Goal: Transaction & Acquisition: Subscribe to service/newsletter

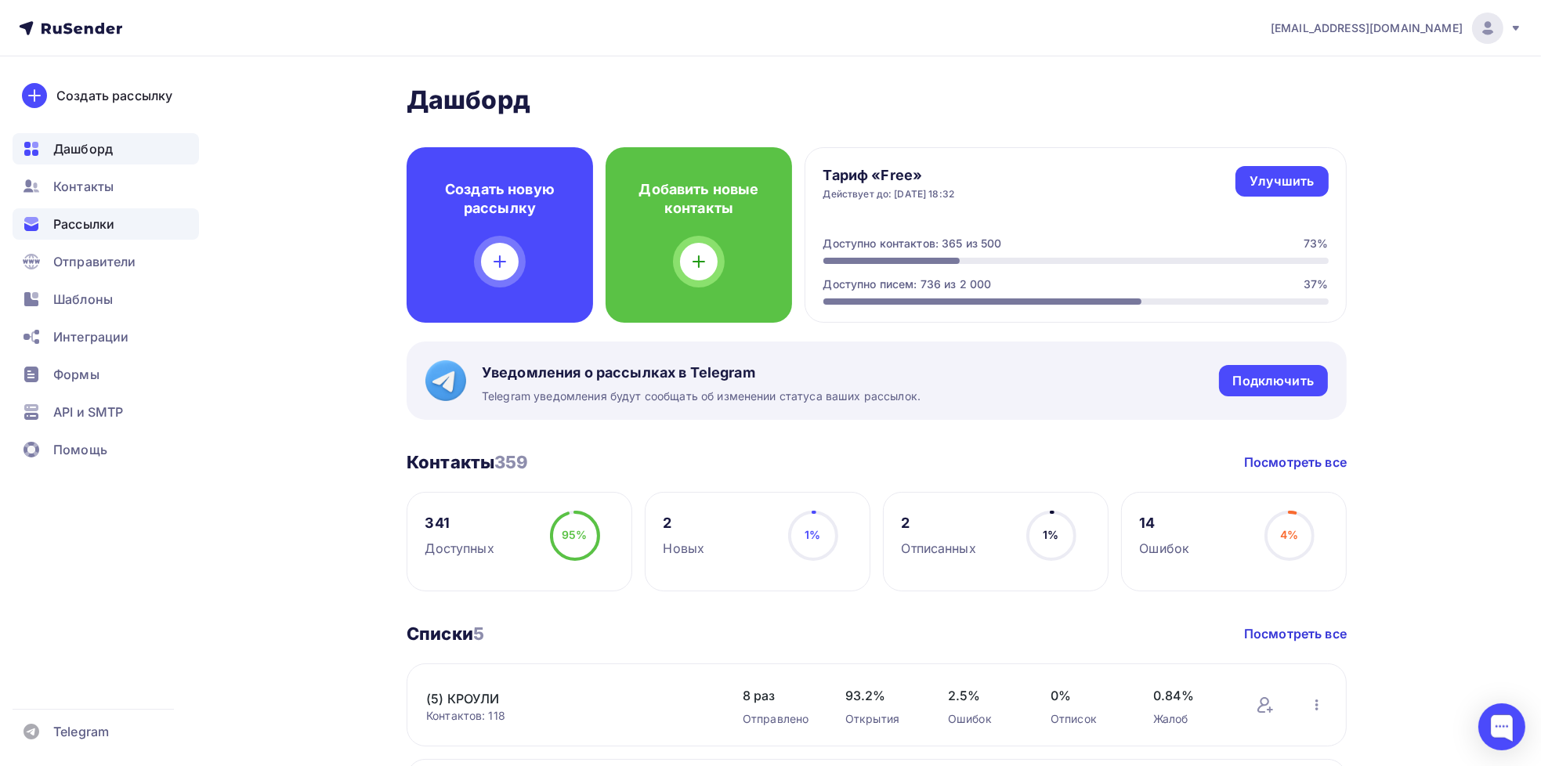
click at [70, 219] on span "Рассылки" at bounding box center [83, 224] width 61 height 19
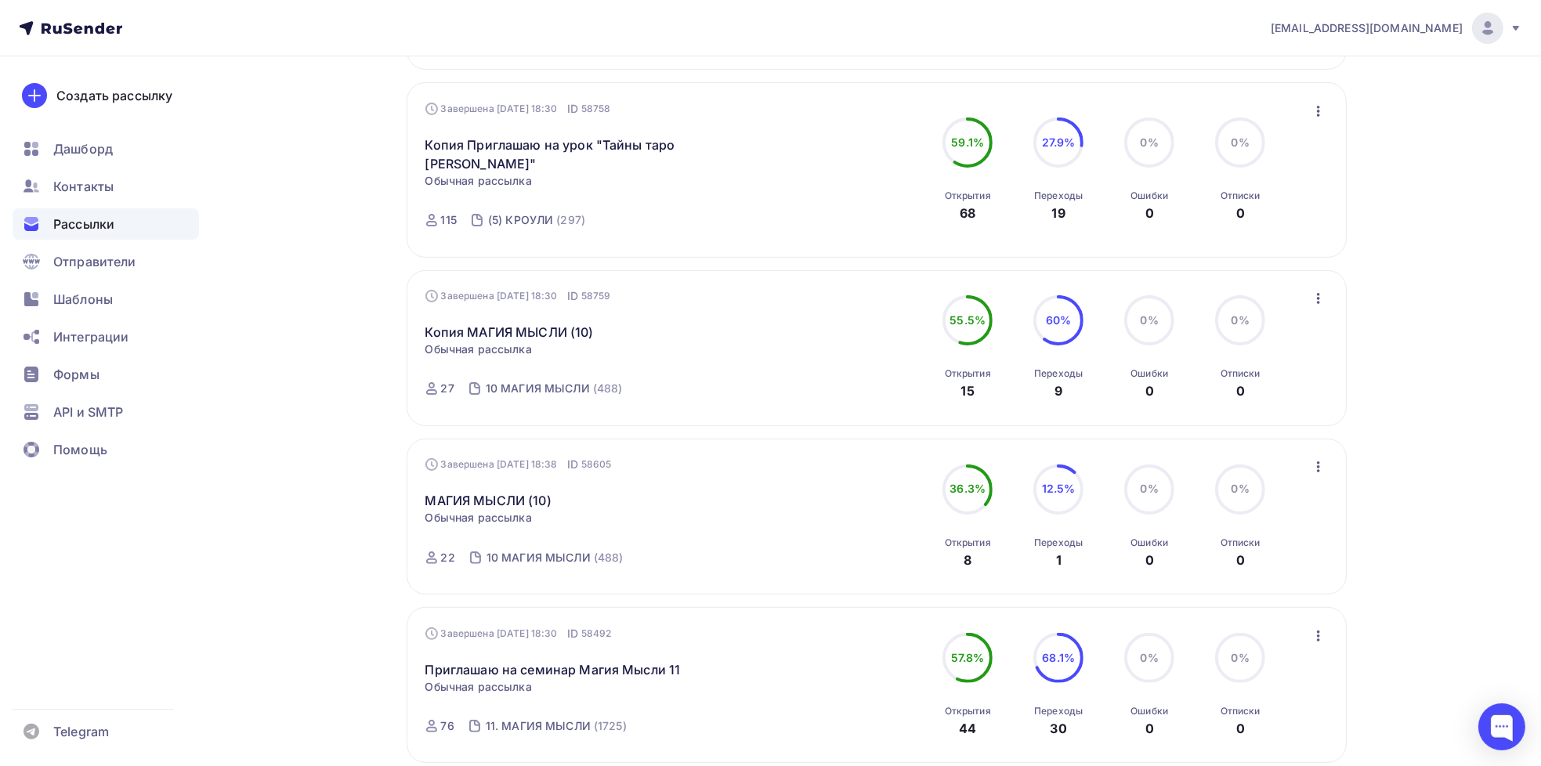
scroll to position [627, 0]
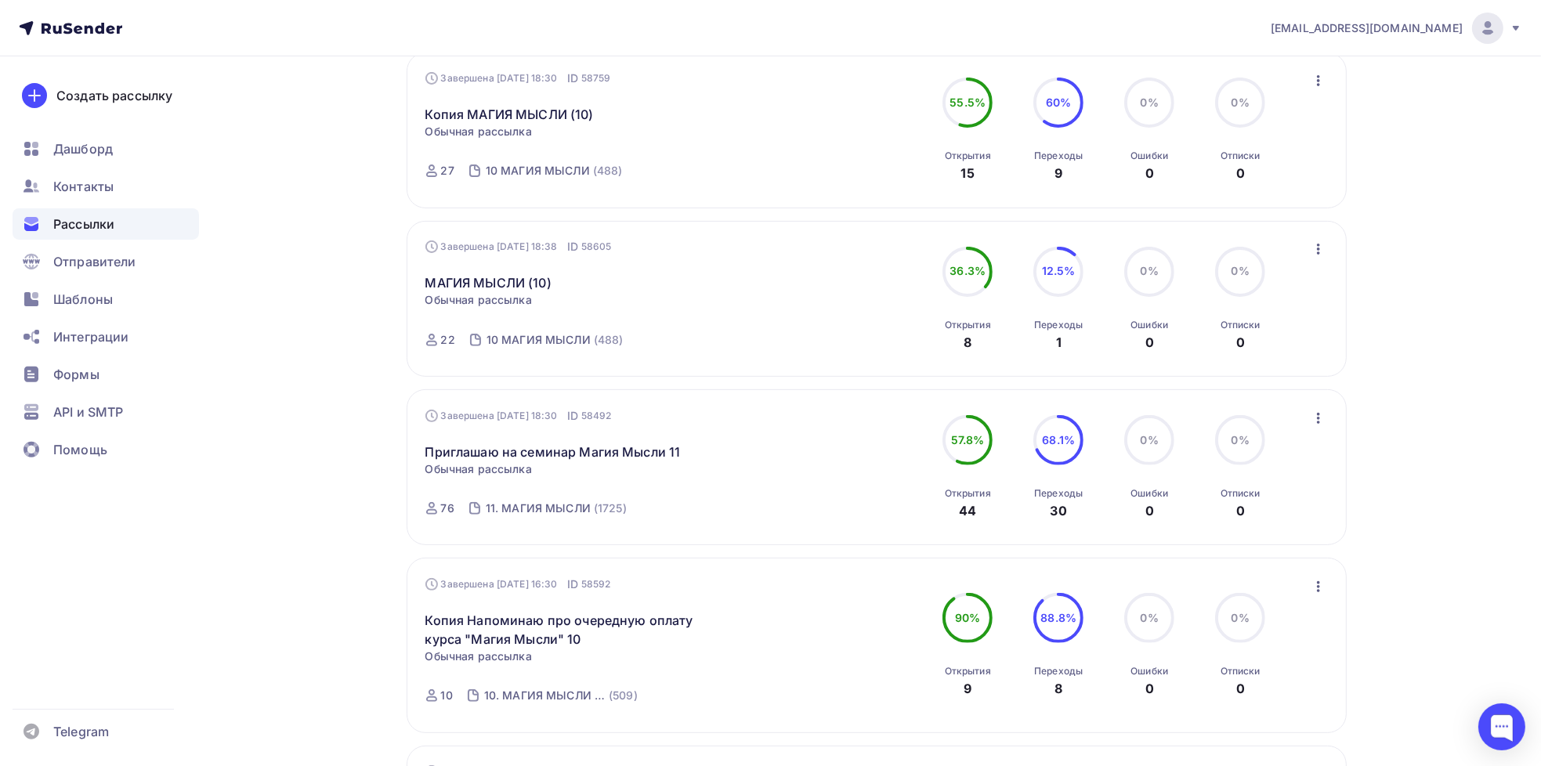
click at [1318, 421] on icon "button" at bounding box center [1318, 418] width 3 height 11
click at [1278, 527] on div "Копировать в новую" at bounding box center [1245, 520] width 161 height 19
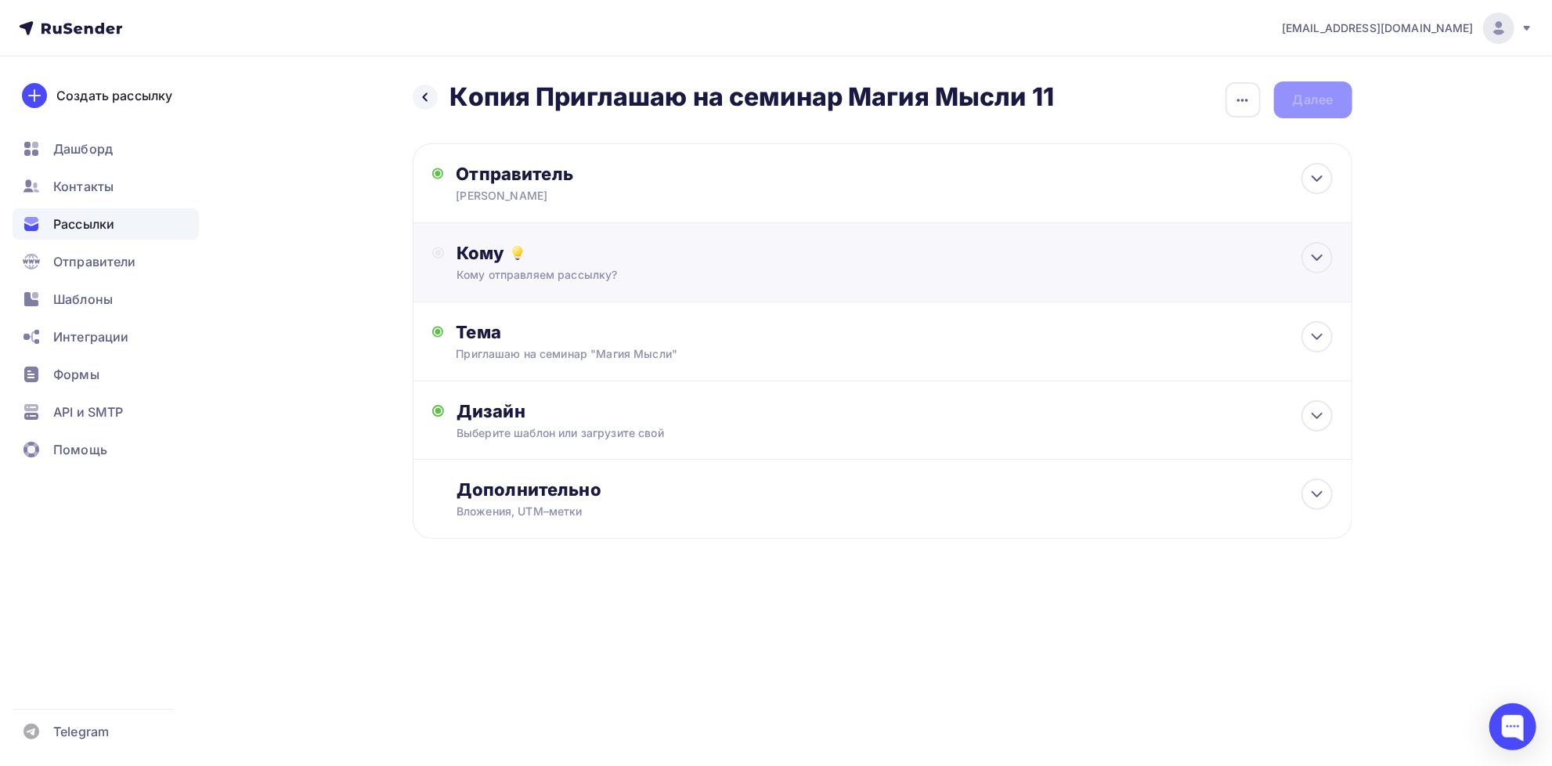
click at [482, 251] on div "Кому" at bounding box center [895, 253] width 876 height 22
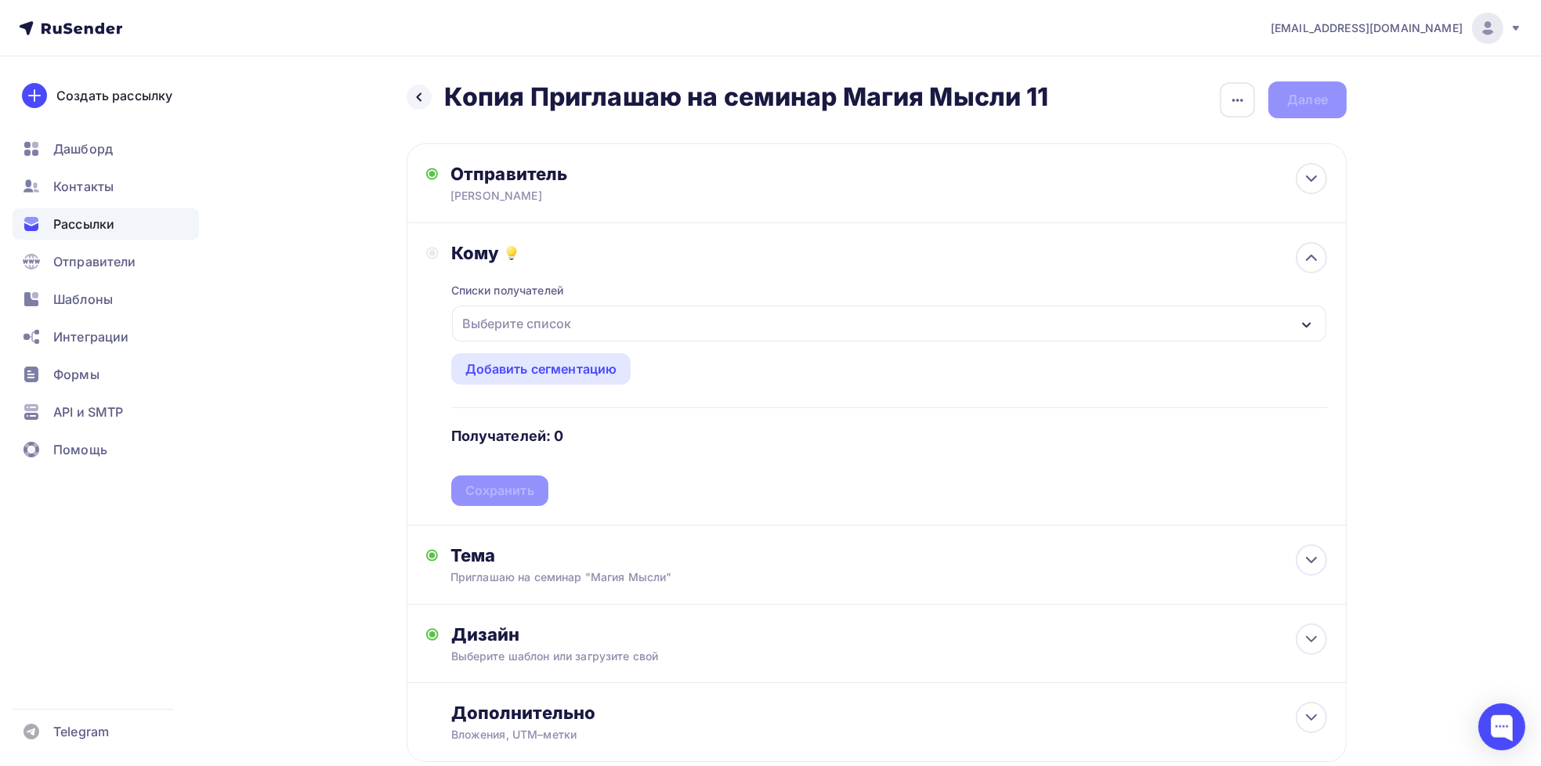
click at [514, 320] on div "Выберите список" at bounding box center [517, 323] width 122 height 28
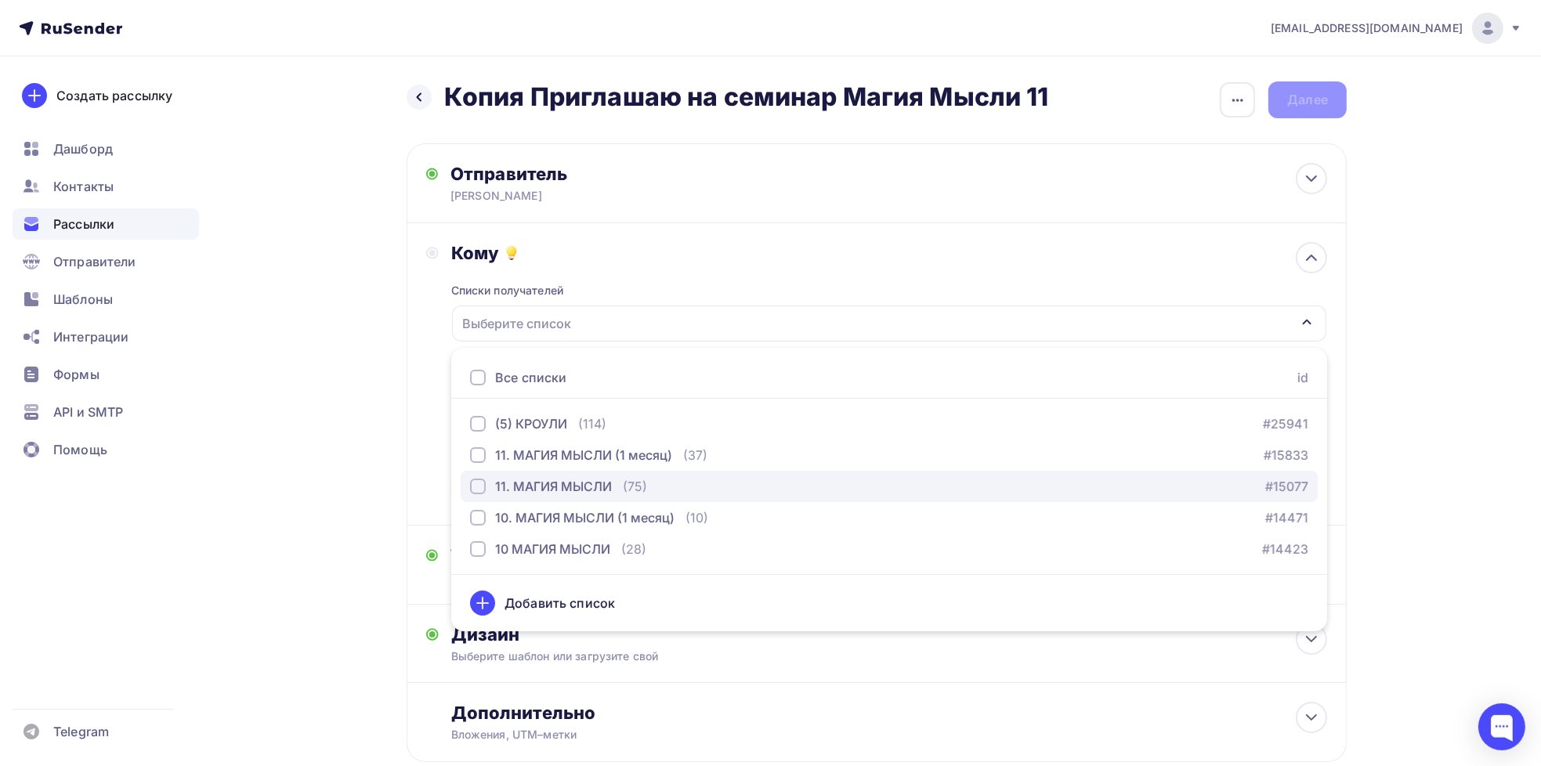
click at [479, 486] on div "button" at bounding box center [478, 487] width 16 height 16
click at [417, 421] on div "Кому Списки получателей 11. МАГИЯ МЫСЛИ Все списки id (5) КРОУЛИ (114) #25941 1…" at bounding box center [876, 374] width 940 height 302
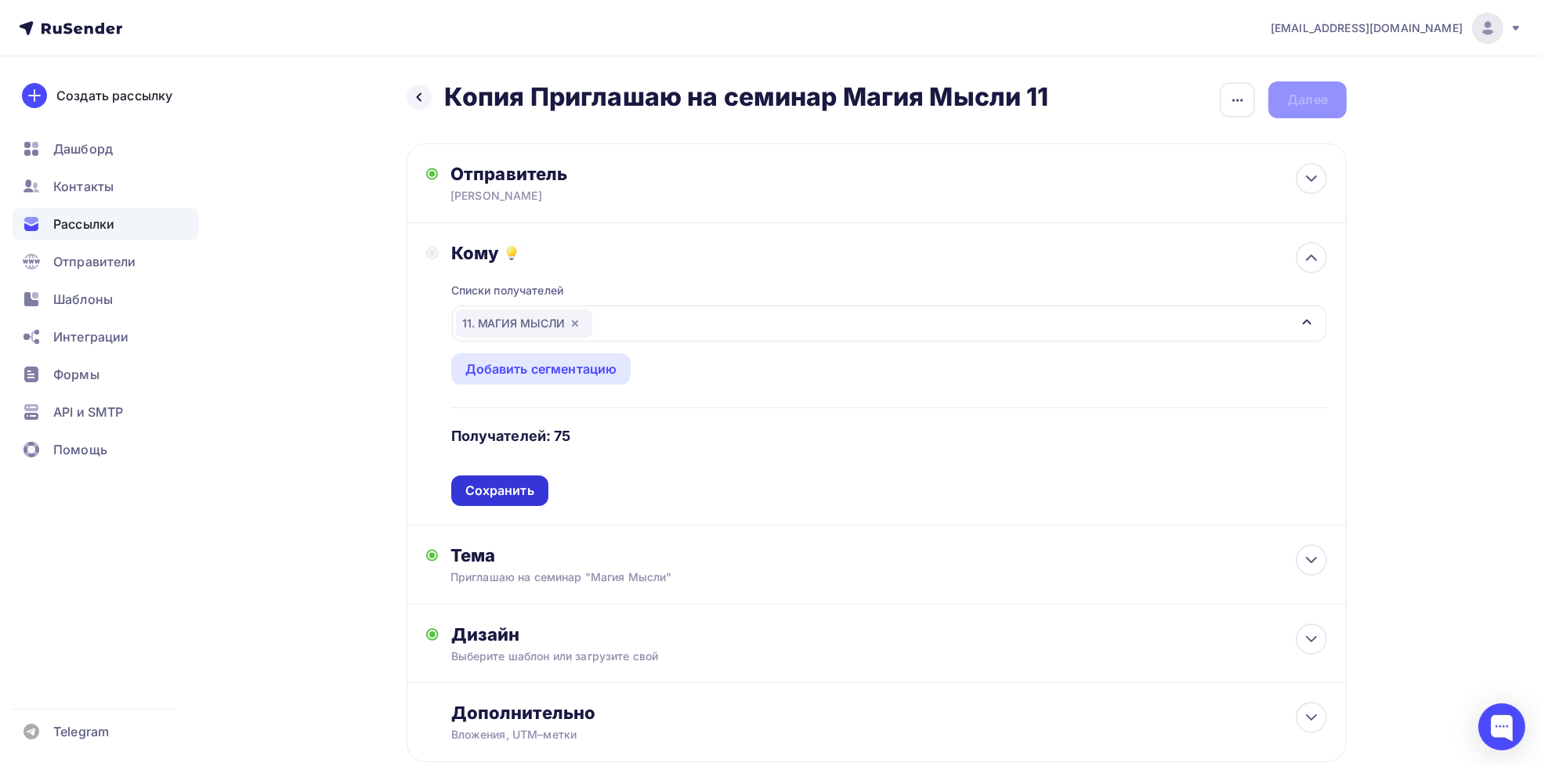
click at [496, 493] on div "Сохранить" at bounding box center [499, 491] width 69 height 18
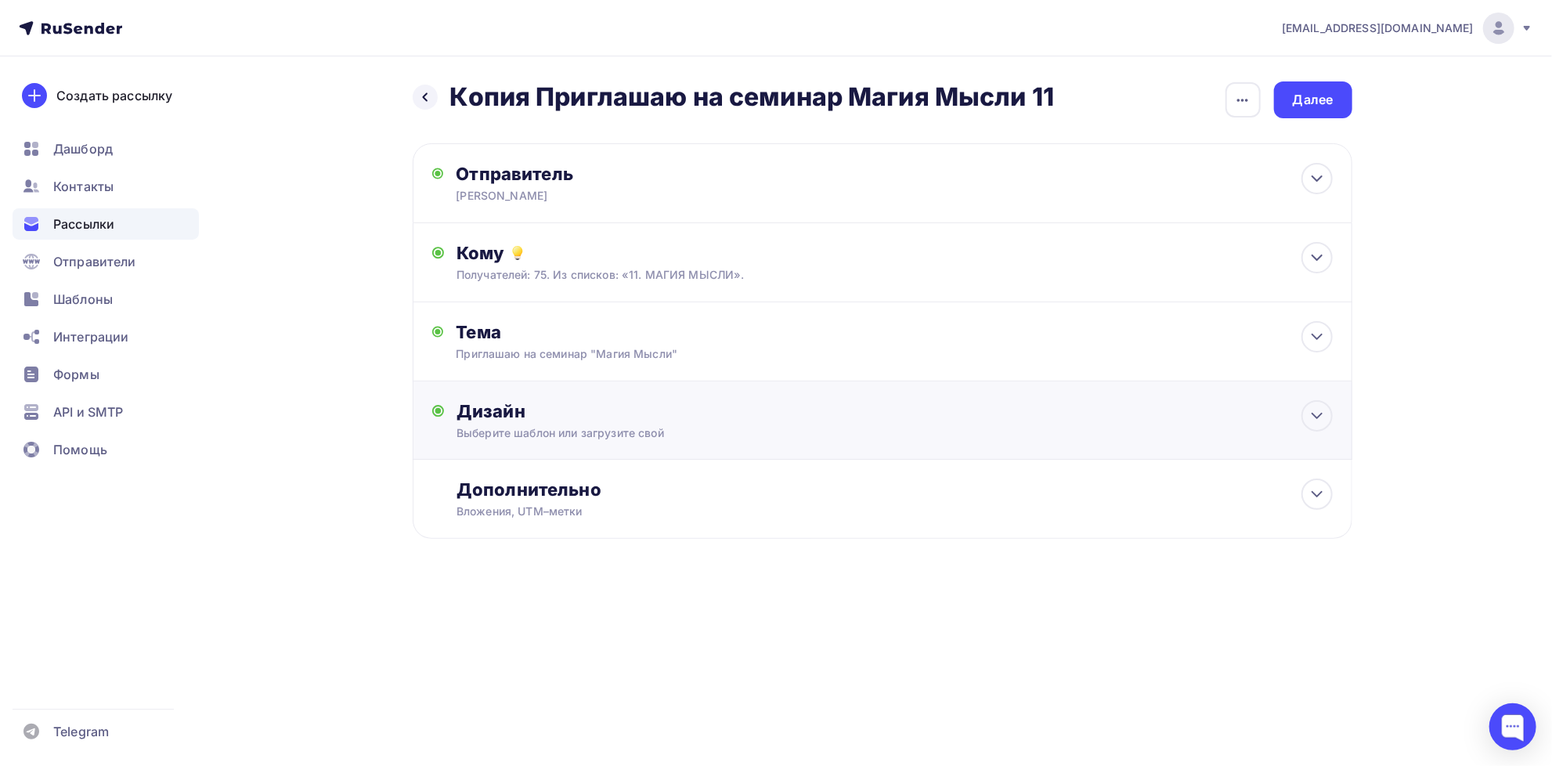
click at [496, 424] on div "Дизайн Выберите шаблон или загрузите свой Размер письма: 122 Kb Заменить шаблон…" at bounding box center [895, 420] width 876 height 41
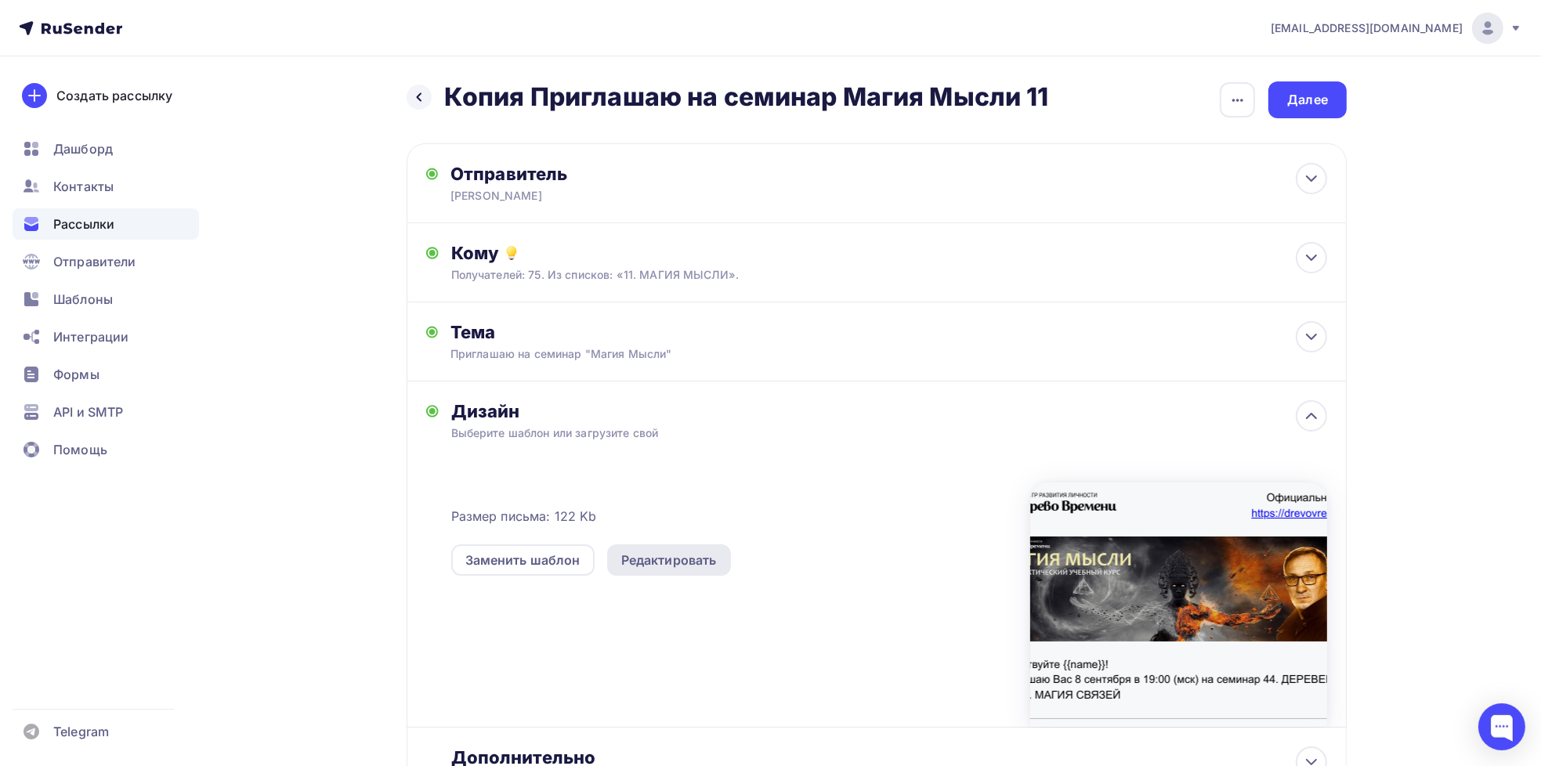
click at [700, 564] on div "Редактировать" at bounding box center [669, 560] width 96 height 19
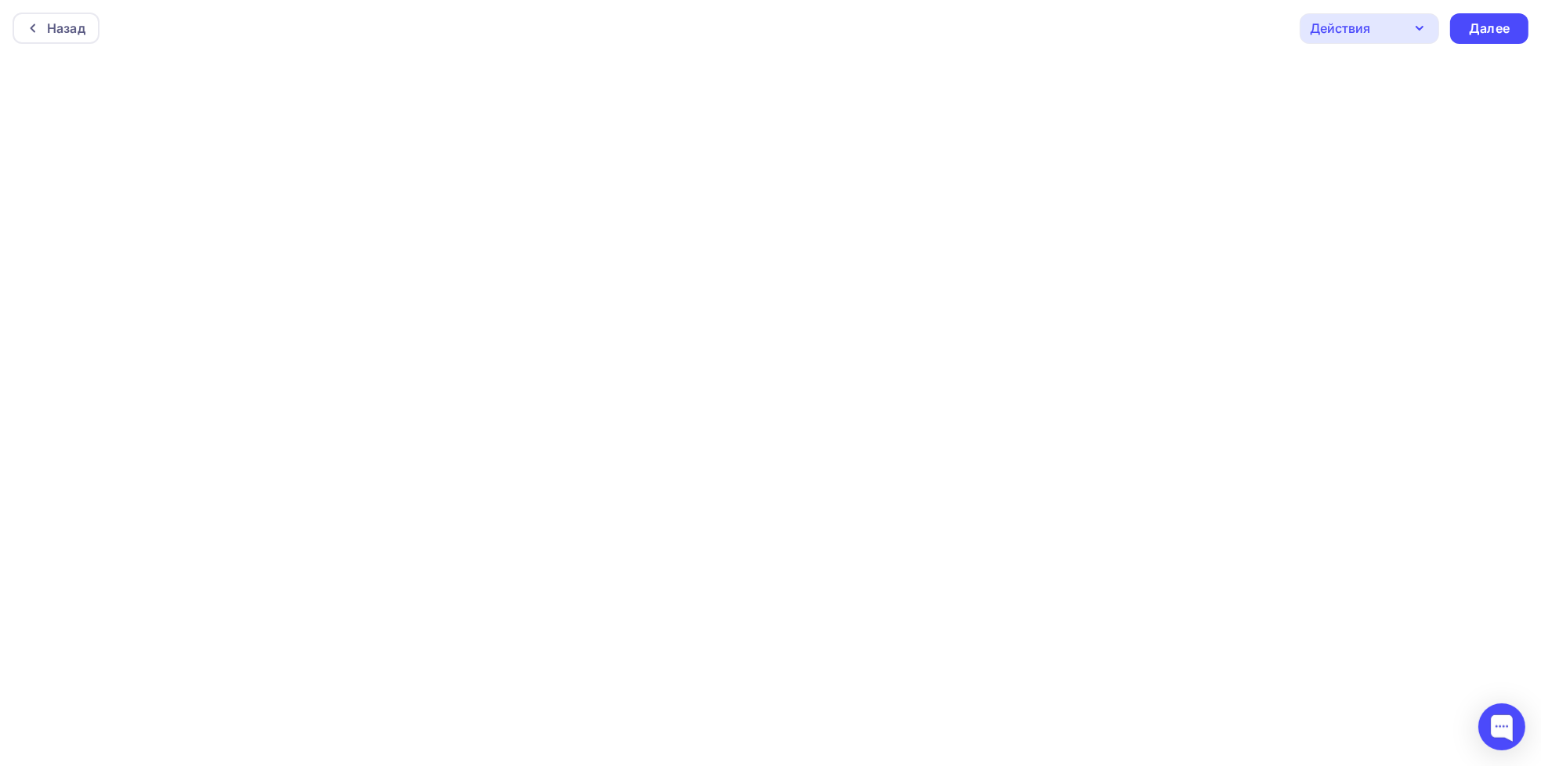
click at [1410, 25] on icon "button" at bounding box center [1419, 28] width 19 height 19
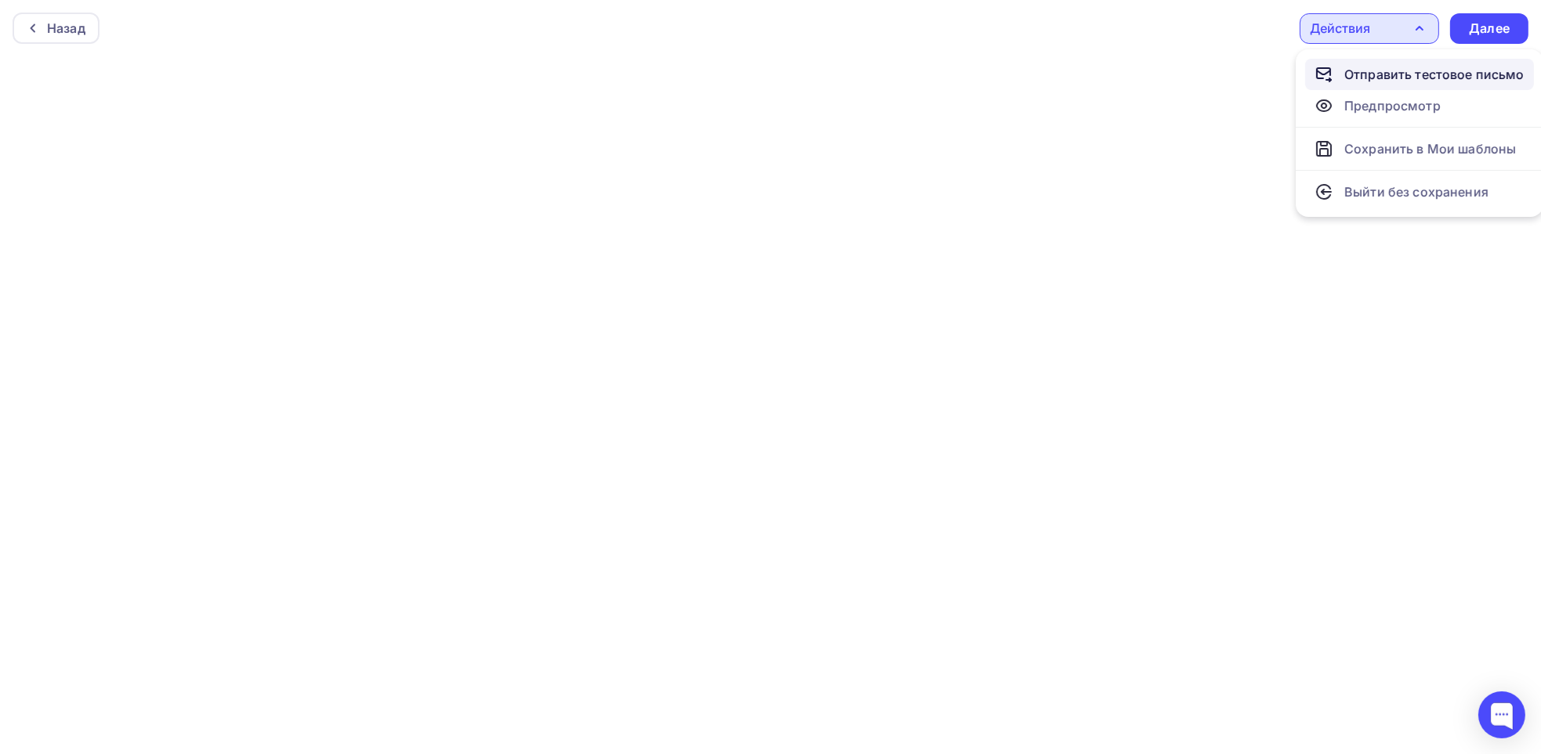
click at [1377, 70] on div "Отправить тестовое письмо" at bounding box center [1434, 74] width 180 height 19
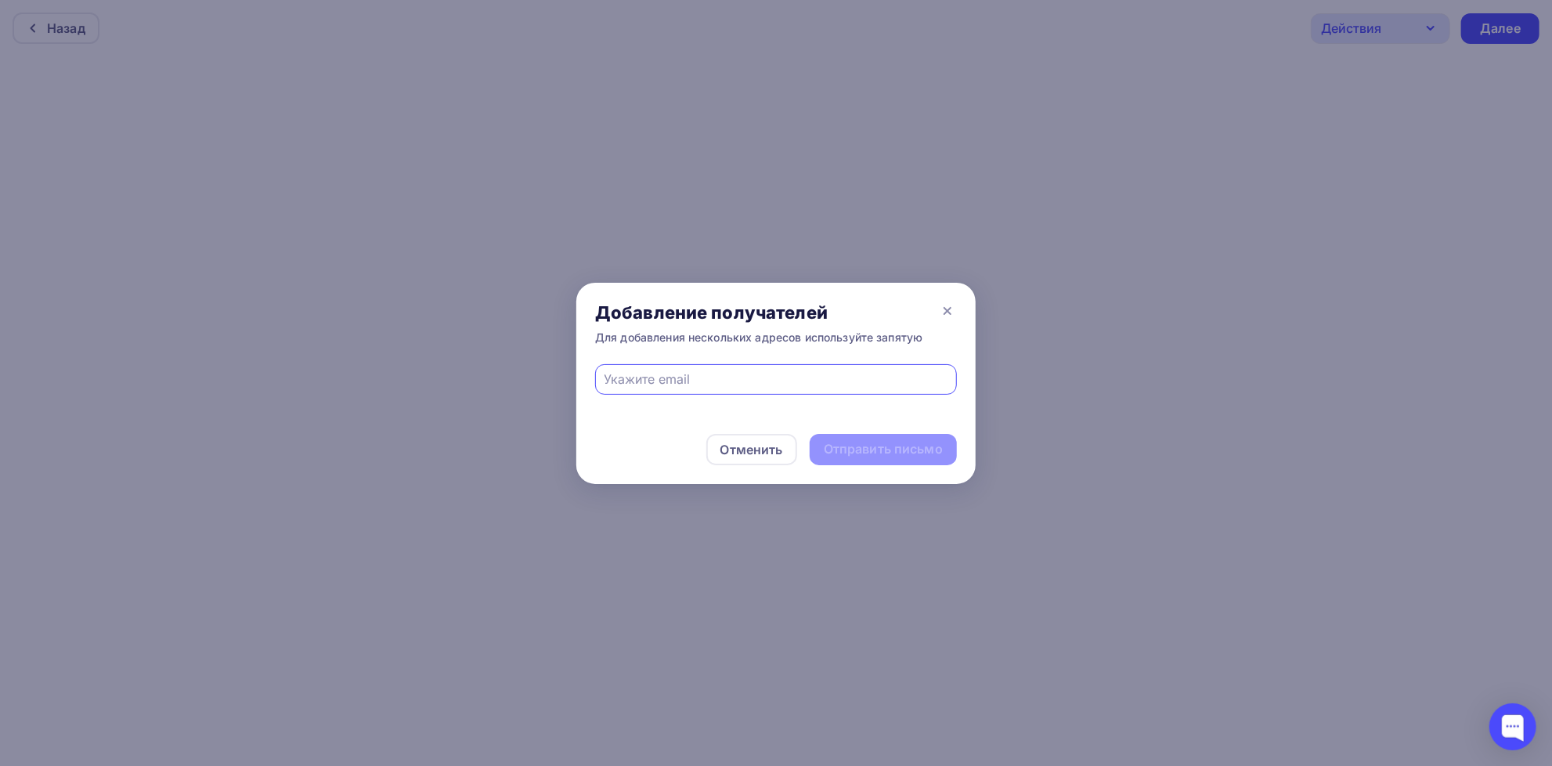
click at [693, 384] on input "text" at bounding box center [777, 379] width 344 height 19
type input "[EMAIL_ADDRESS][DOMAIN_NAME]"
click at [862, 453] on div "Отправить письмо" at bounding box center [883, 449] width 119 height 18
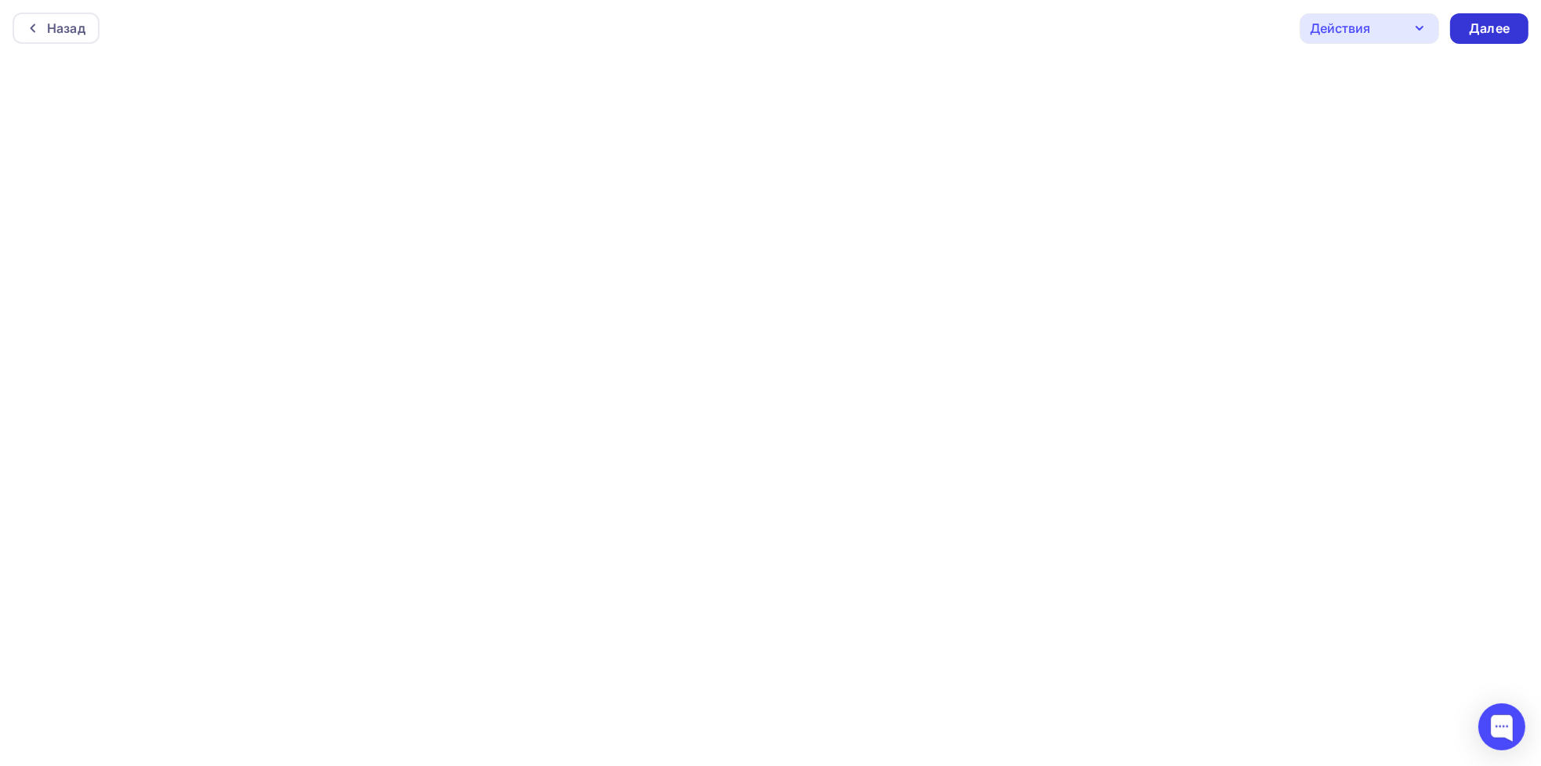
click at [1492, 23] on div "Далее" at bounding box center [1489, 29] width 41 height 18
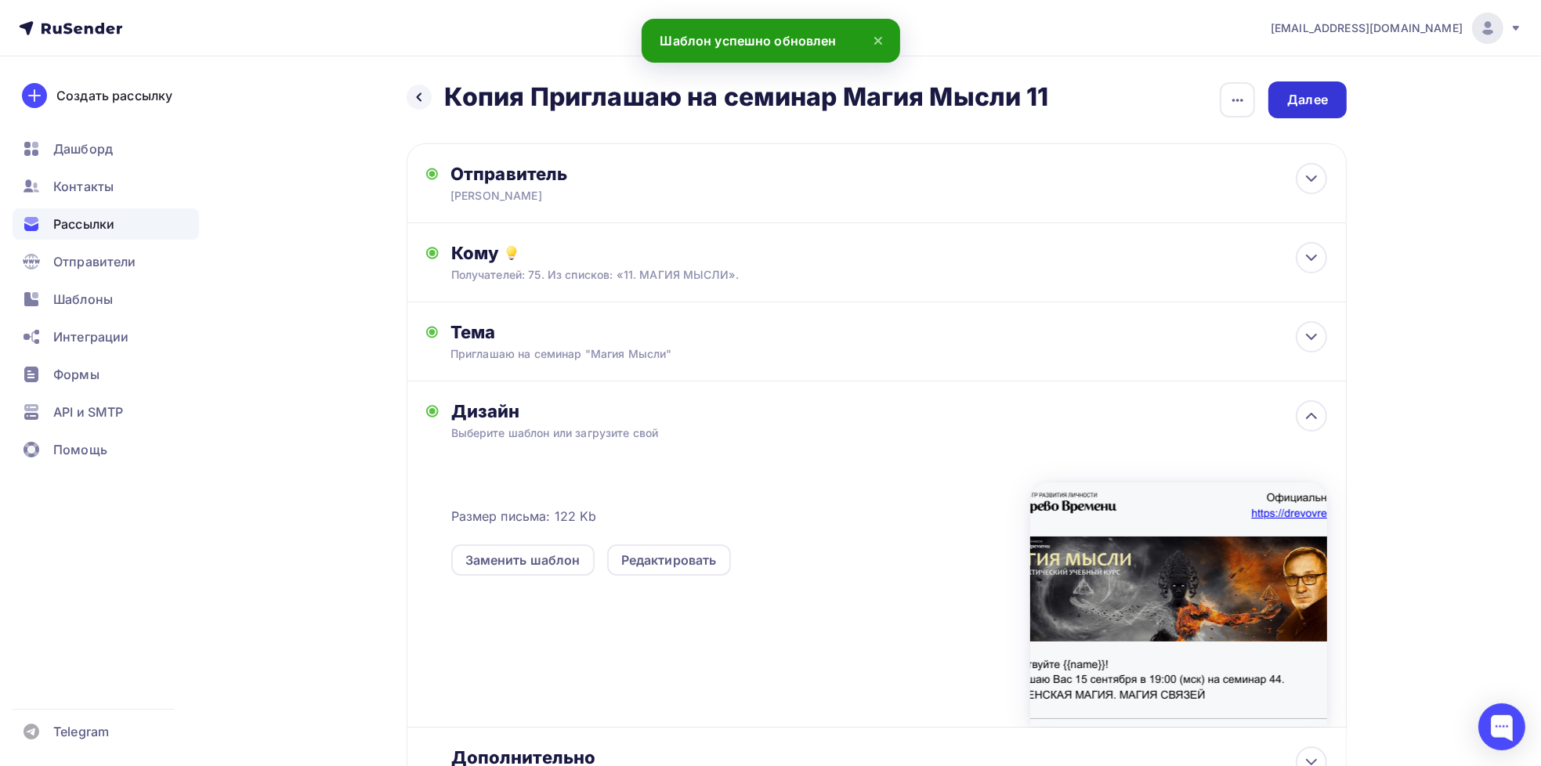
click at [1303, 107] on div "Далее" at bounding box center [1307, 100] width 41 height 18
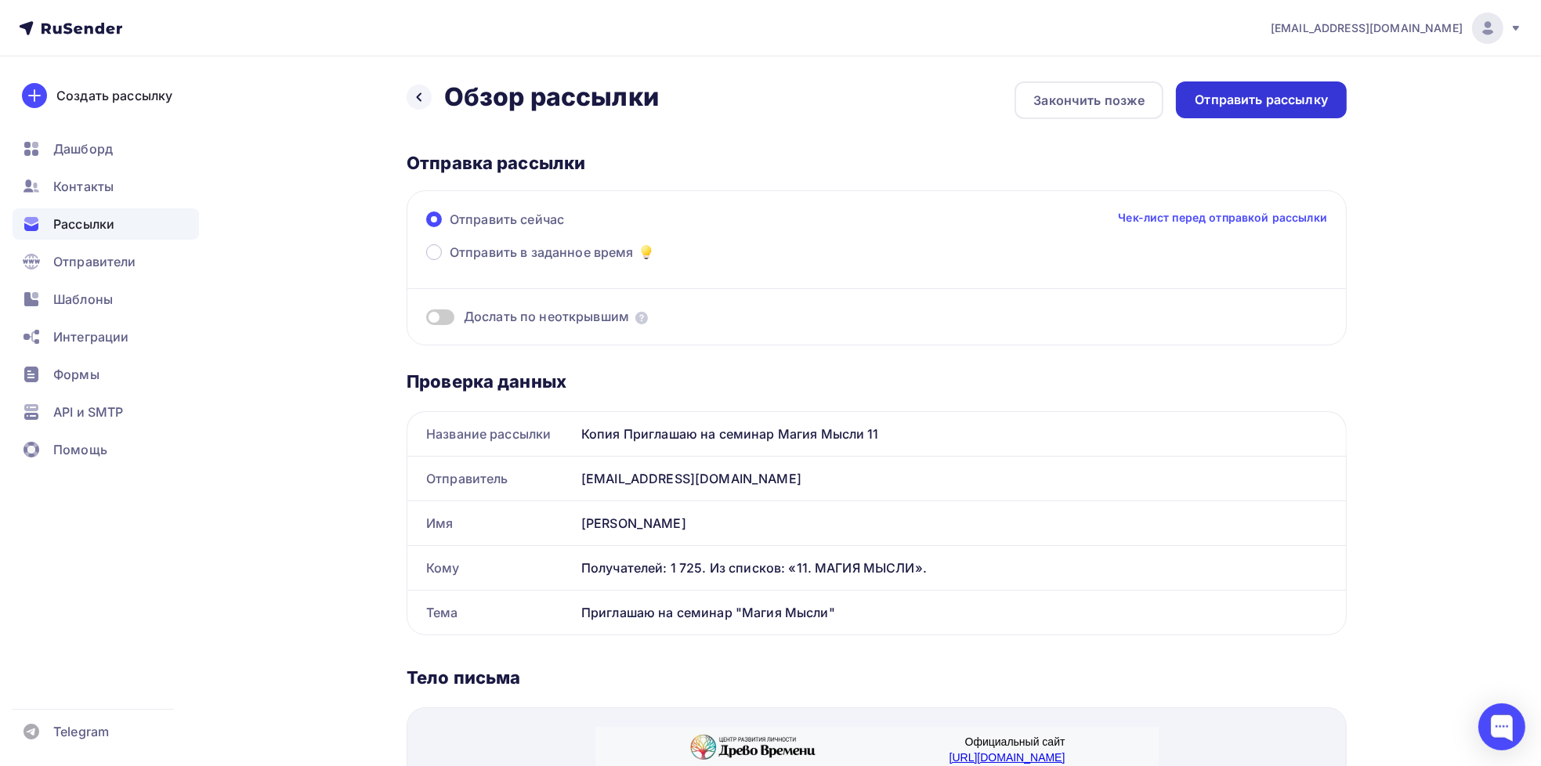
click at [1264, 101] on div "Отправить рассылку" at bounding box center [1260, 100] width 133 height 18
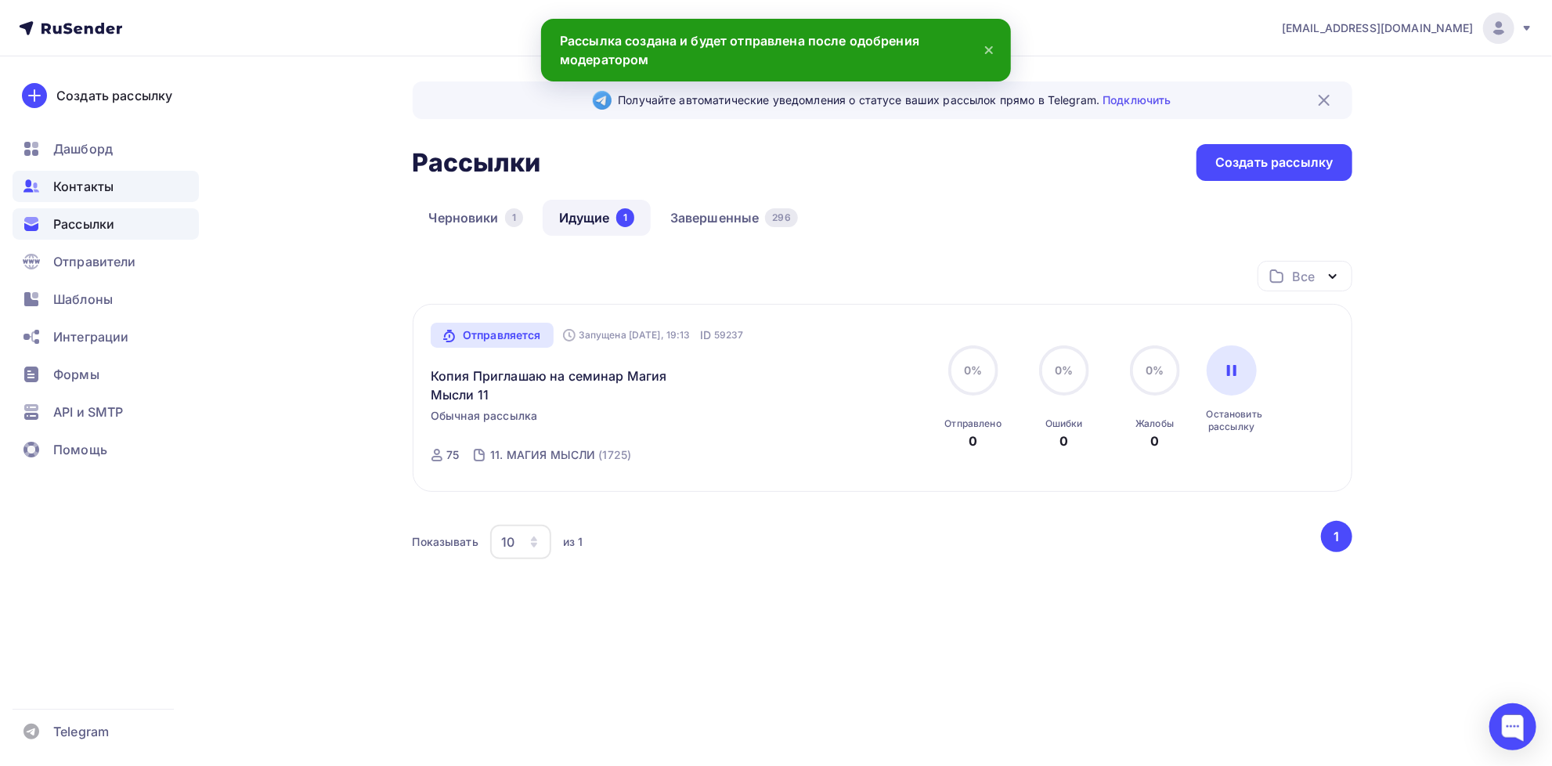
click at [94, 189] on span "Контакты" at bounding box center [83, 186] width 60 height 19
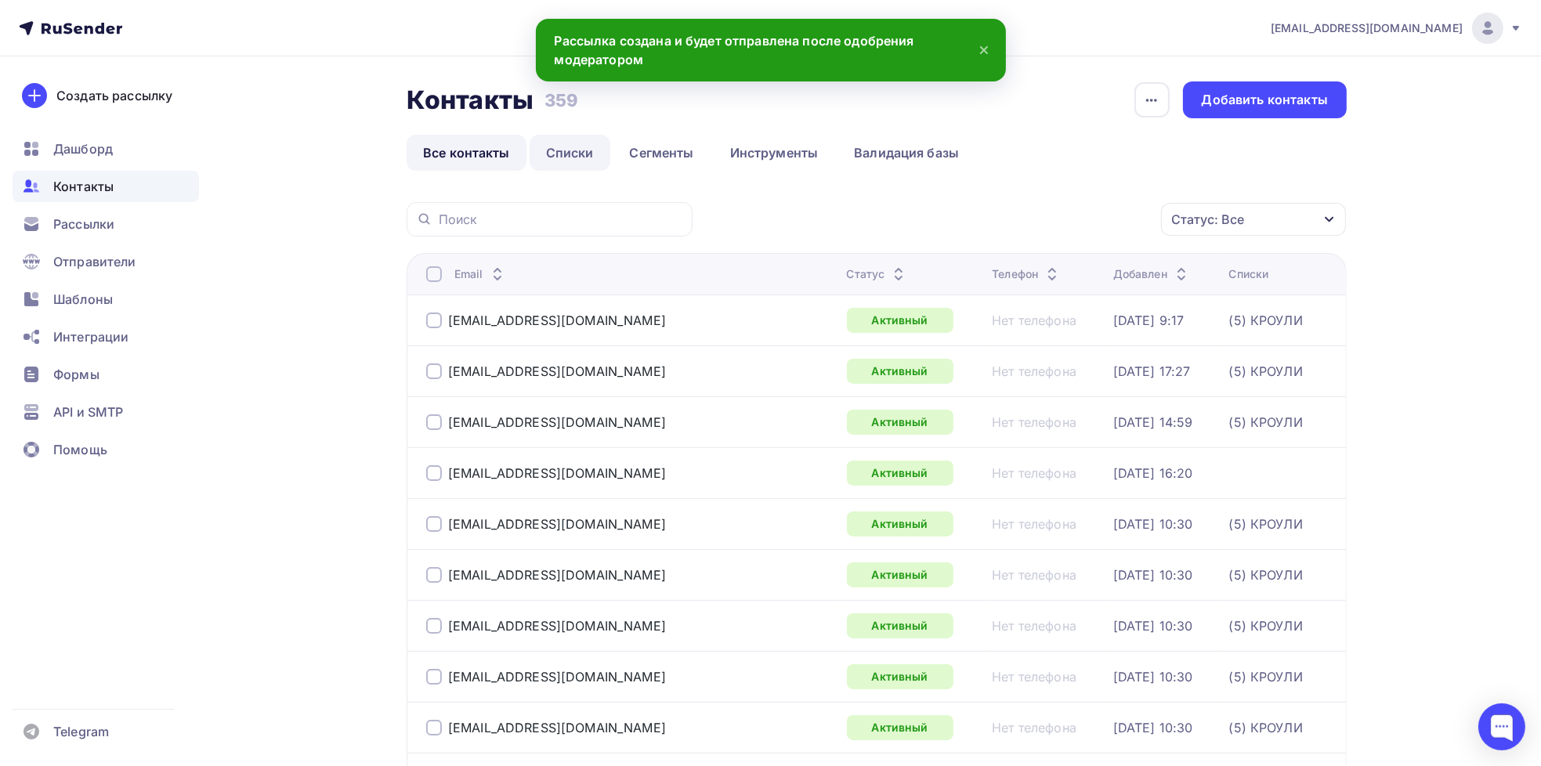
click at [576, 154] on link "Списки" at bounding box center [569, 153] width 81 height 36
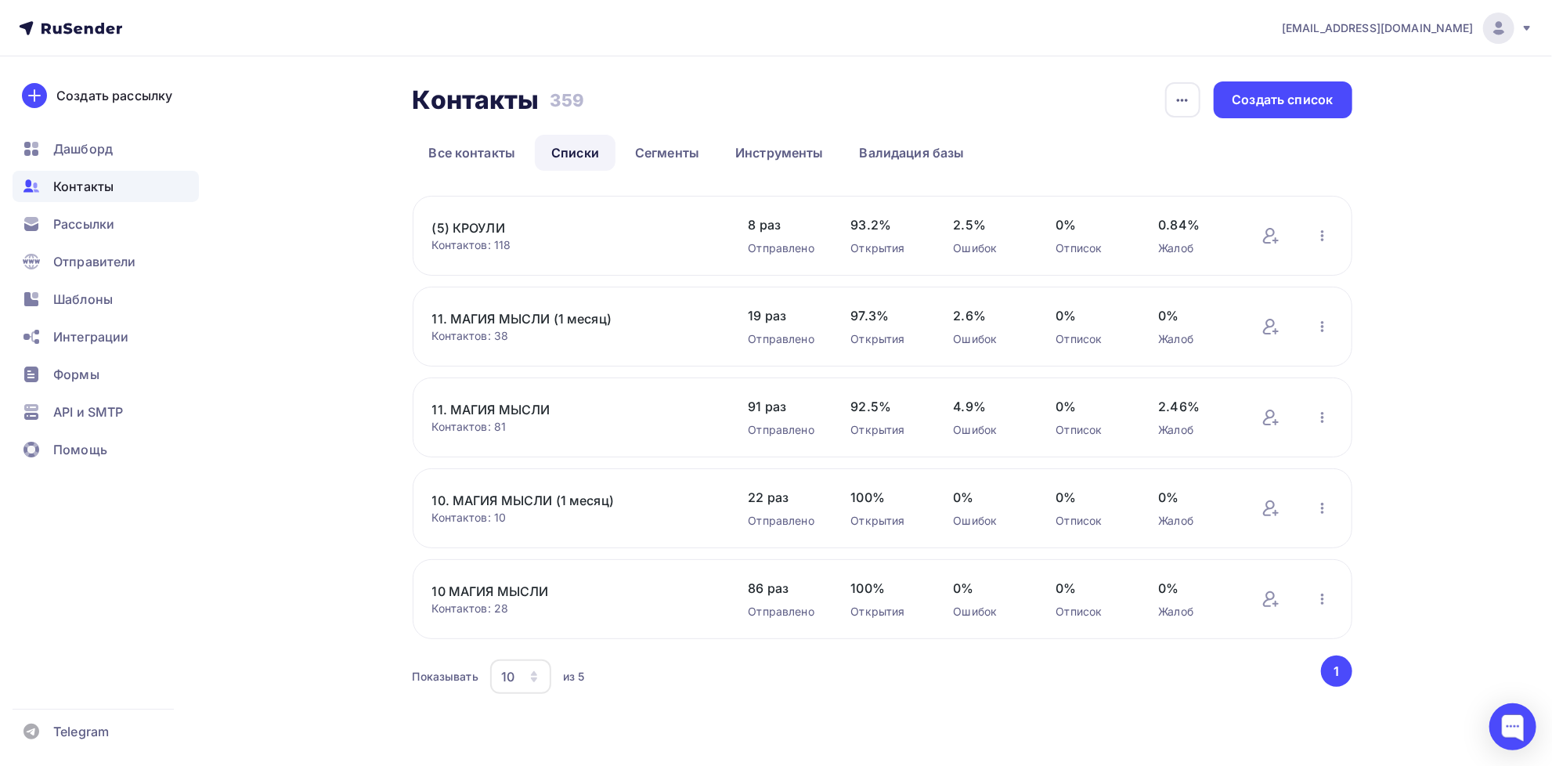
click at [482, 410] on link "11. МАГИЯ МЫСЛИ" at bounding box center [565, 409] width 266 height 19
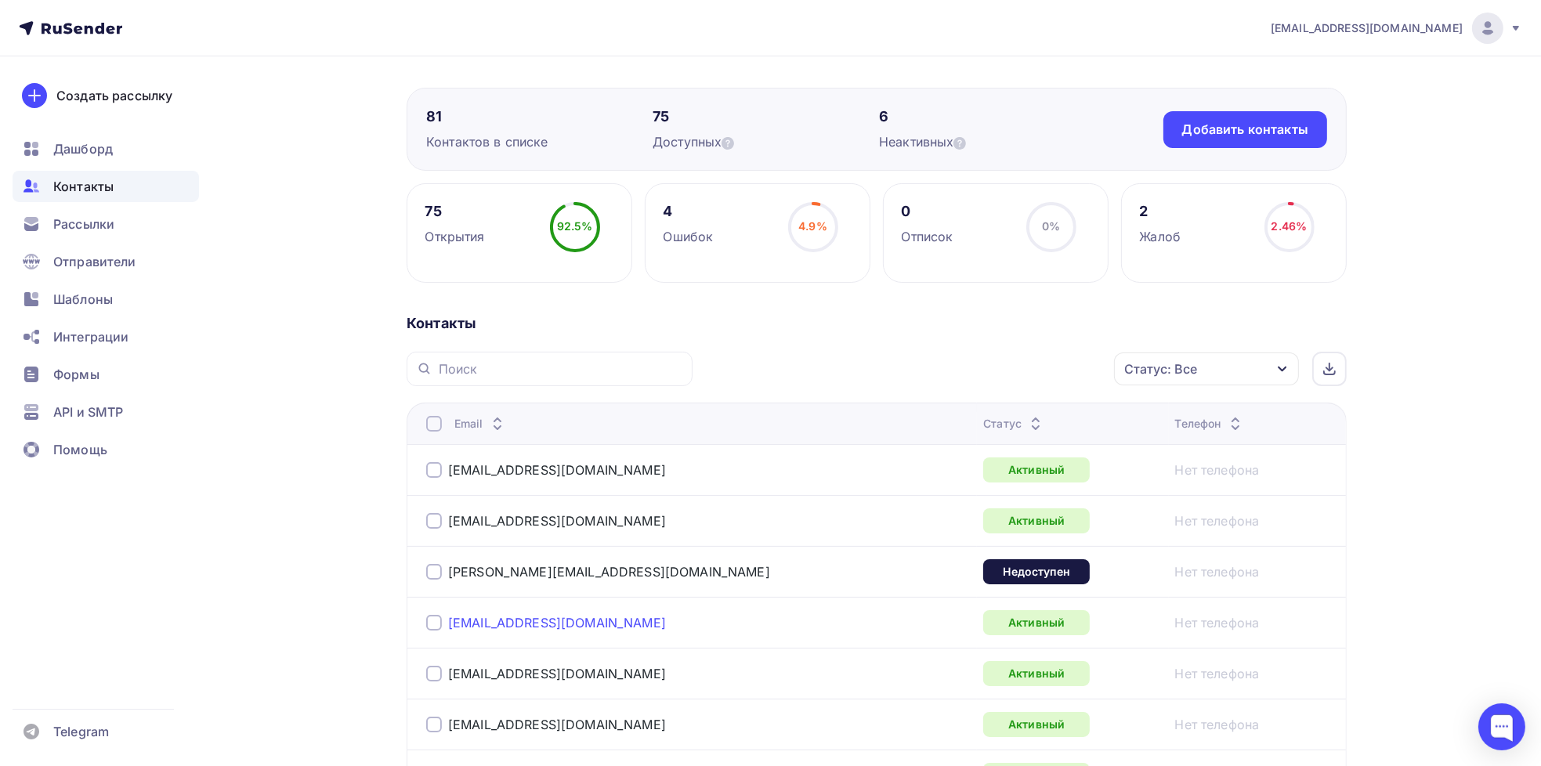
scroll to position [235, 0]
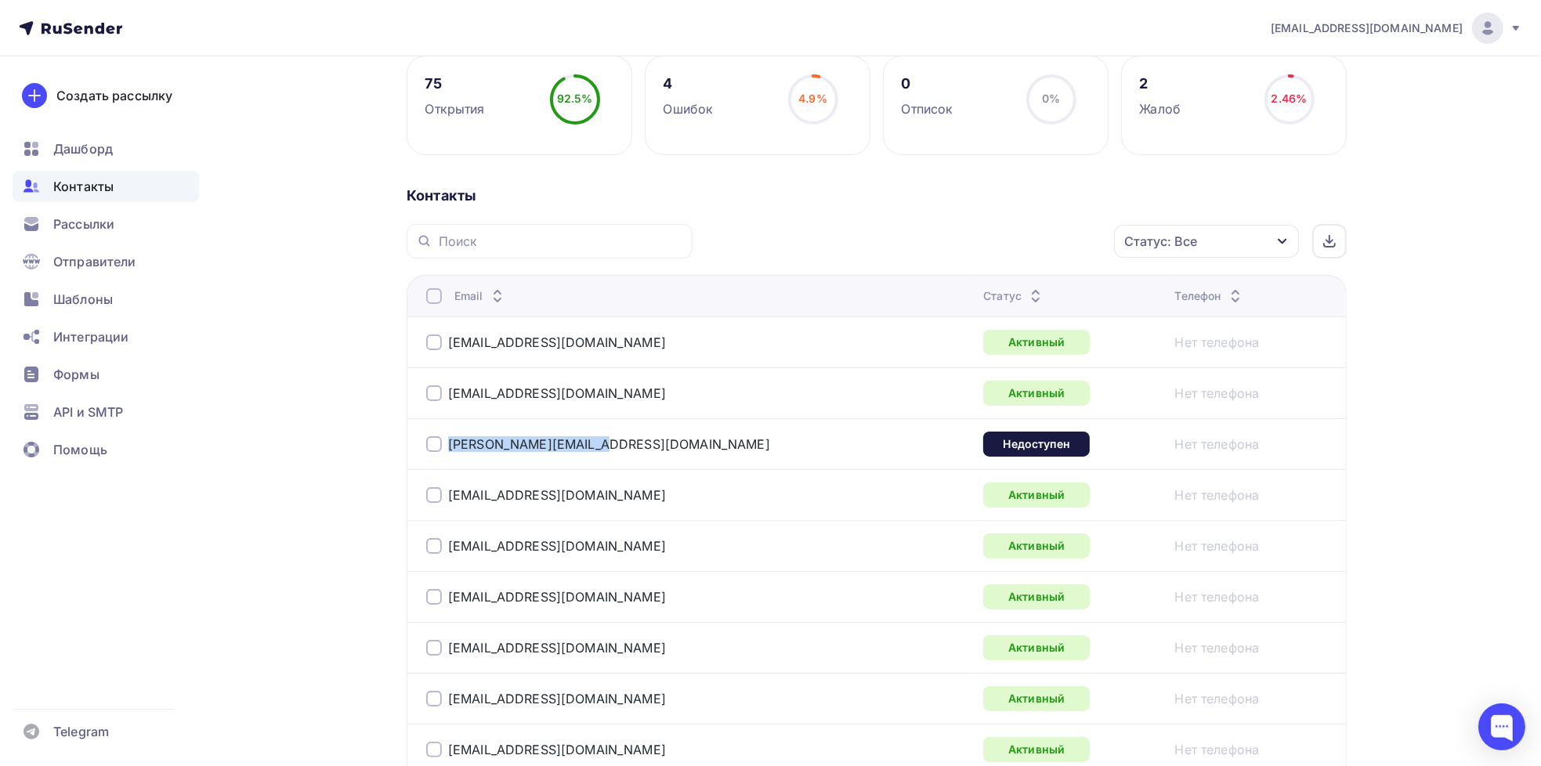
drag, startPoint x: 615, startPoint y: 446, endPoint x: 423, endPoint y: 443, distance: 191.9
click at [423, 443] on td "[PERSON_NAME][EMAIL_ADDRESS][PERSON_NAME][DOMAIN_NAME]" at bounding box center [691, 443] width 570 height 51
copy div "[PERSON_NAME][EMAIL_ADDRESS][PERSON_NAME][DOMAIN_NAME]"
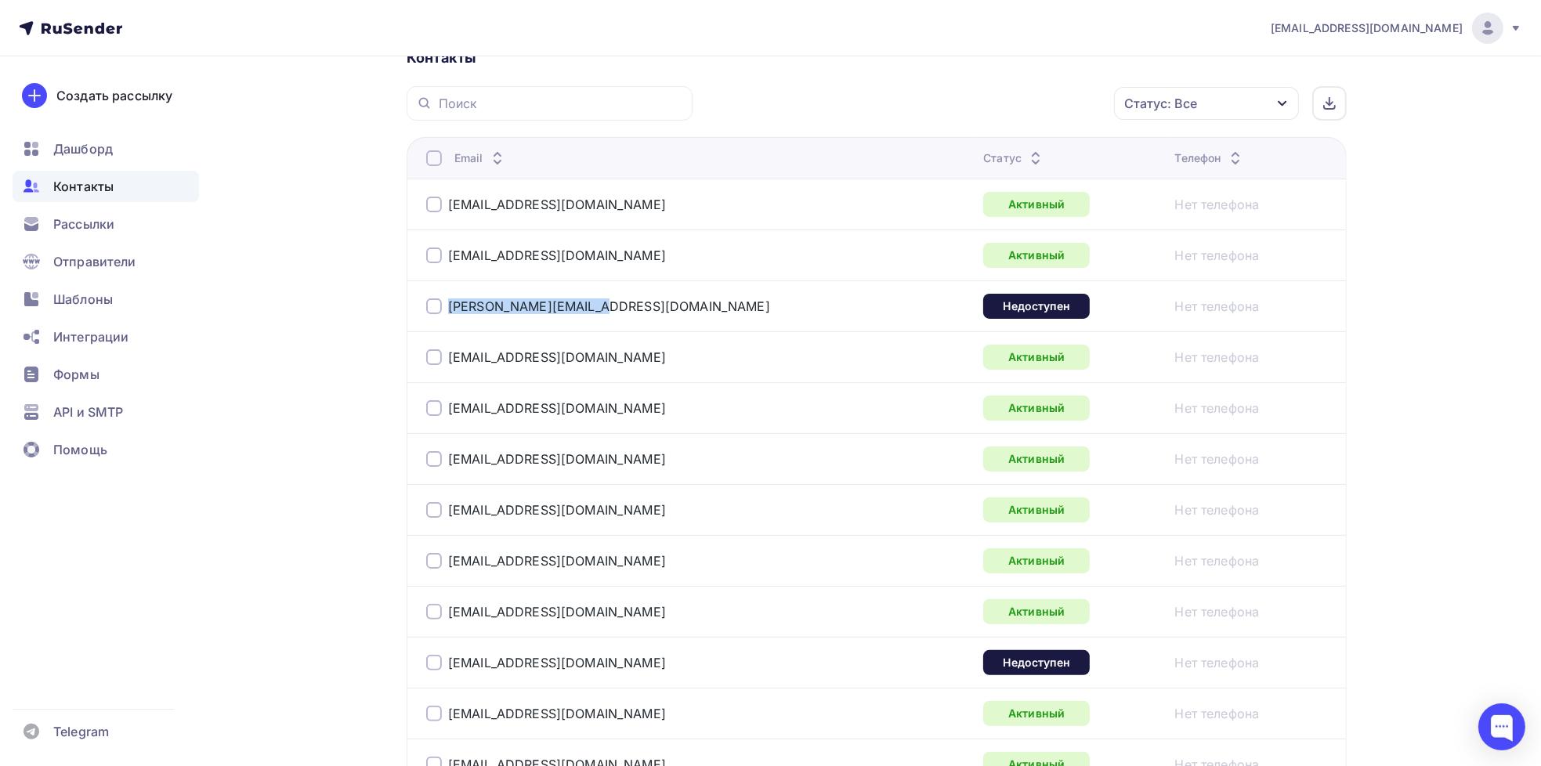
scroll to position [705, 0]
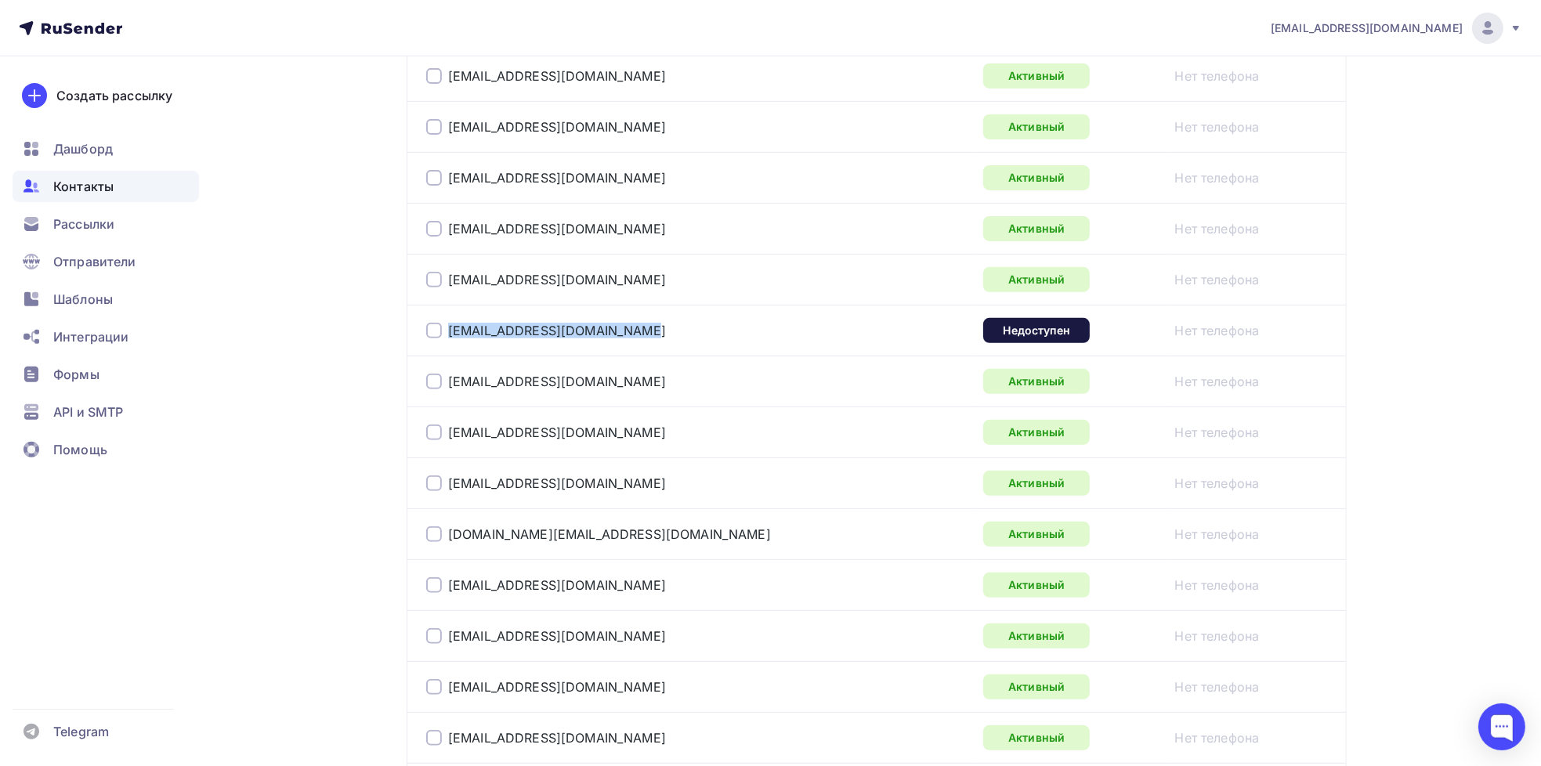
drag, startPoint x: 670, startPoint y: 336, endPoint x: 435, endPoint y: 344, distance: 235.1
click at [425, 345] on td "[EMAIL_ADDRESS][DOMAIN_NAME]" at bounding box center [691, 330] width 570 height 51
copy div "[EMAIL_ADDRESS][DOMAIN_NAME]"
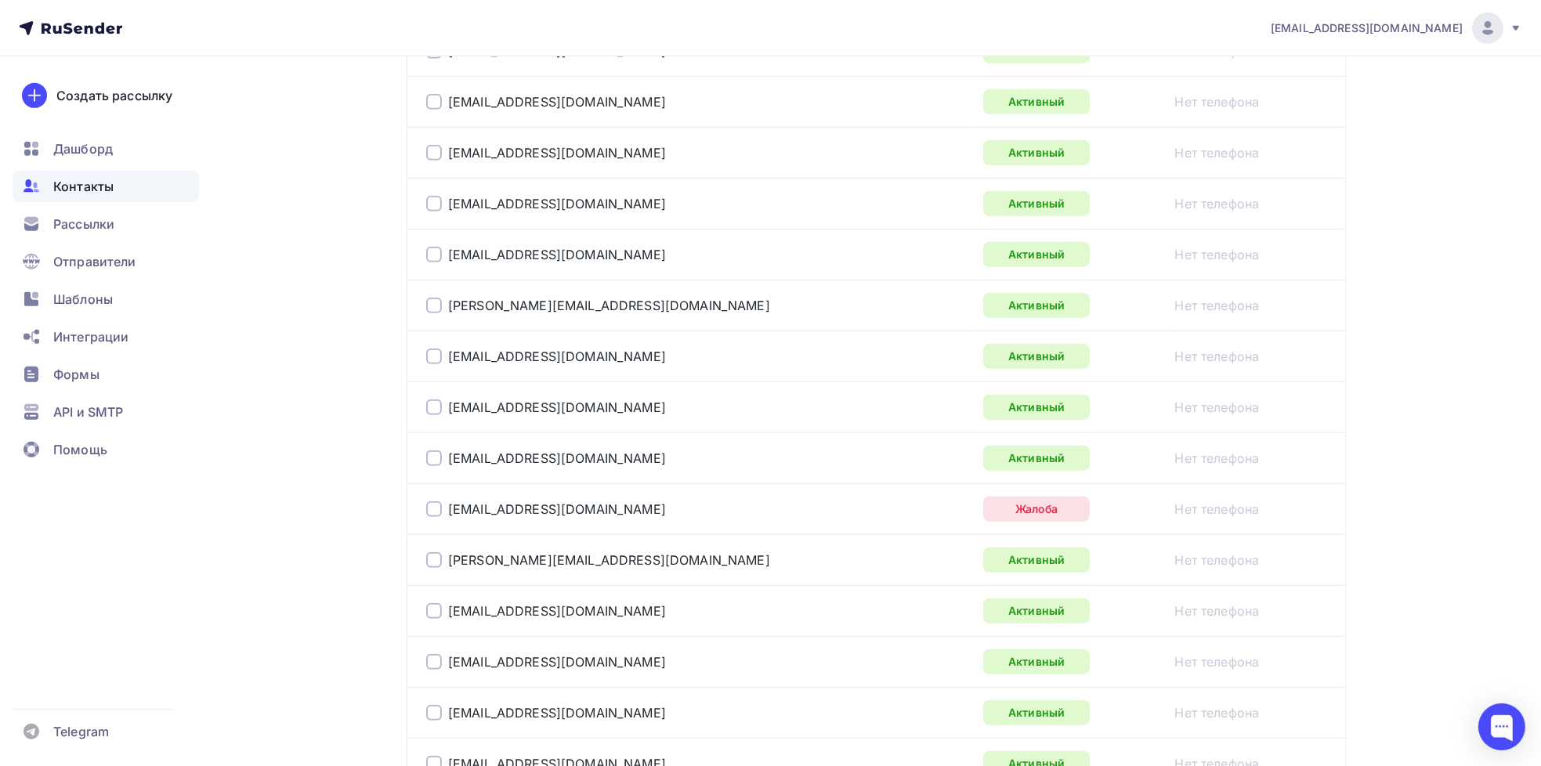
scroll to position [1331, 0]
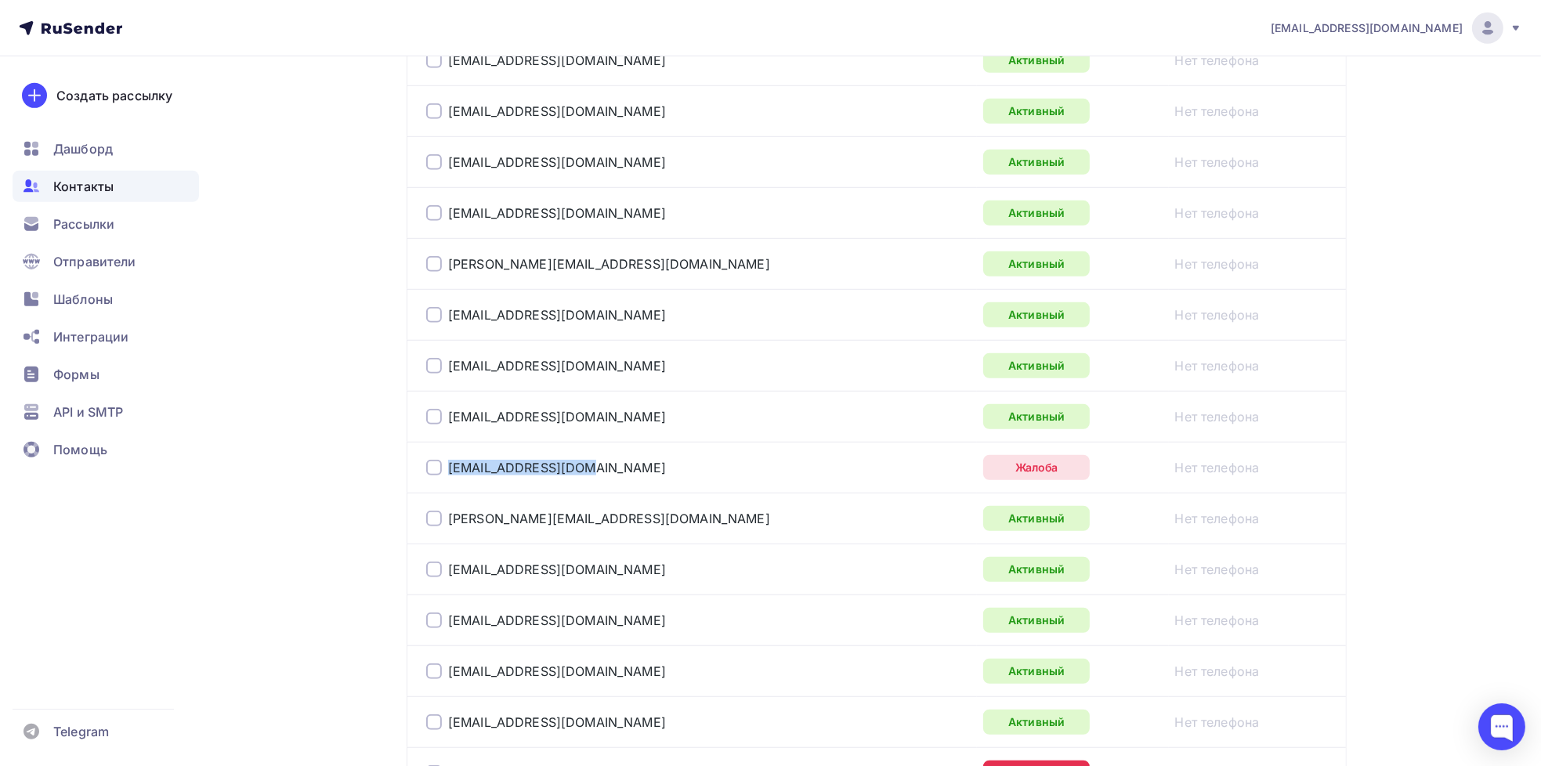
drag, startPoint x: 590, startPoint y: 464, endPoint x: 439, endPoint y: 449, distance: 152.0
click at [439, 449] on td "[EMAIL_ADDRESS][DOMAIN_NAME]" at bounding box center [691, 467] width 570 height 51
copy div "[EMAIL_ADDRESS][DOMAIN_NAME]"
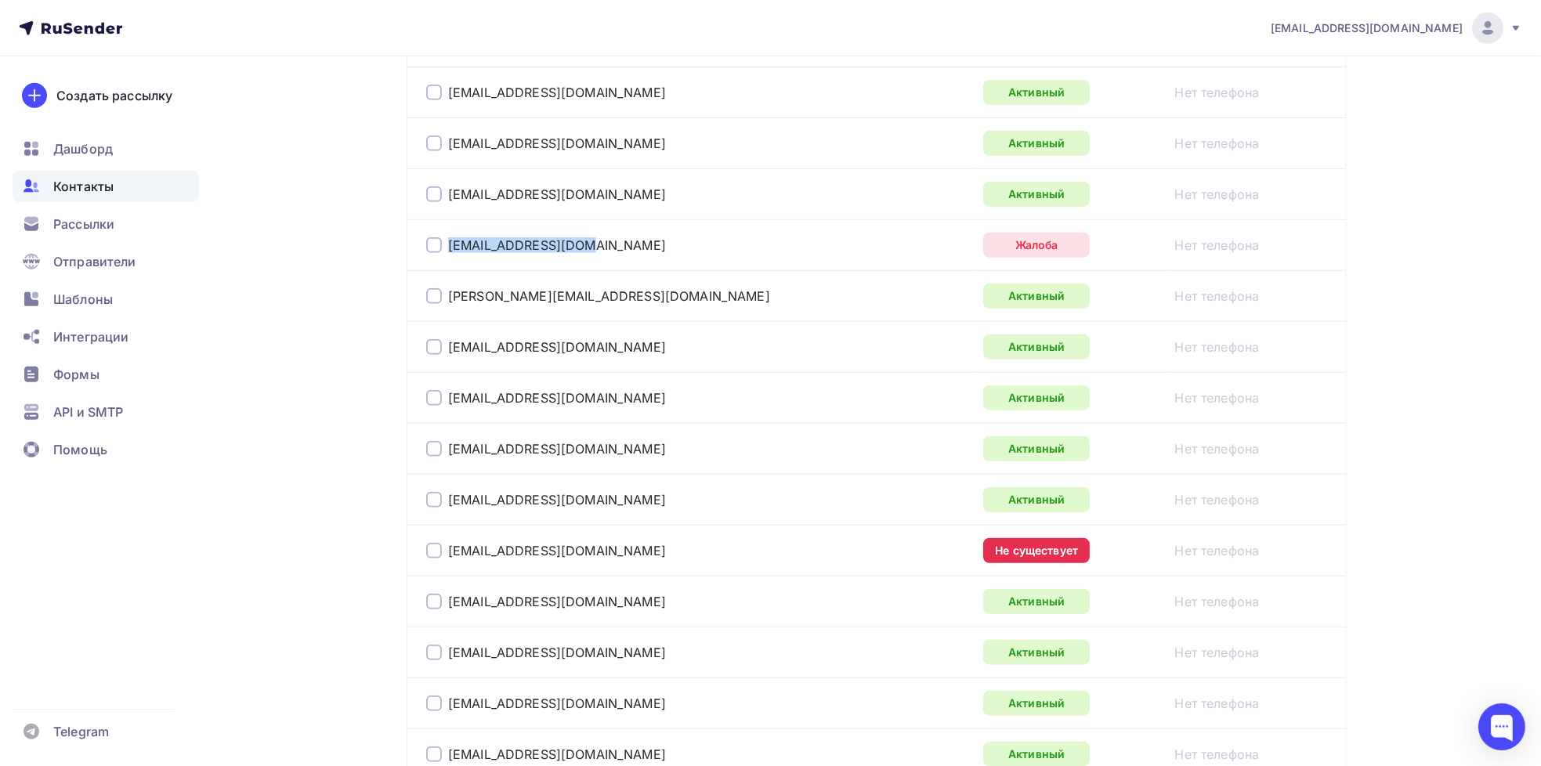
scroll to position [1723, 0]
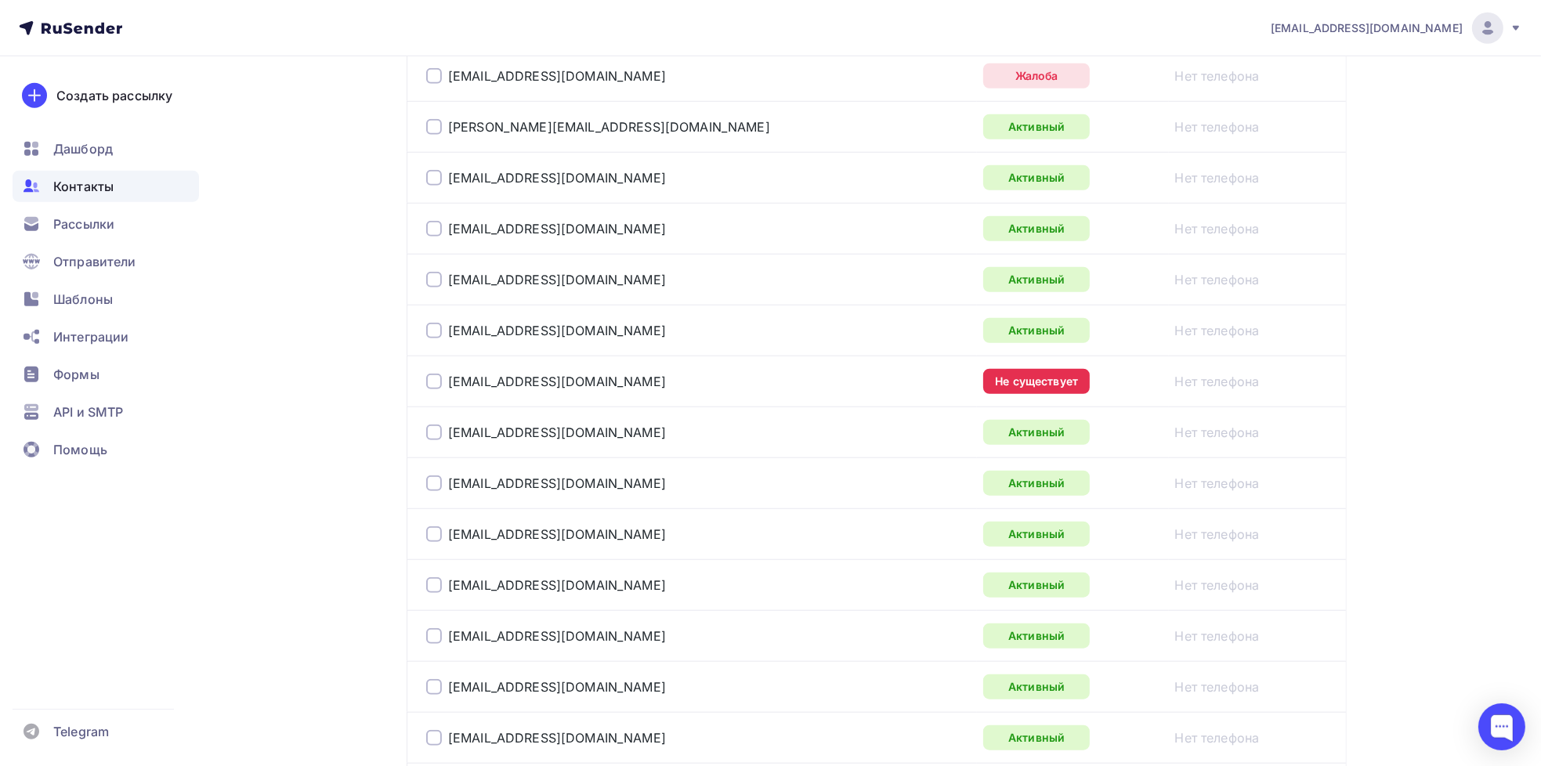
drag, startPoint x: 518, startPoint y: 377, endPoint x: 640, endPoint y: 363, distance: 123.0
click at [640, 363] on td "[EMAIL_ADDRESS][DOMAIN_NAME]" at bounding box center [691, 381] width 570 height 51
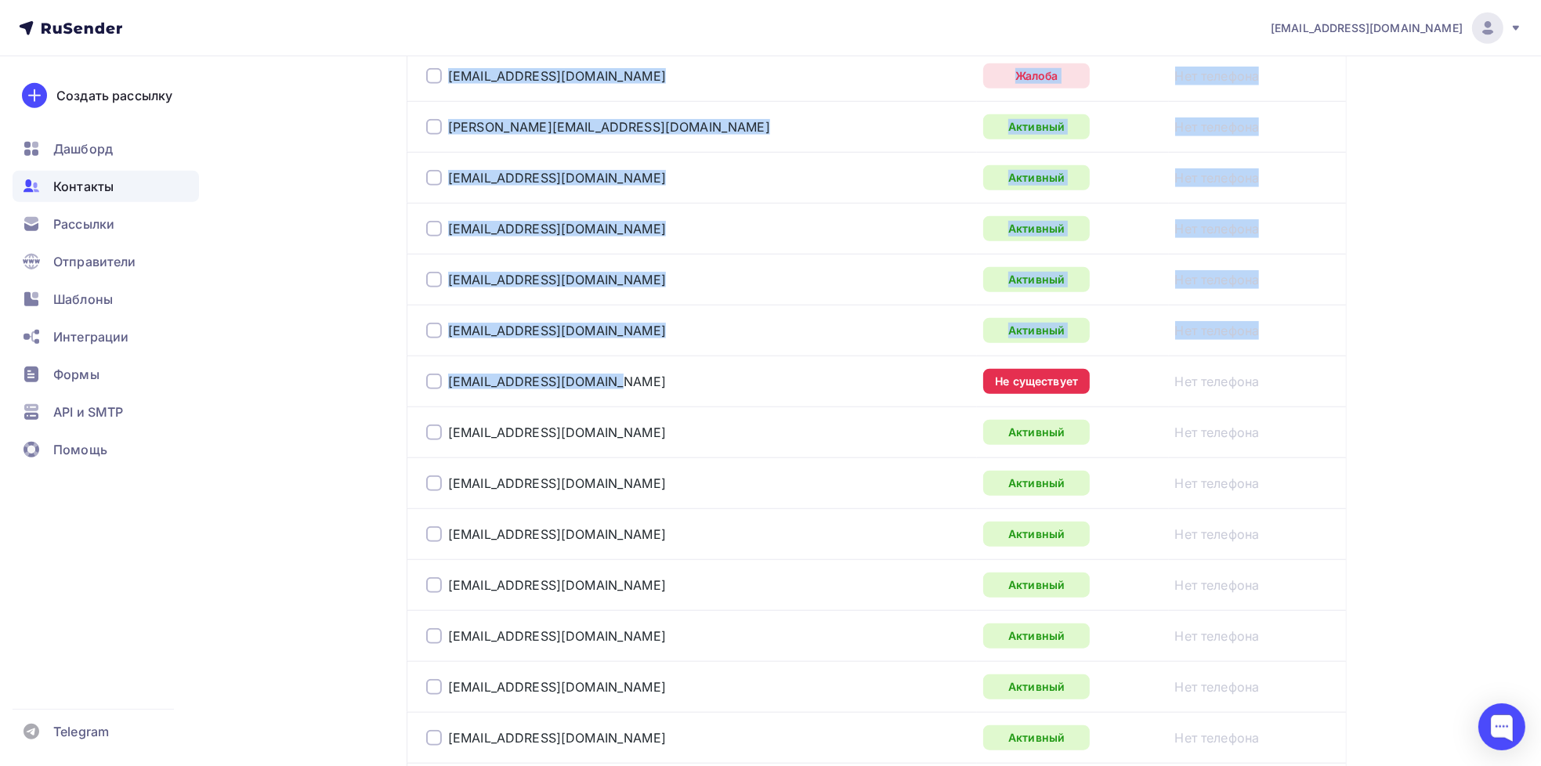
drag, startPoint x: 633, startPoint y: 380, endPoint x: 405, endPoint y: 399, distance: 228.8
click at [602, 374] on link "[EMAIL_ADDRESS][DOMAIN_NAME]" at bounding box center [557, 382] width 218 height 16
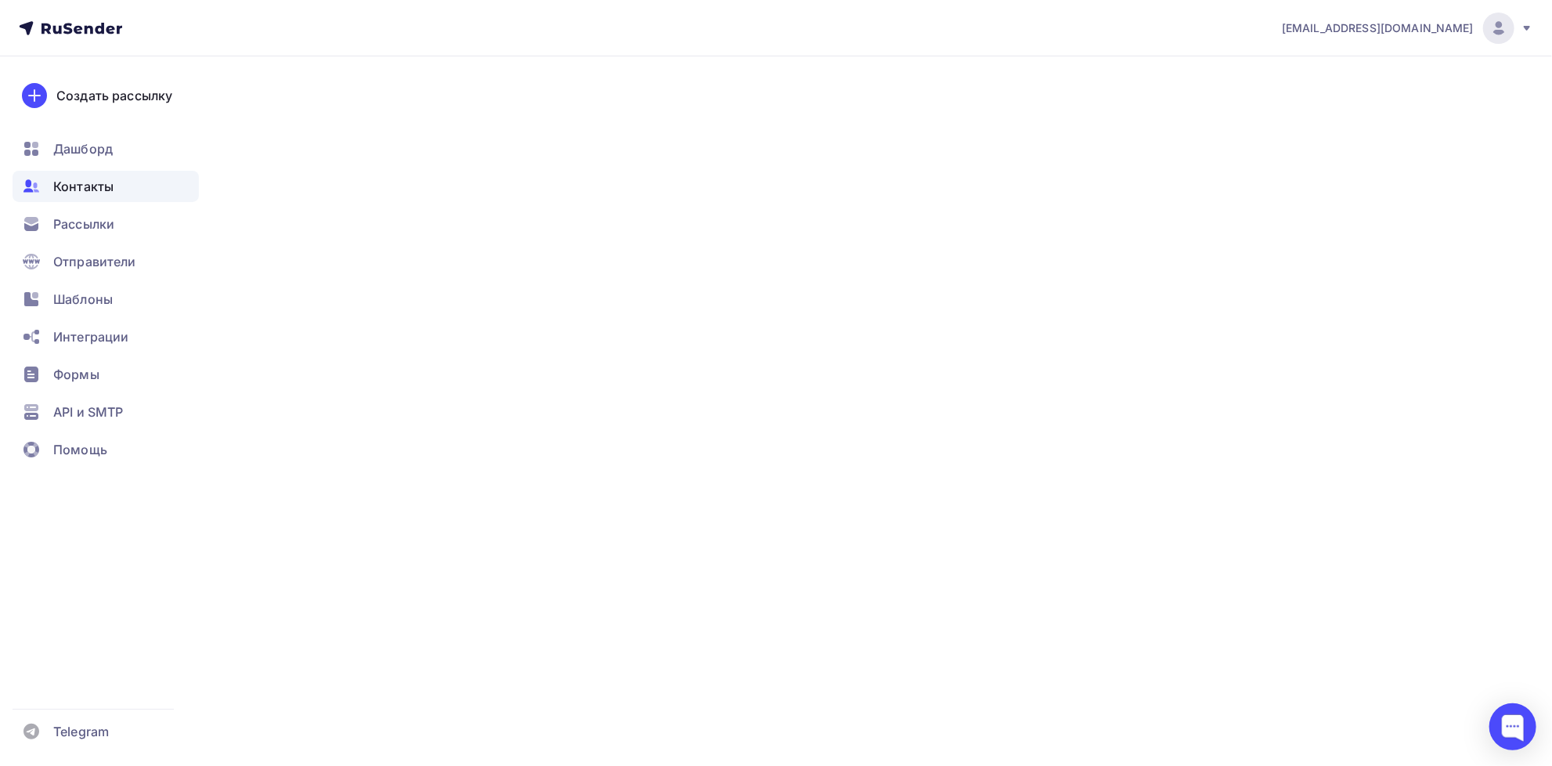
type input "Виктория"
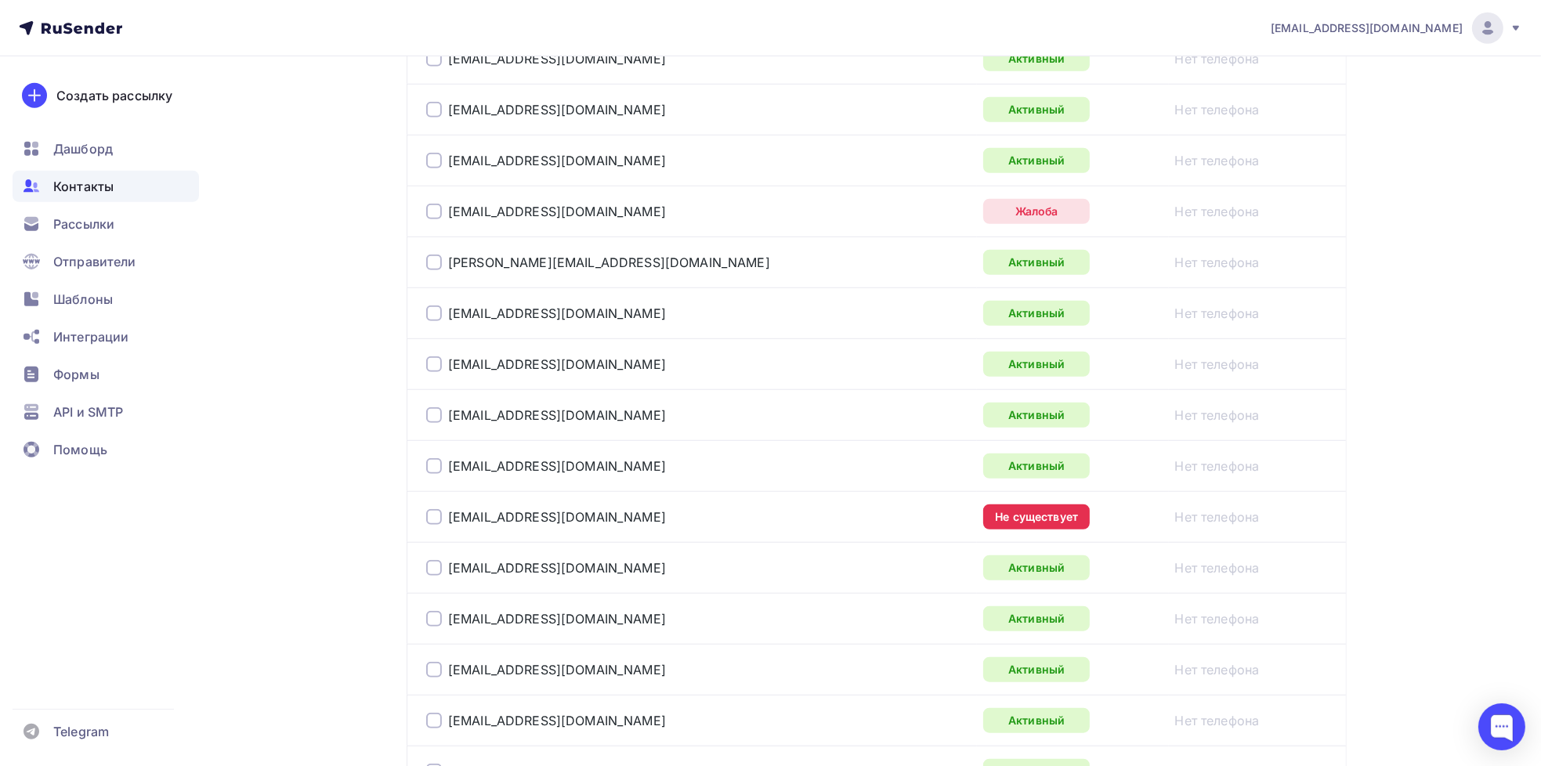
scroll to position [1737, 0]
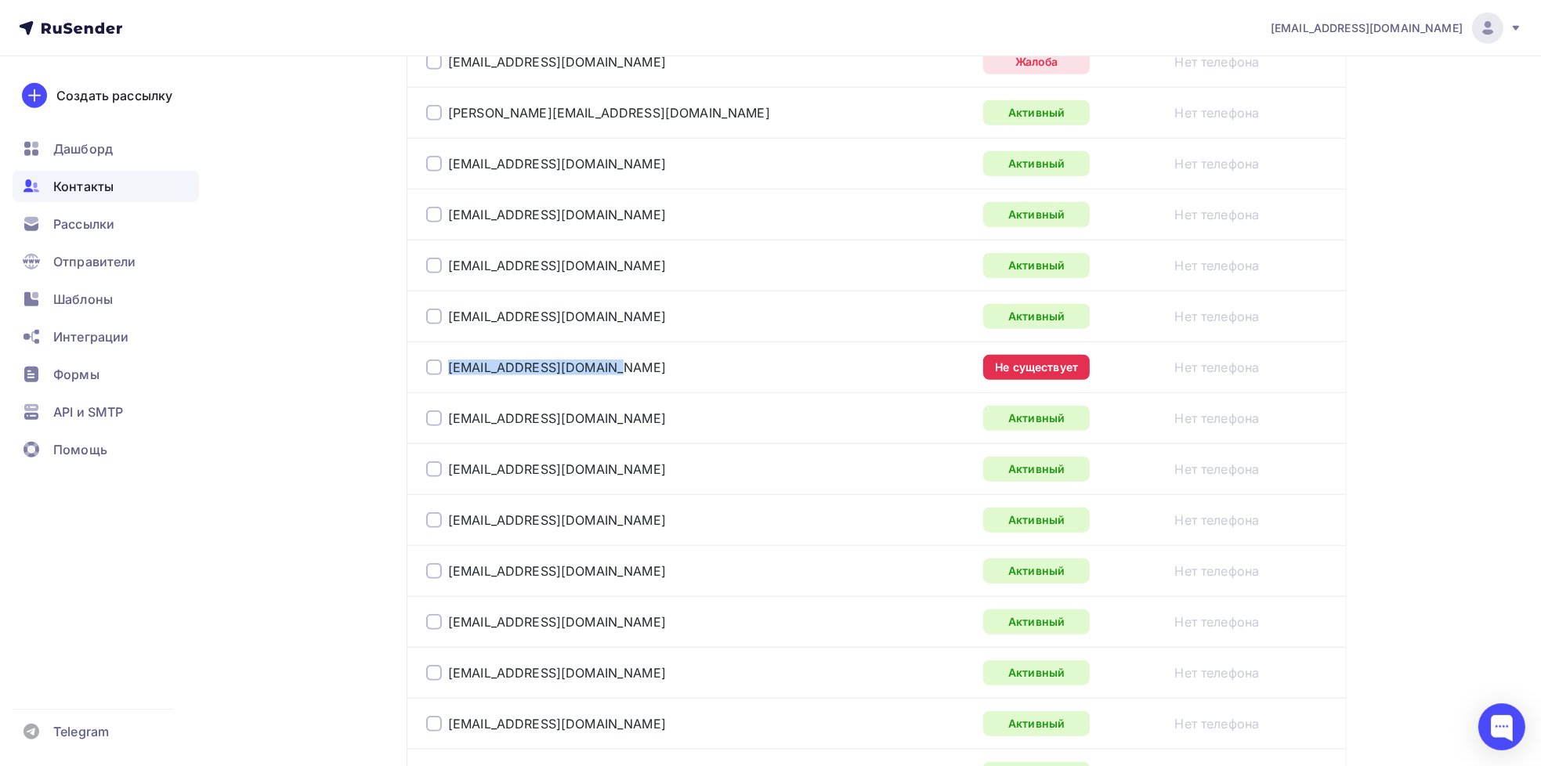
drag, startPoint x: 614, startPoint y: 367, endPoint x: 446, endPoint y: 377, distance: 168.7
click at [446, 377] on td "[EMAIL_ADDRESS][DOMAIN_NAME]" at bounding box center [691, 366] width 570 height 51
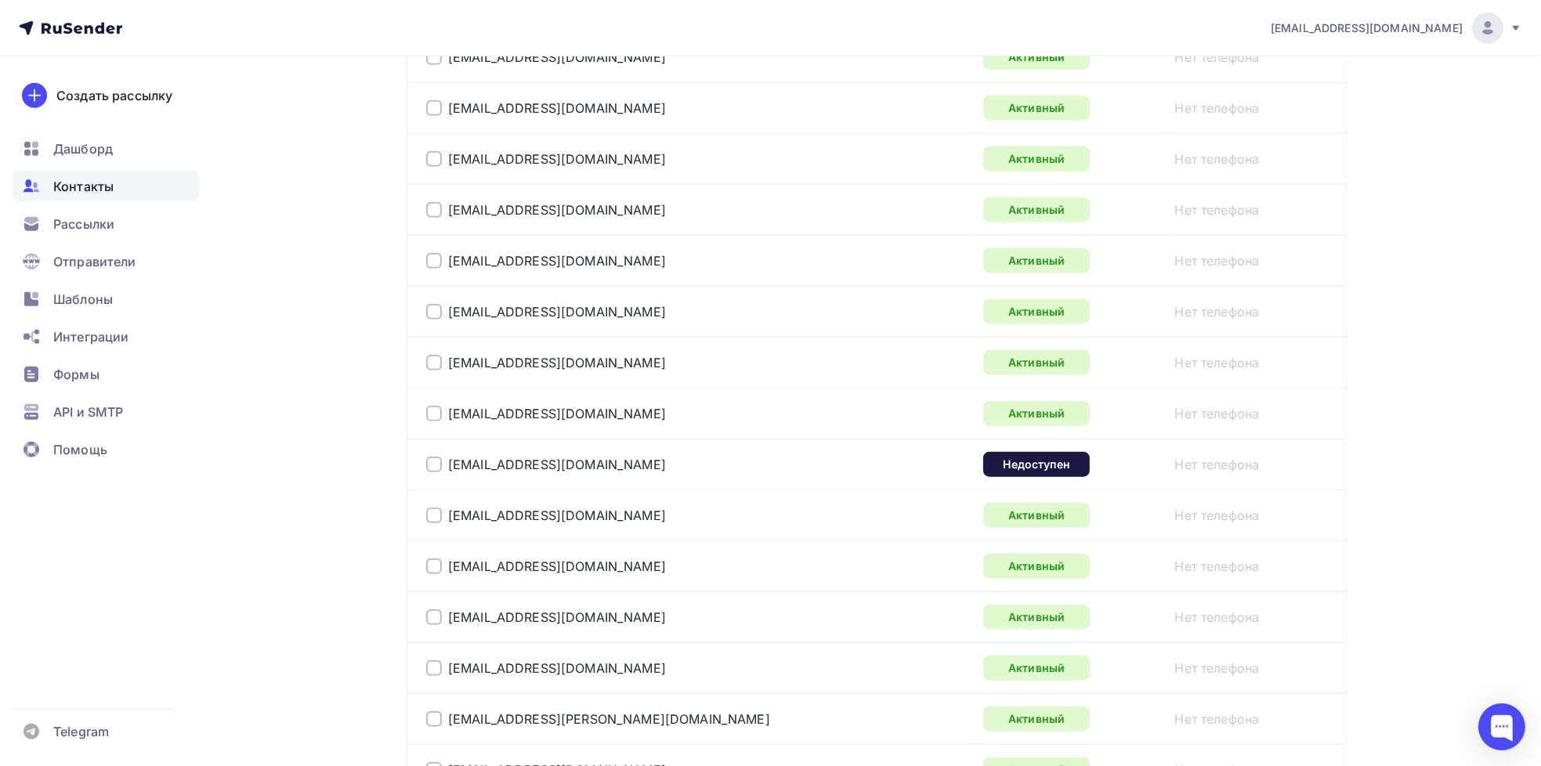
scroll to position [2285, 0]
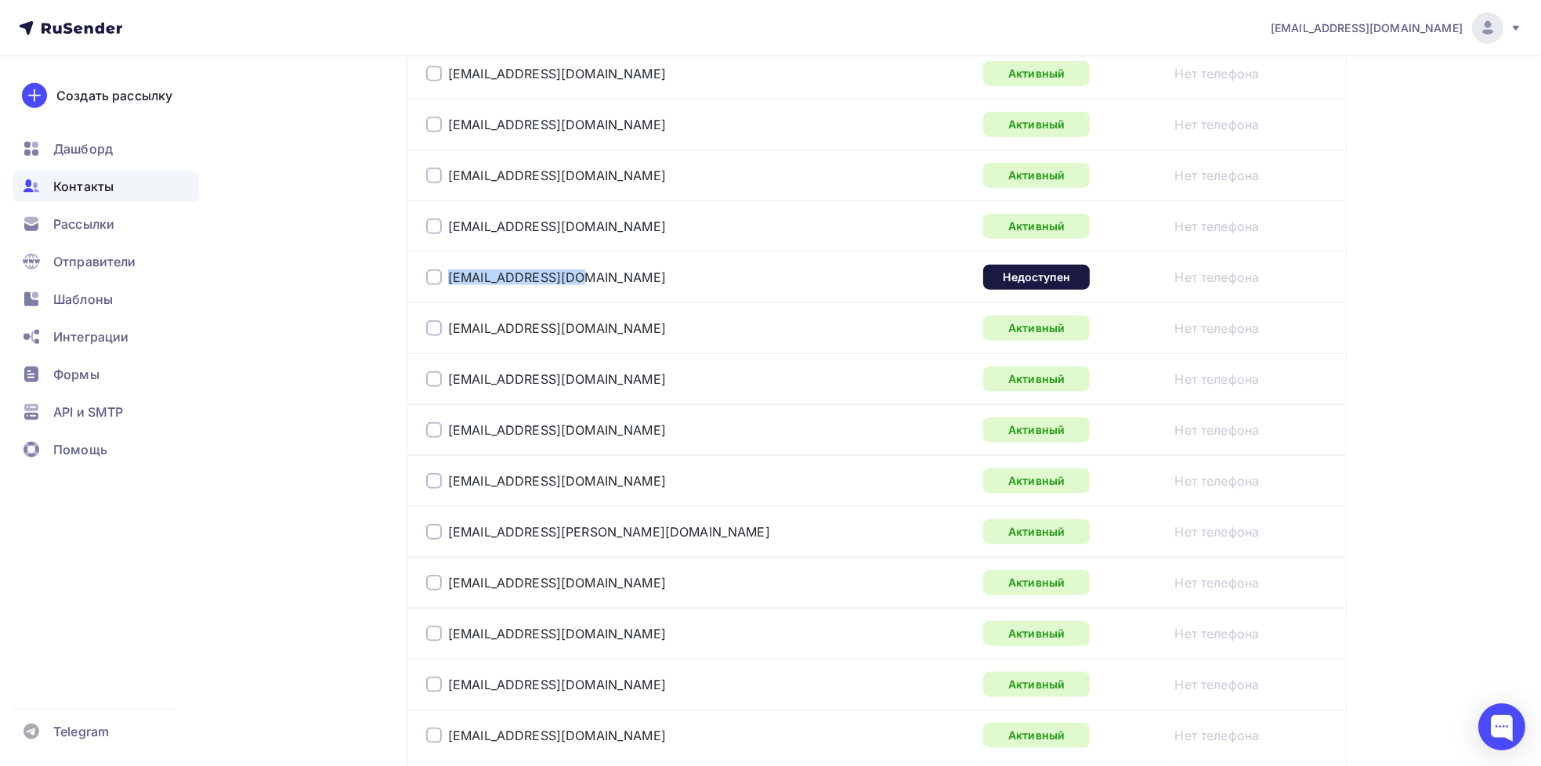
drag, startPoint x: 511, startPoint y: 271, endPoint x: 428, endPoint y: 270, distance: 83.0
click at [428, 270] on div "[EMAIL_ADDRESS][DOMAIN_NAME]" at bounding box center [622, 277] width 392 height 25
copy div "[EMAIL_ADDRESS][DOMAIN_NAME]"
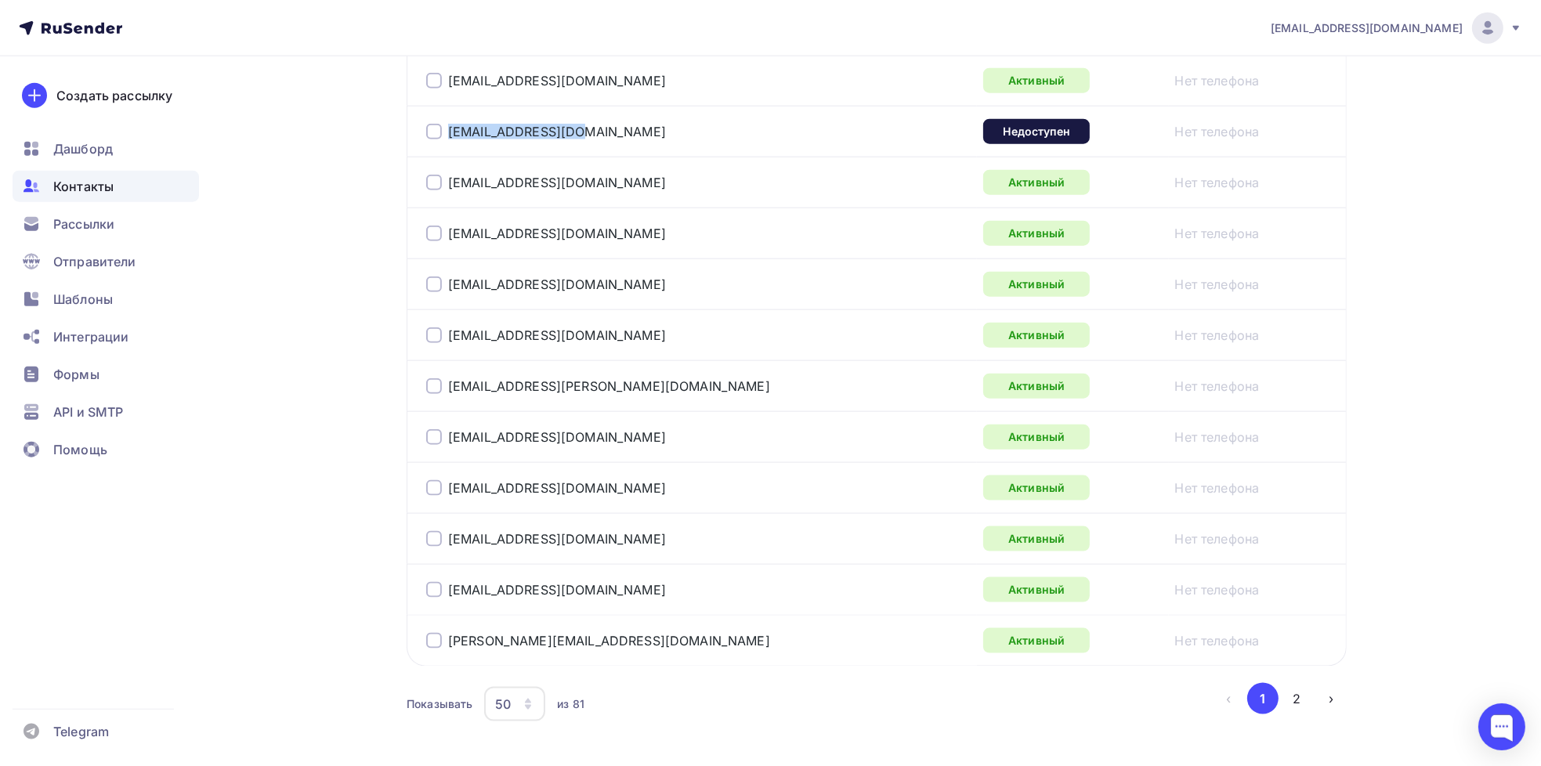
scroll to position [2482, 0]
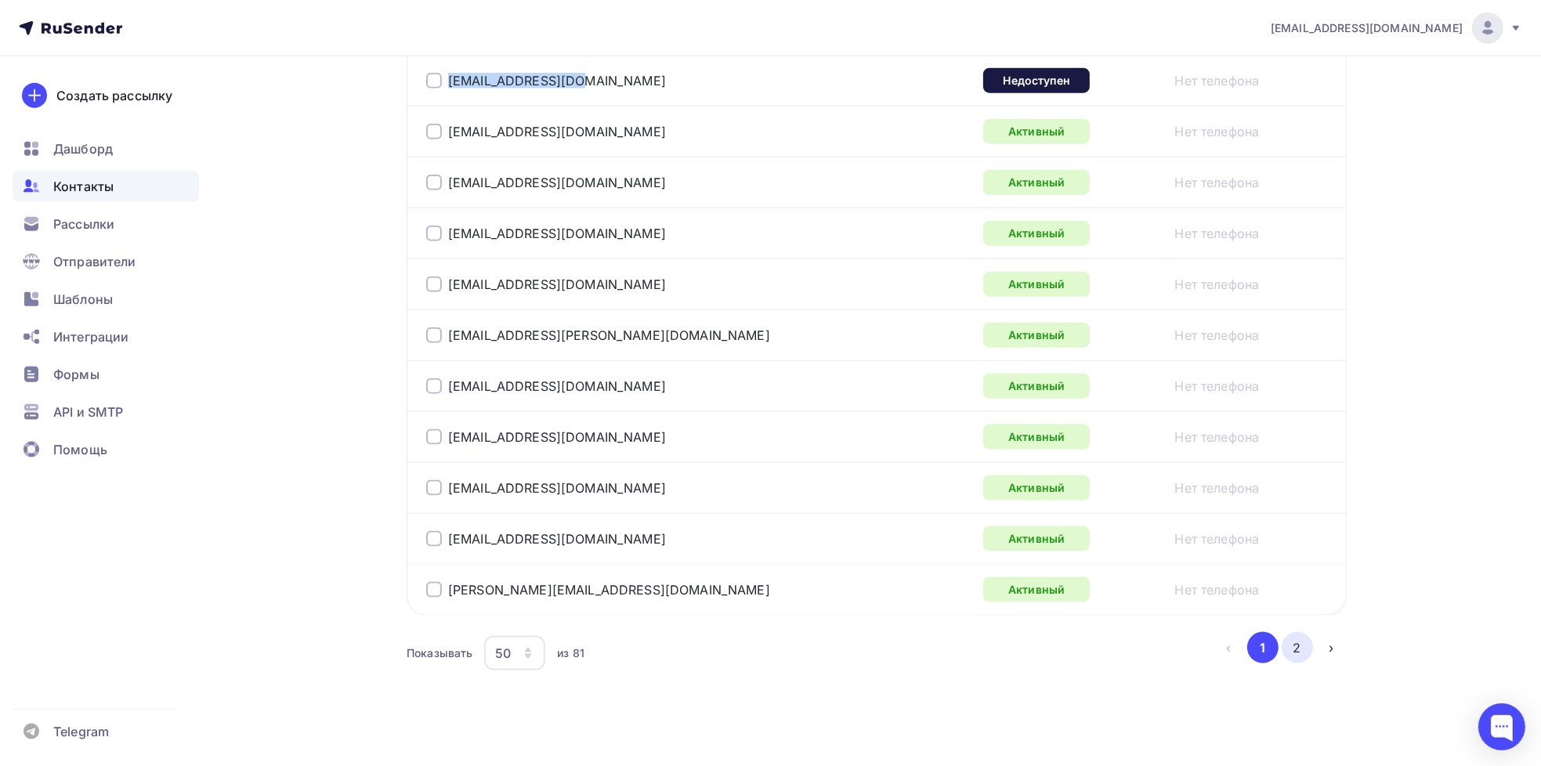
click at [1294, 644] on button "2" at bounding box center [1296, 647] width 31 height 31
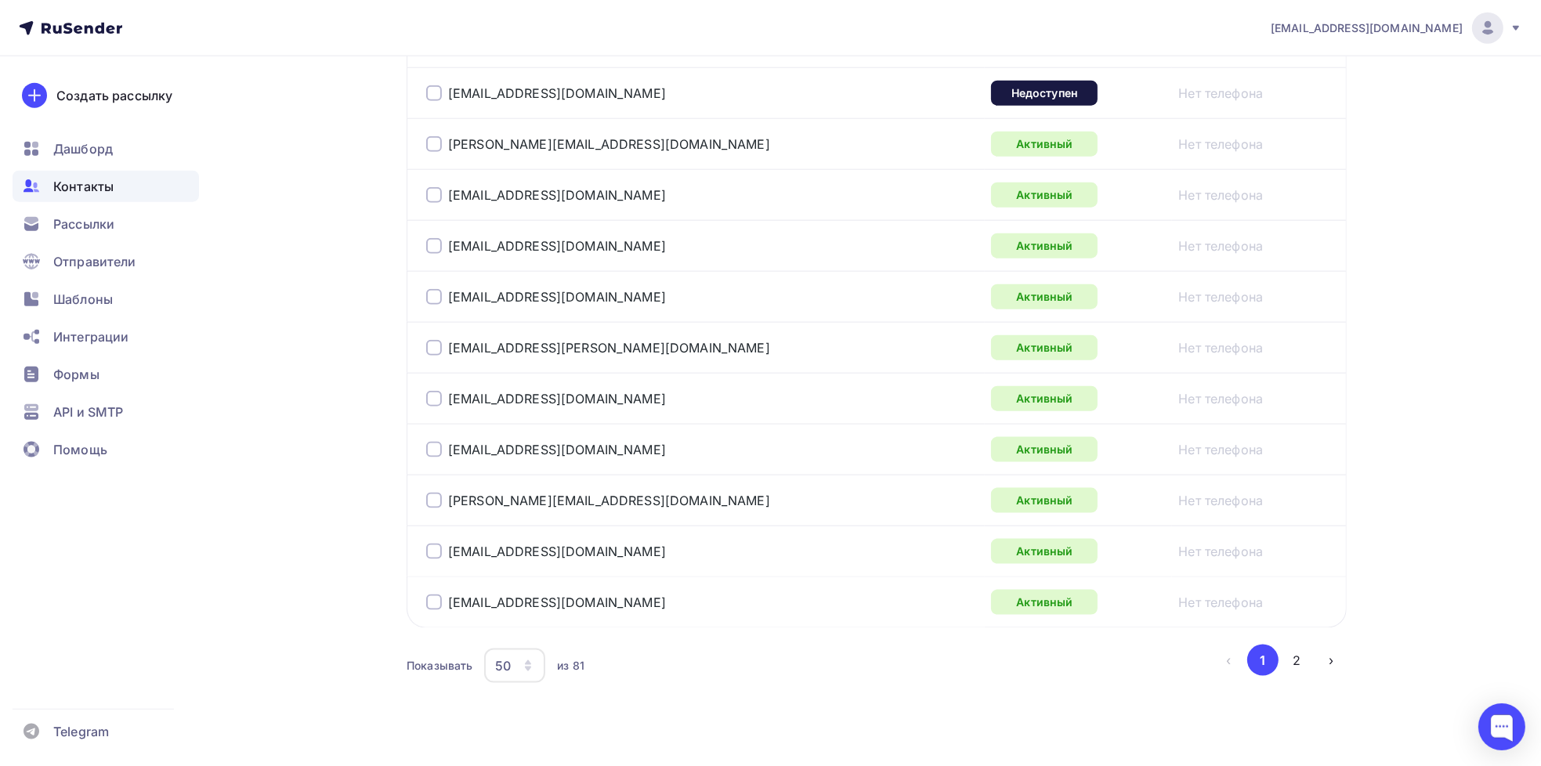
scroll to position [2482, 0]
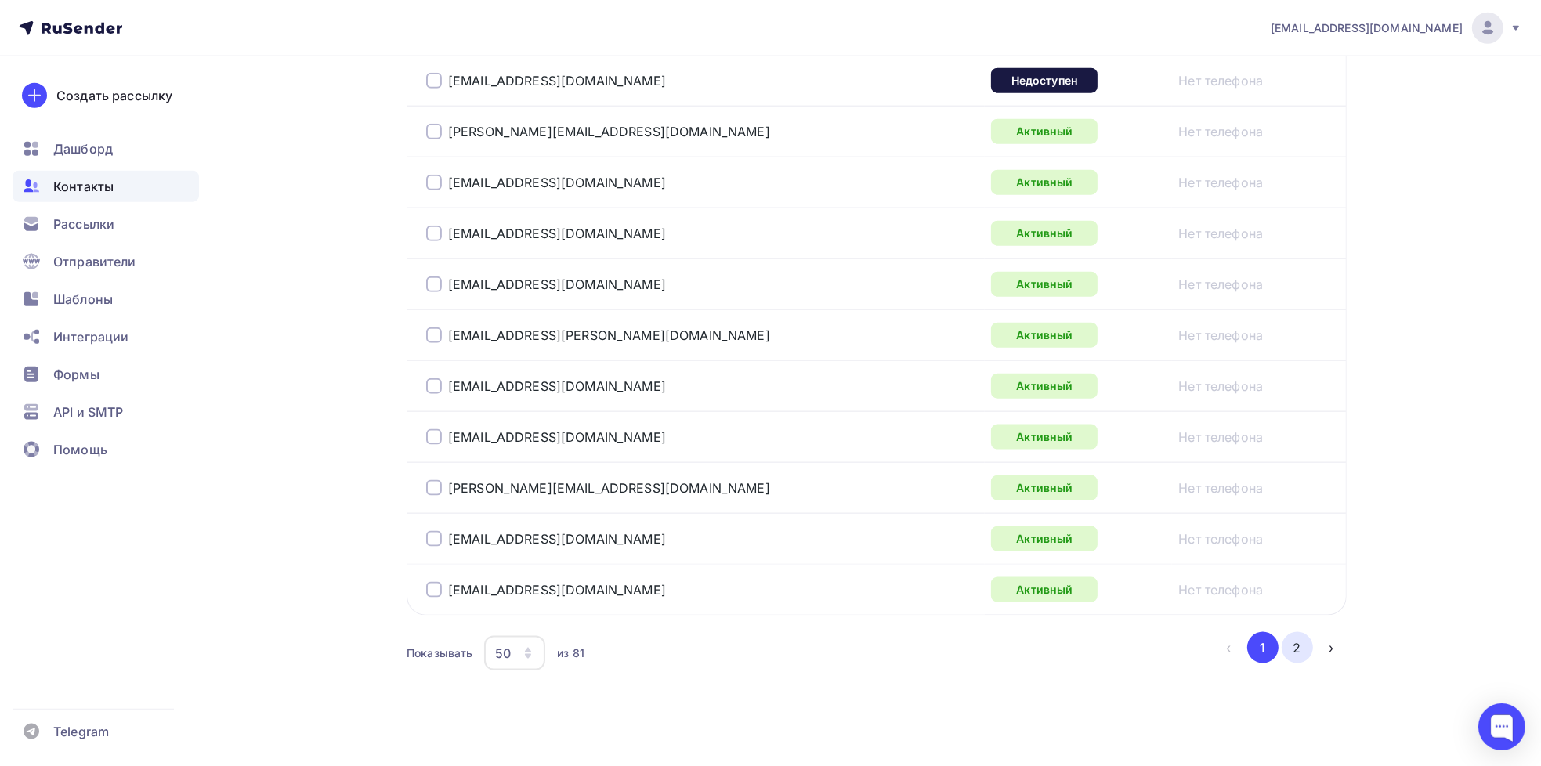
click at [1291, 647] on button "2" at bounding box center [1296, 647] width 31 height 31
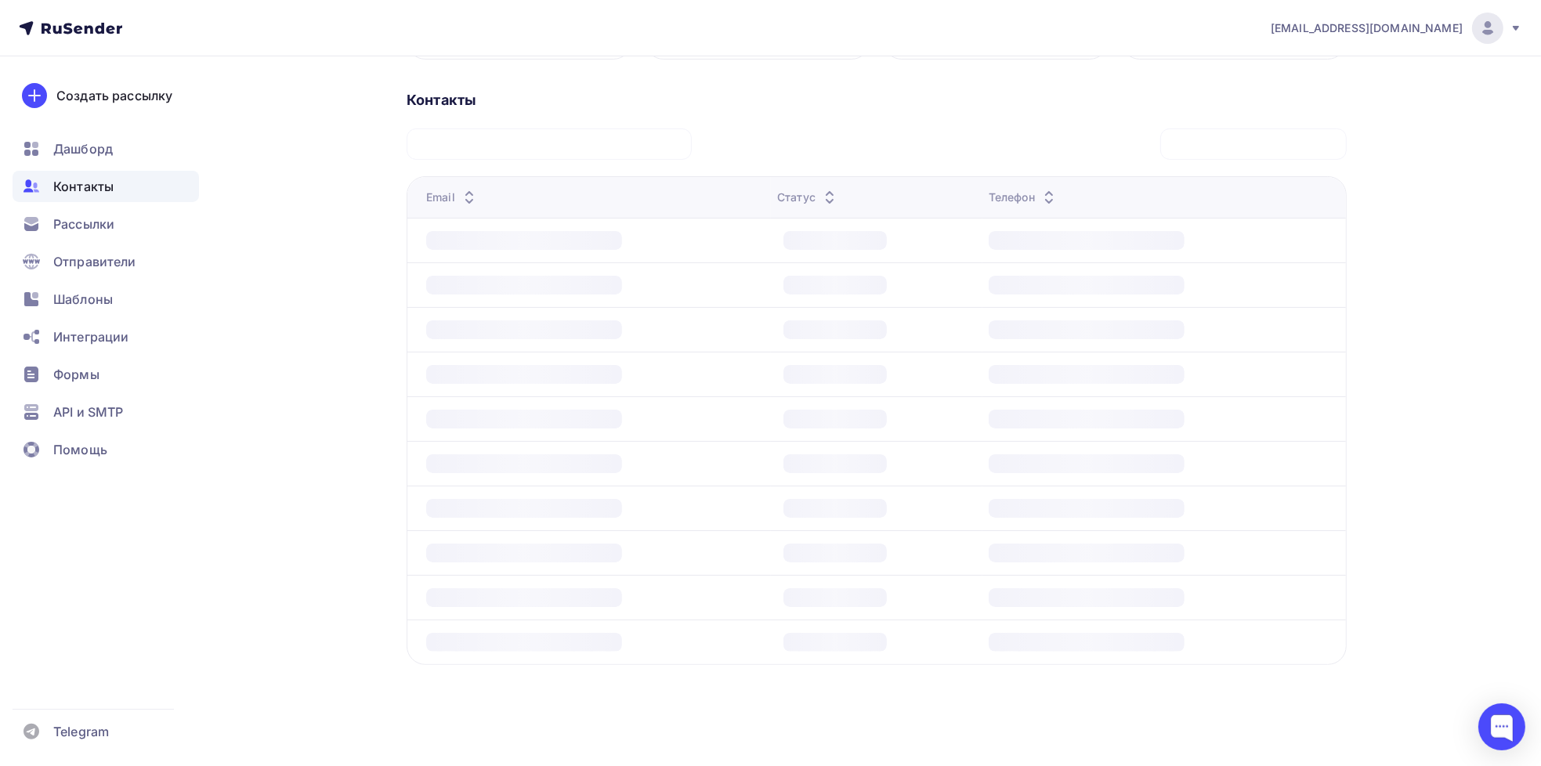
scroll to position [327, 0]
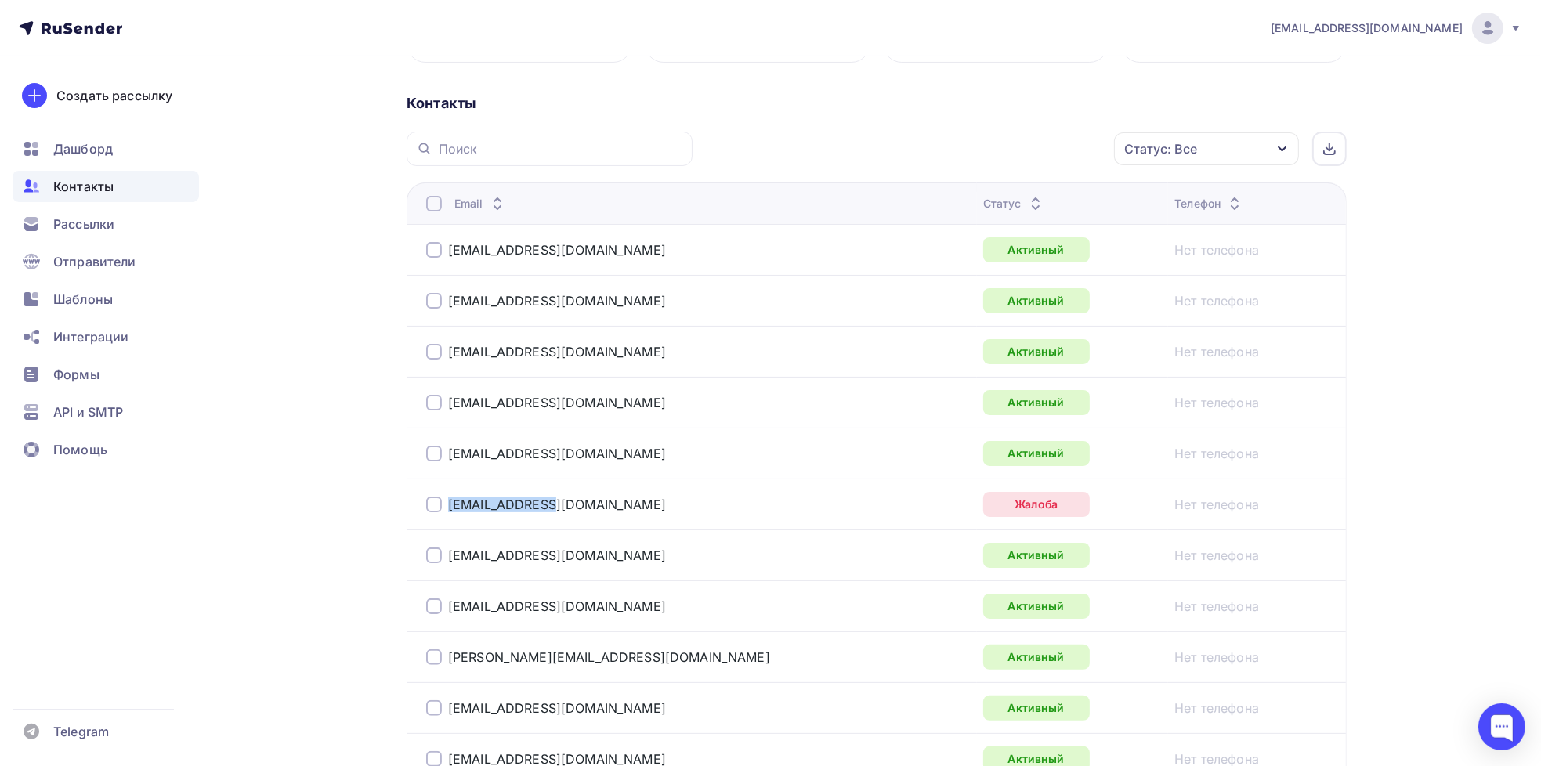
drag, startPoint x: 562, startPoint y: 508, endPoint x: 429, endPoint y: 508, distance: 133.1
click at [429, 508] on div "[EMAIL_ADDRESS][DOMAIN_NAME]" at bounding box center [622, 504] width 392 height 25
copy div "[EMAIL_ADDRESS][DOMAIN_NAME]"
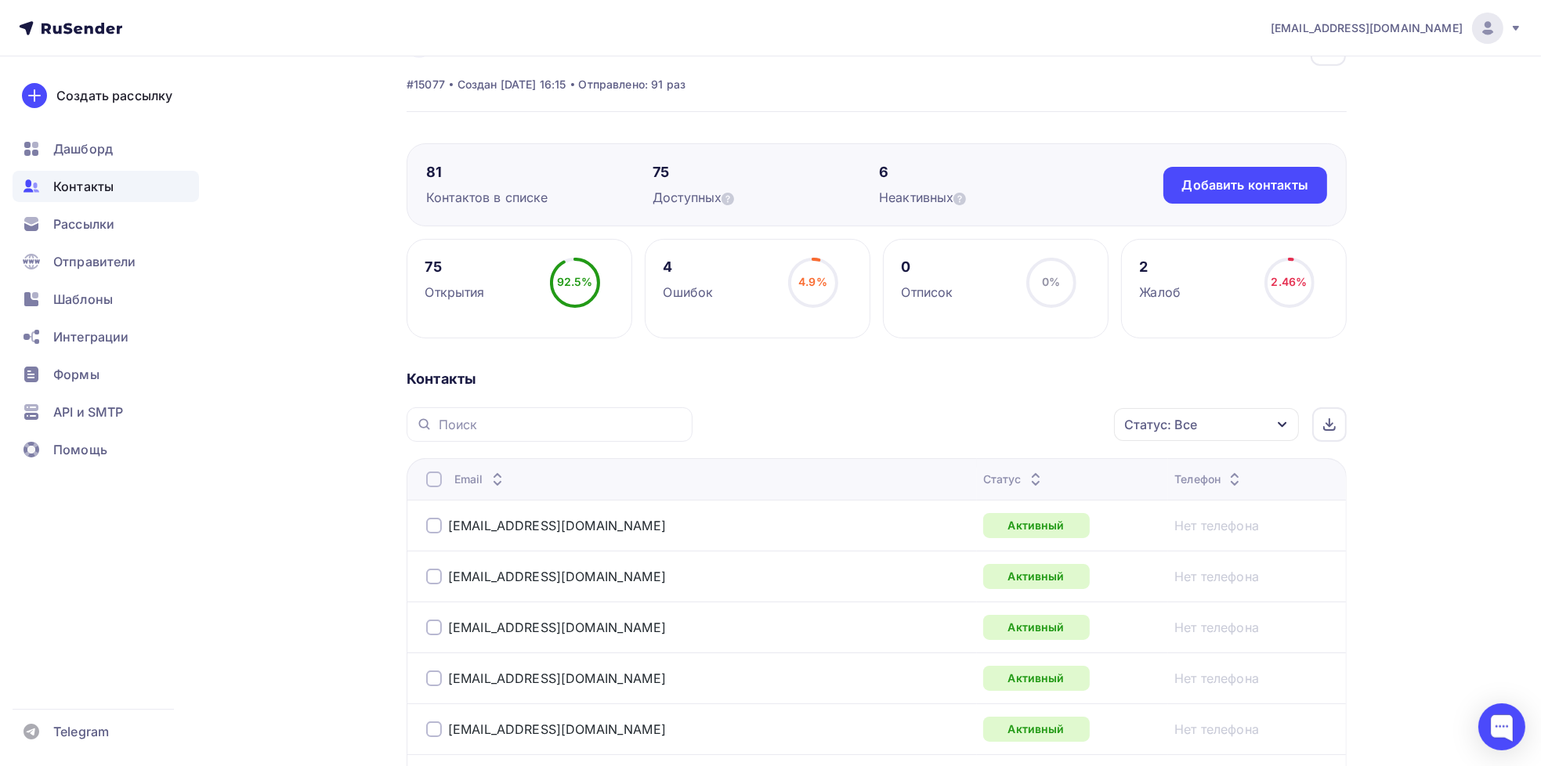
scroll to position [0, 0]
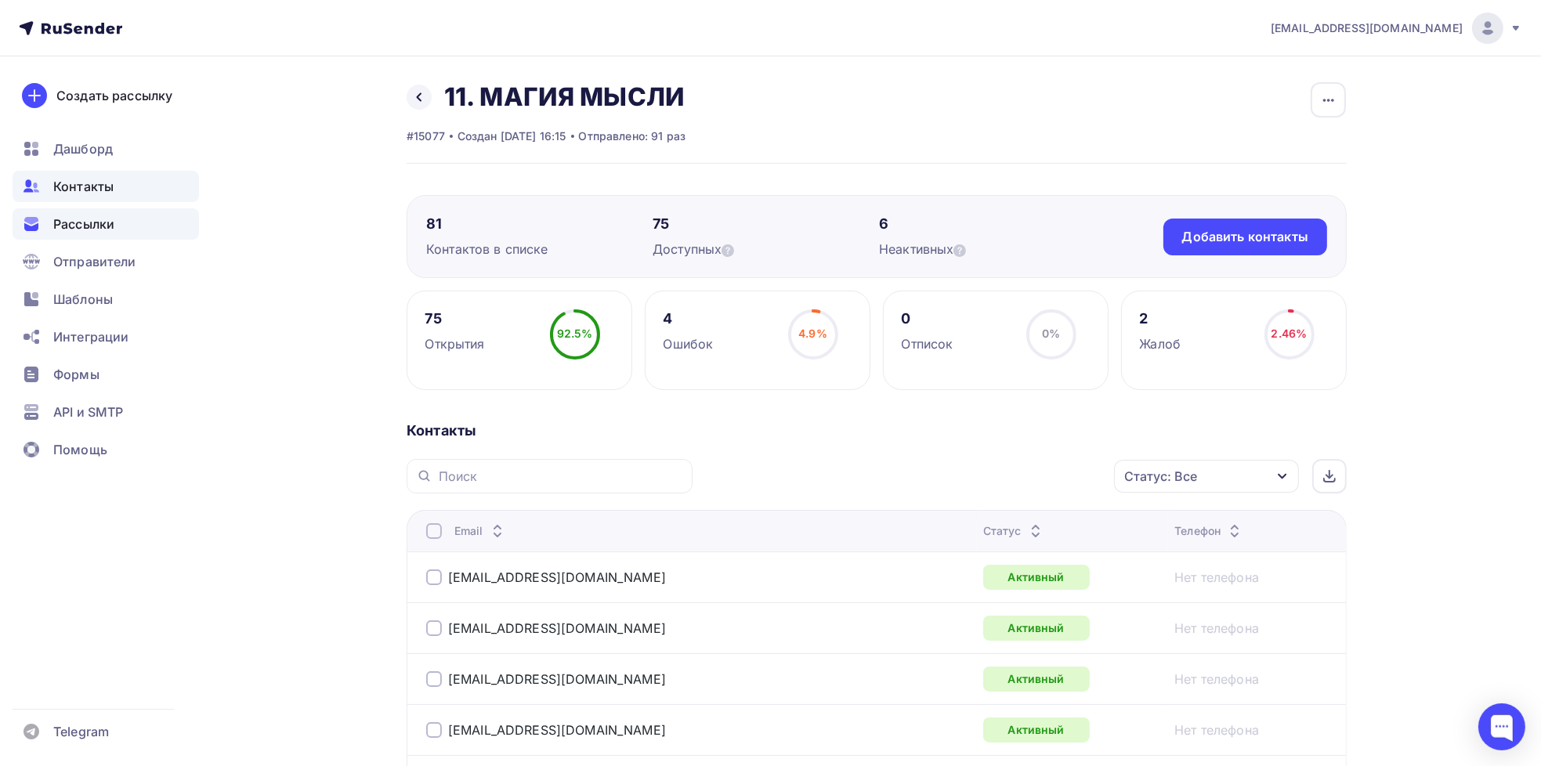
click at [72, 215] on span "Рассылки" at bounding box center [83, 224] width 61 height 19
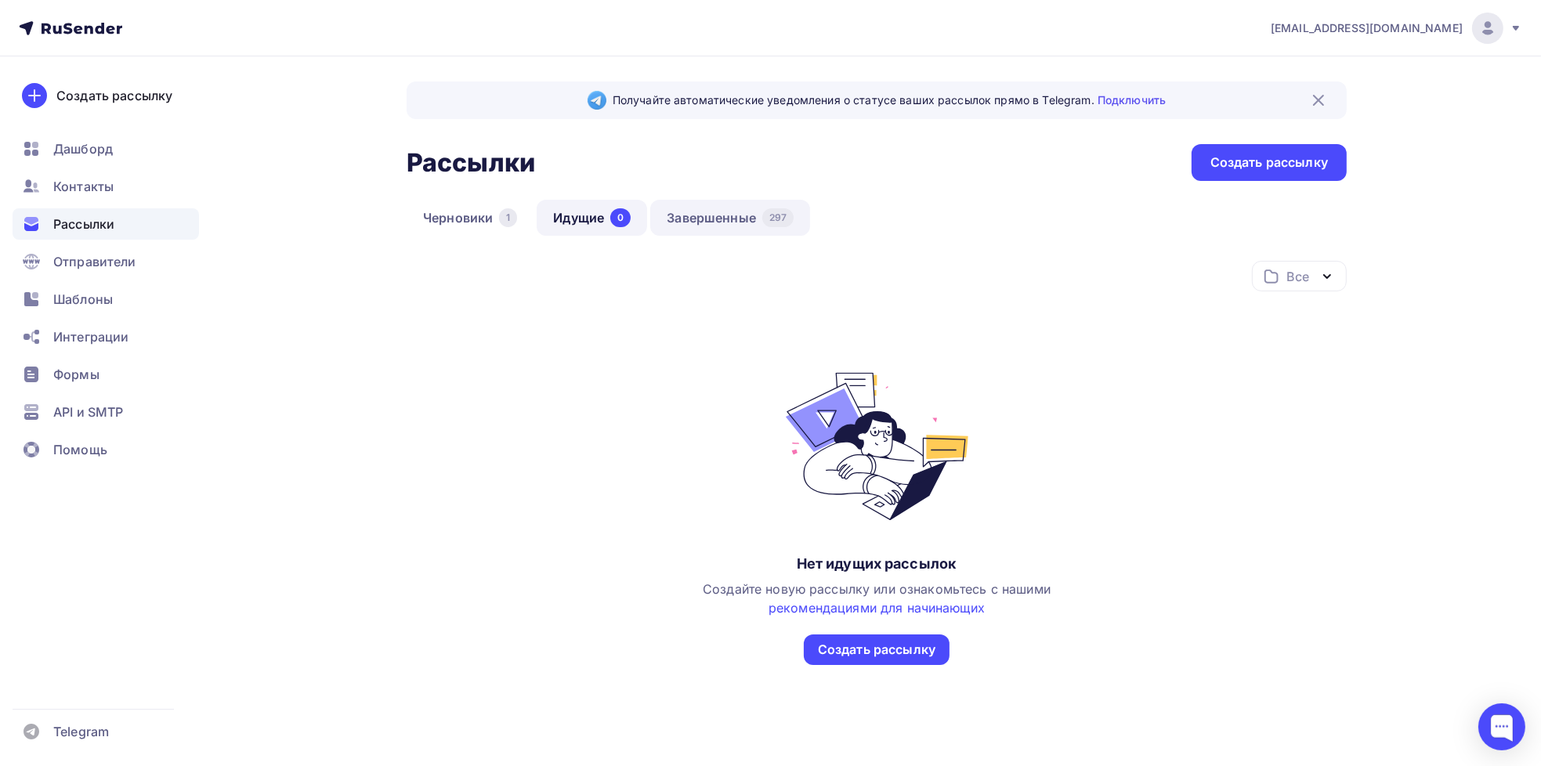
click at [708, 209] on link "Завершенные 297" at bounding box center [730, 218] width 160 height 36
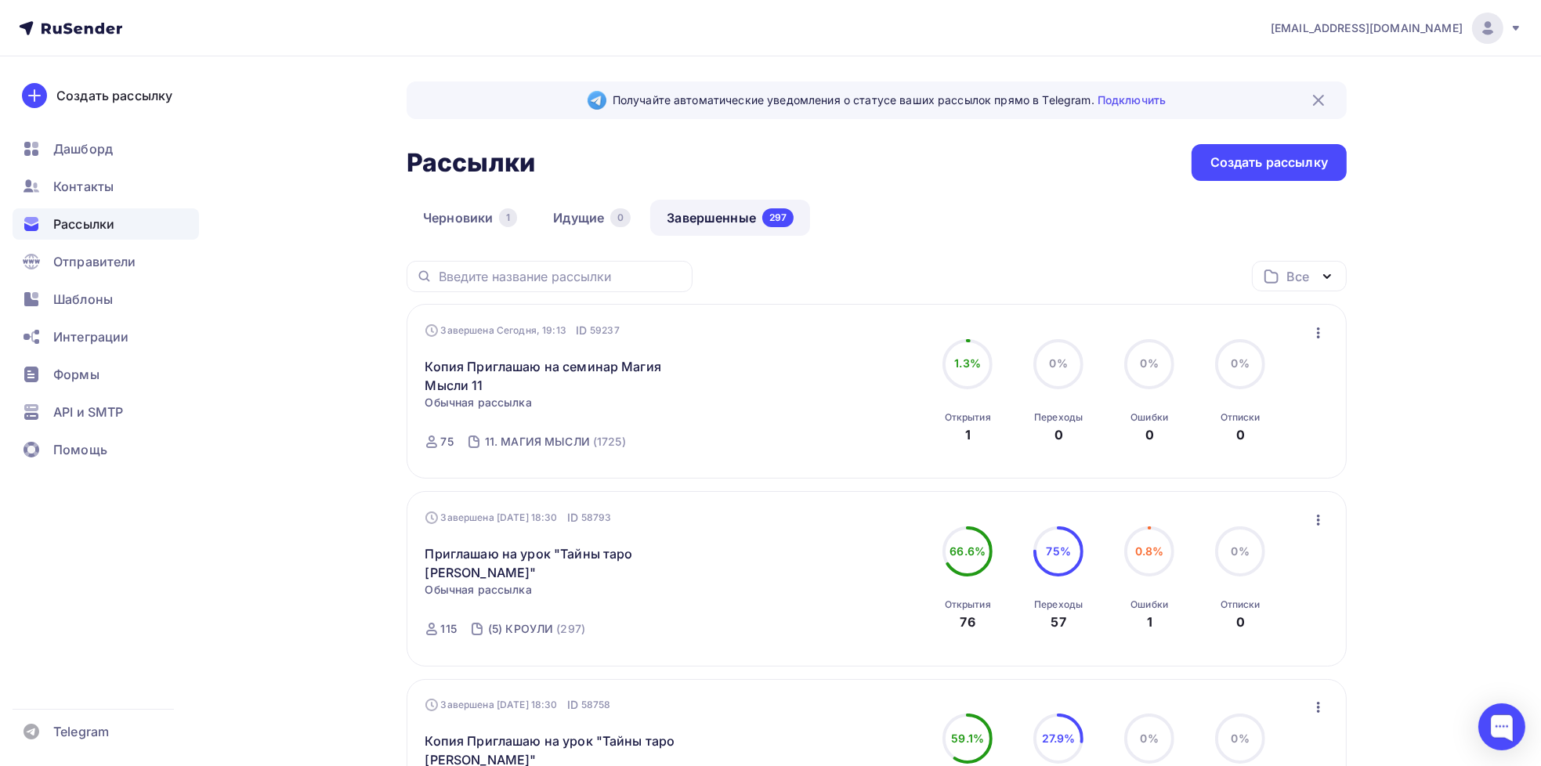
click at [1320, 334] on icon "button" at bounding box center [1318, 332] width 19 height 19
click at [1279, 432] on div "Копировать в новую" at bounding box center [1245, 435] width 161 height 19
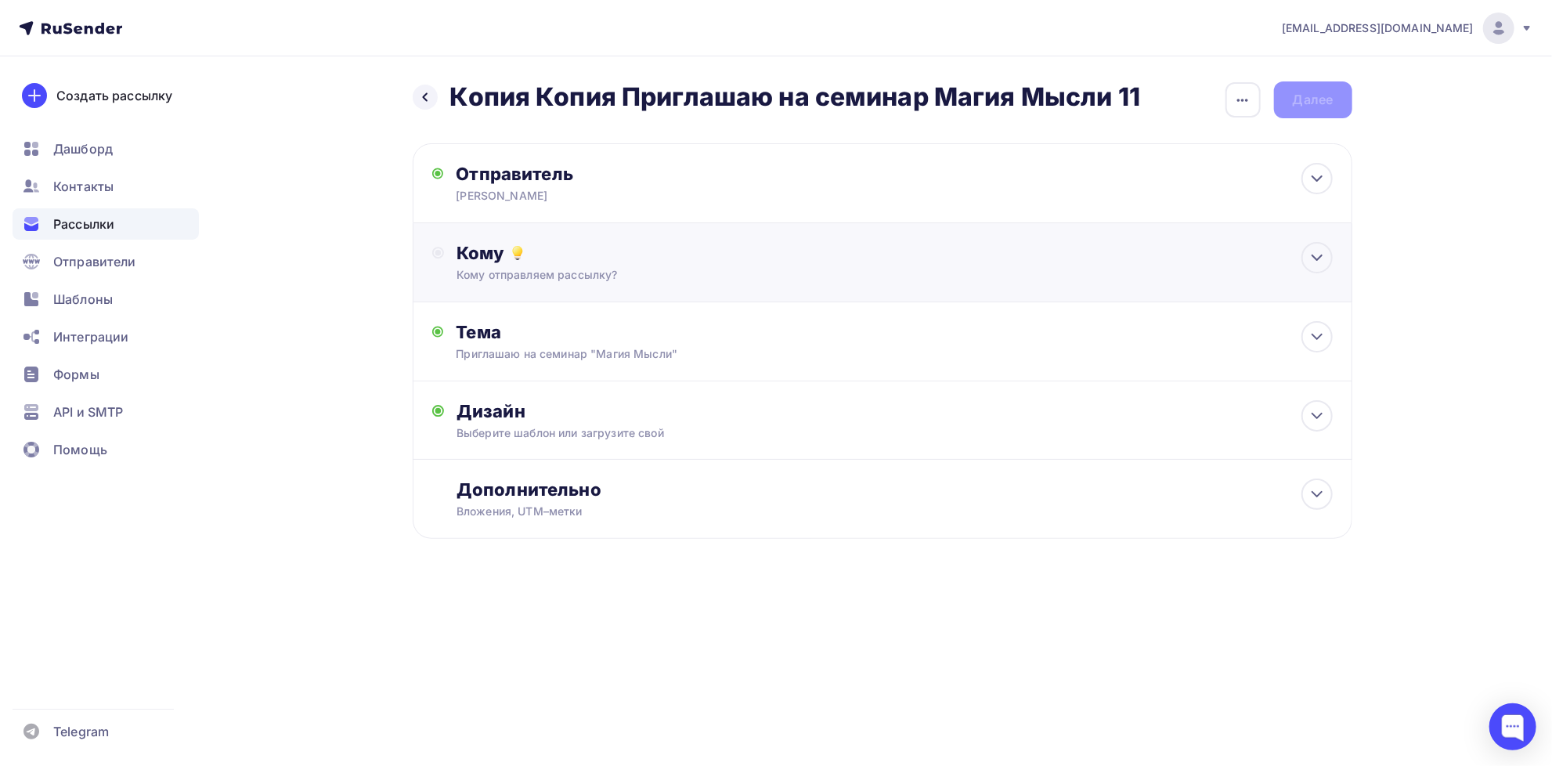
click at [504, 255] on div "Кому" at bounding box center [895, 253] width 876 height 22
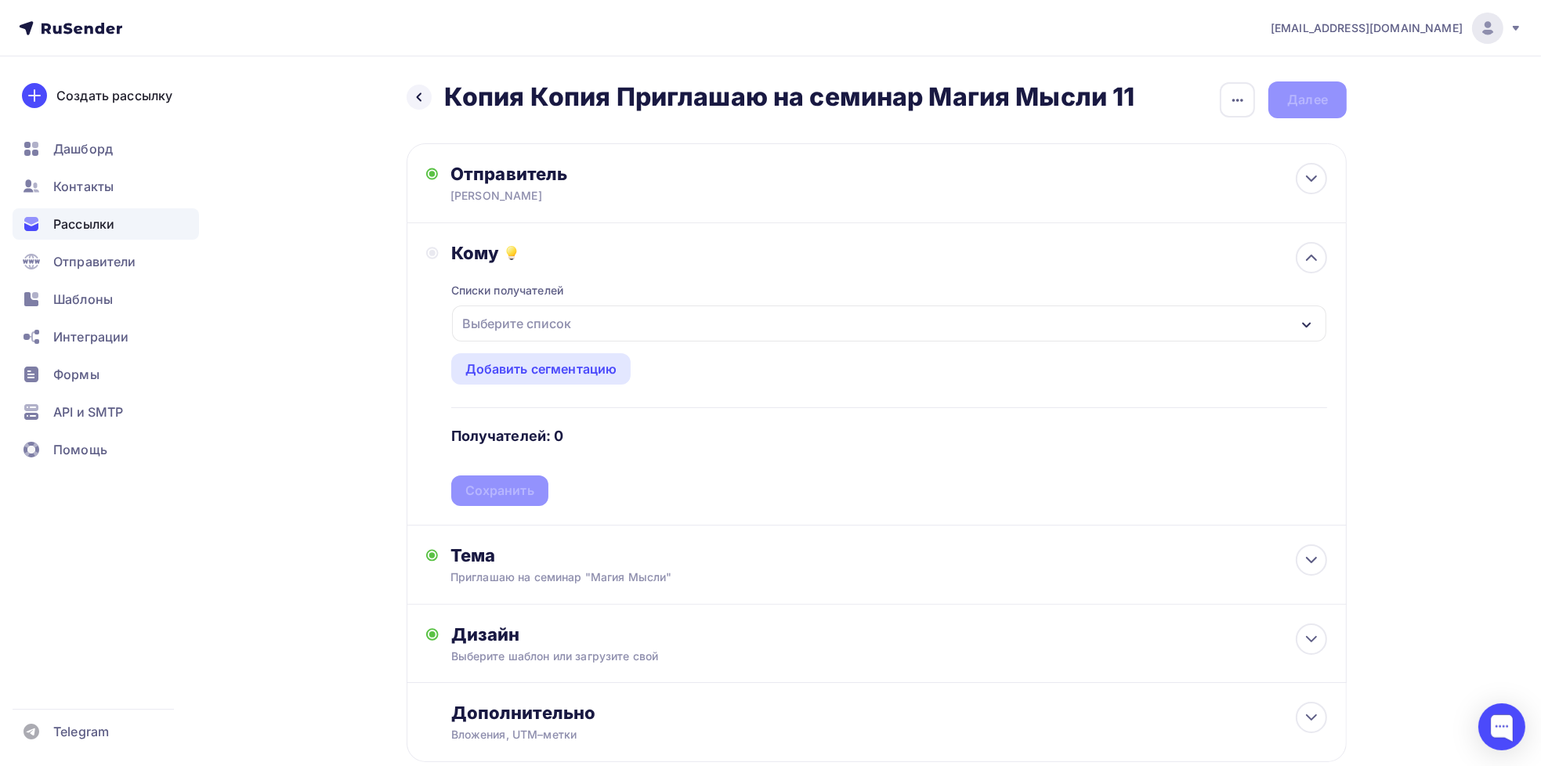
click at [494, 325] on div "Выберите список" at bounding box center [517, 323] width 122 height 28
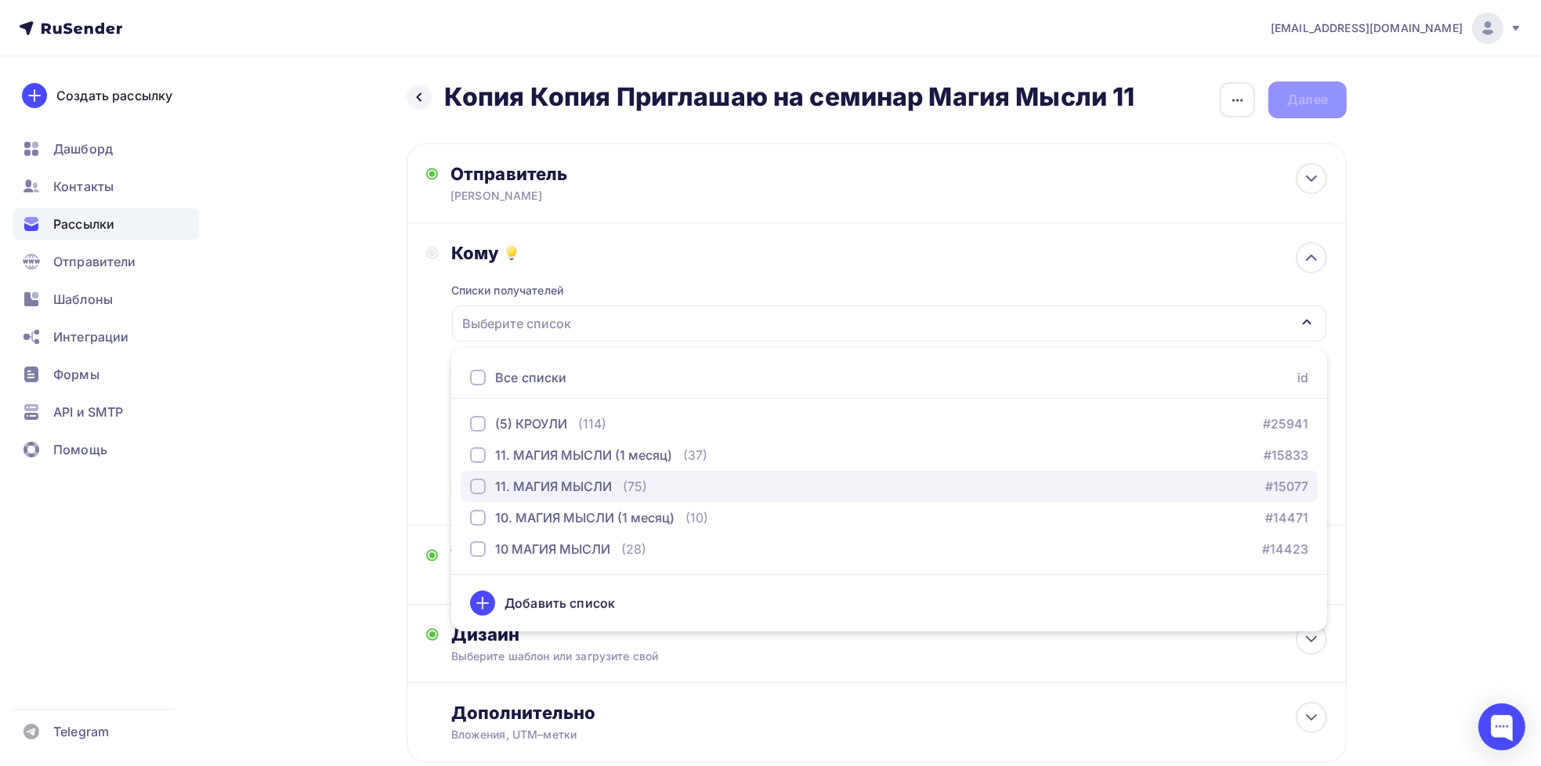
click at [479, 493] on div "button" at bounding box center [478, 487] width 16 height 16
click at [428, 399] on div "Кому Списки получателей 11. МАГИЯ МЫСЛИ Все списки id (5) КРОУЛИ (114) #25941 1…" at bounding box center [876, 374] width 901 height 264
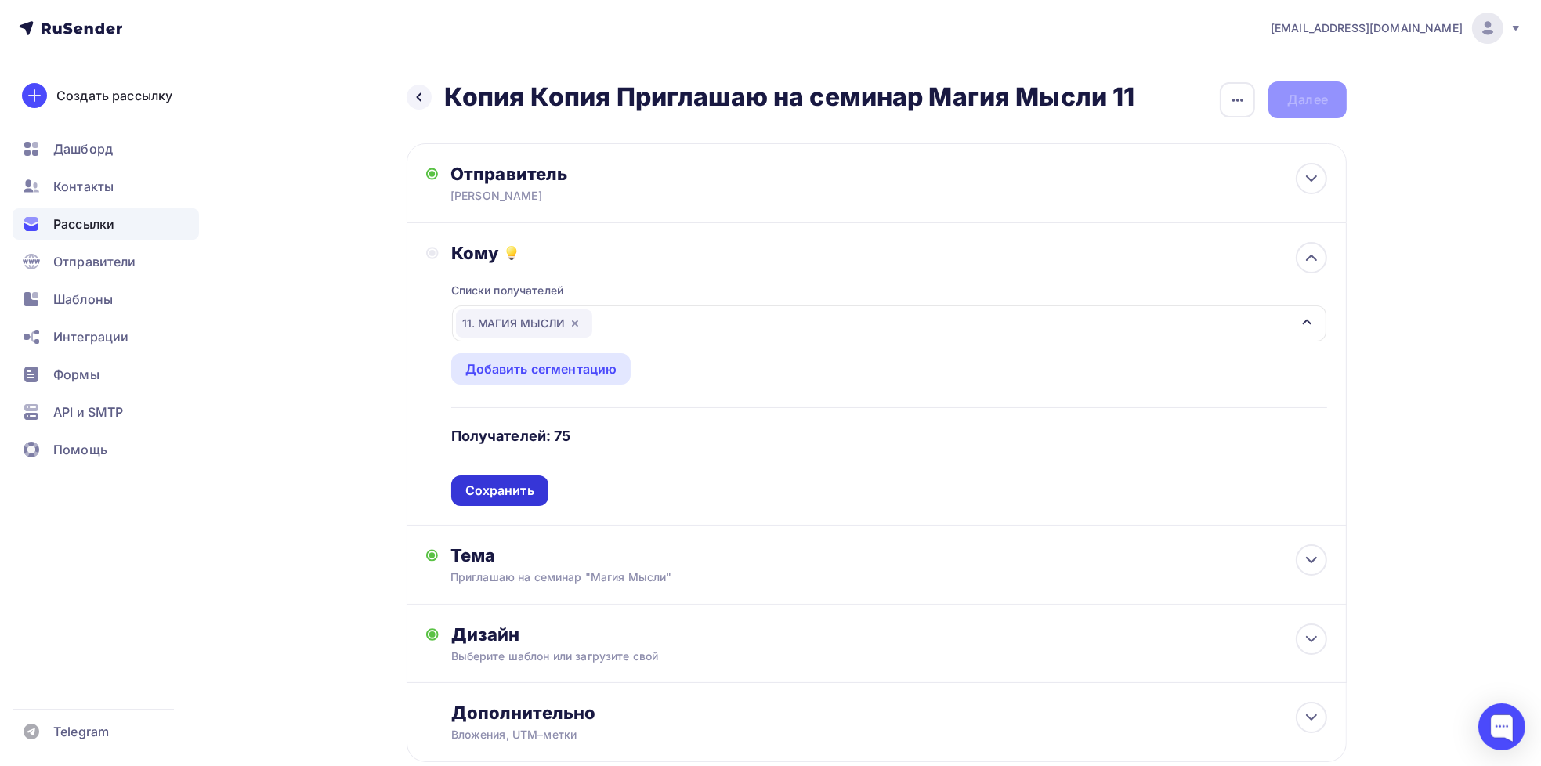
click at [496, 496] on div "Сохранить" at bounding box center [499, 491] width 69 height 18
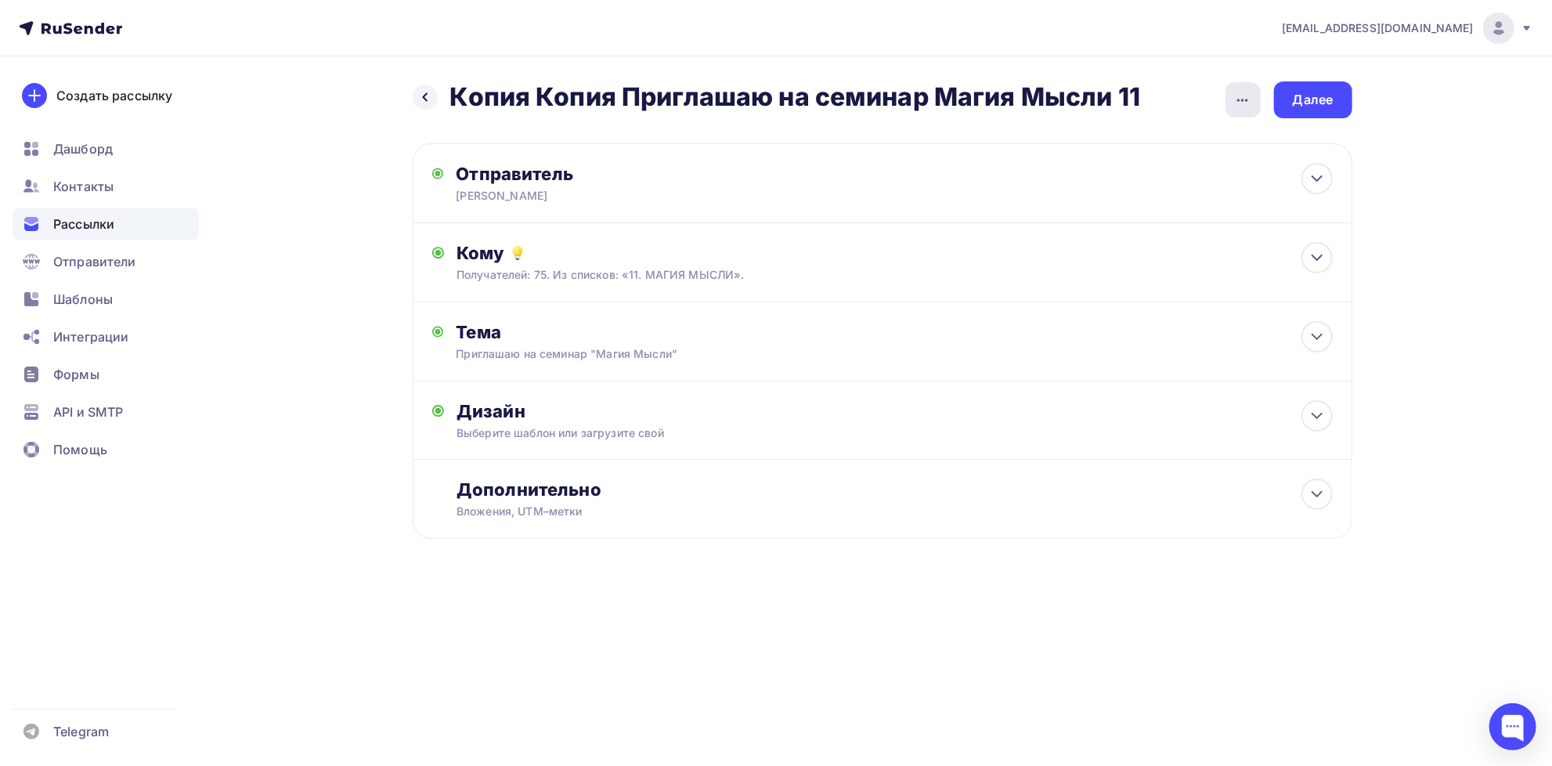
click at [1247, 110] on div "button" at bounding box center [1243, 99] width 35 height 35
click at [1190, 187] on div "Переименовать рассылку" at bounding box center [1160, 179] width 194 height 19
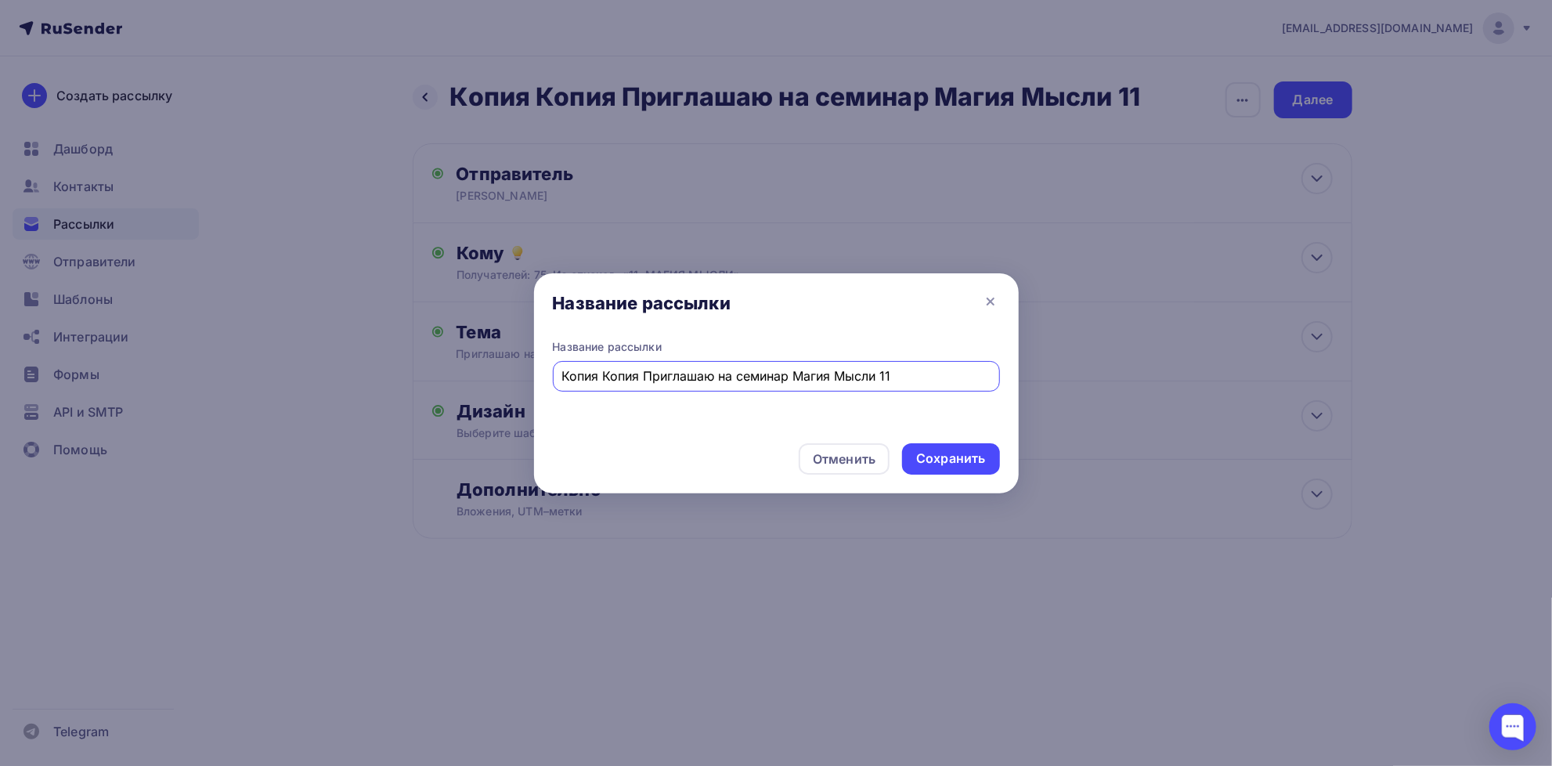
drag, startPoint x: 643, startPoint y: 374, endPoint x: 532, endPoint y: 380, distance: 111.4
click at [532, 380] on div "Название рассылки Название рассылки Копия Копия Приглашаю на семинар Магия Мысл…" at bounding box center [776, 383] width 1552 height 766
type input "Приглашаю на семинар Магия Мысли 11"
click at [956, 456] on div "Сохранить" at bounding box center [950, 459] width 69 height 18
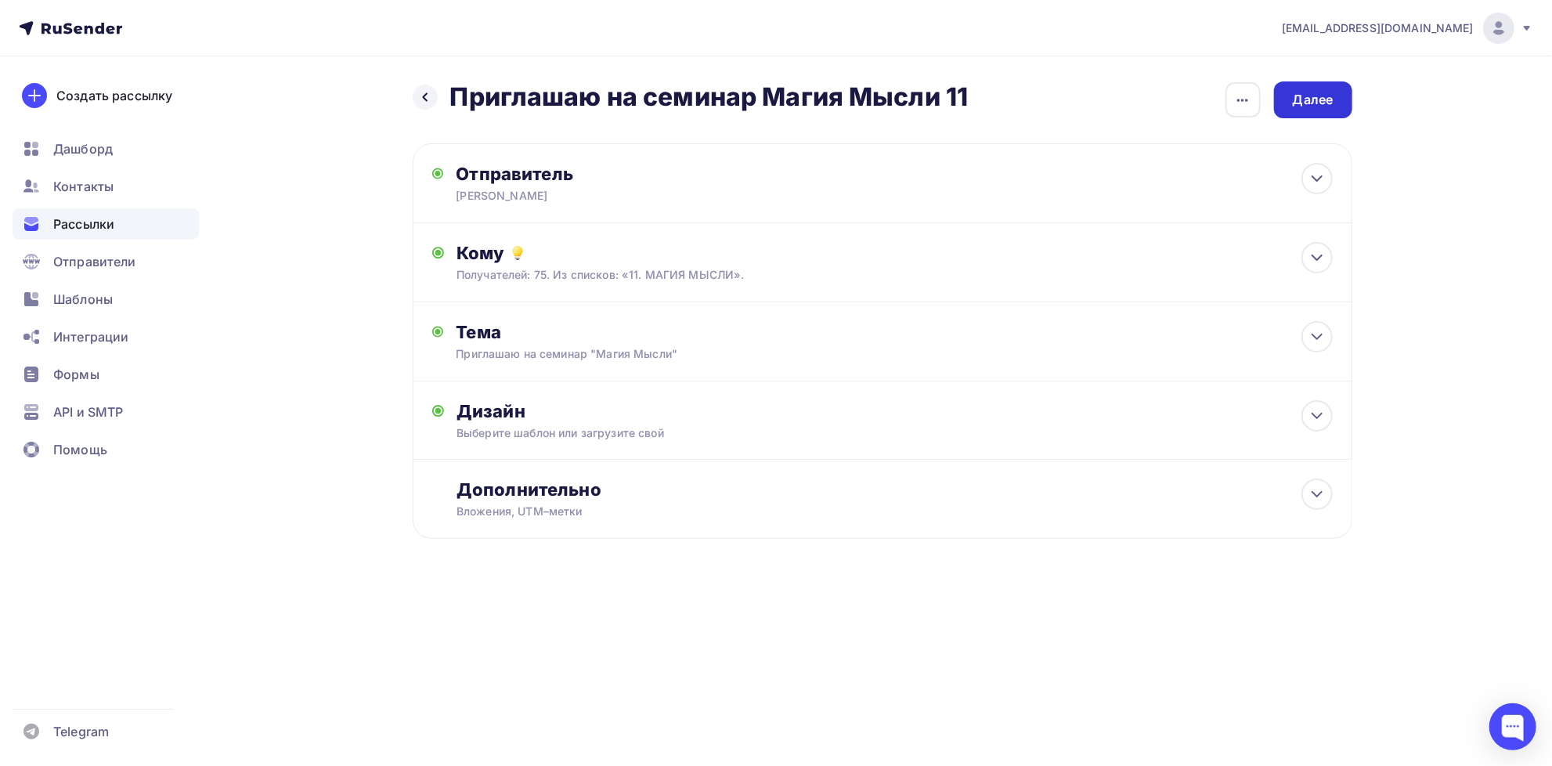
click at [1314, 96] on div "Далее" at bounding box center [1313, 100] width 41 height 18
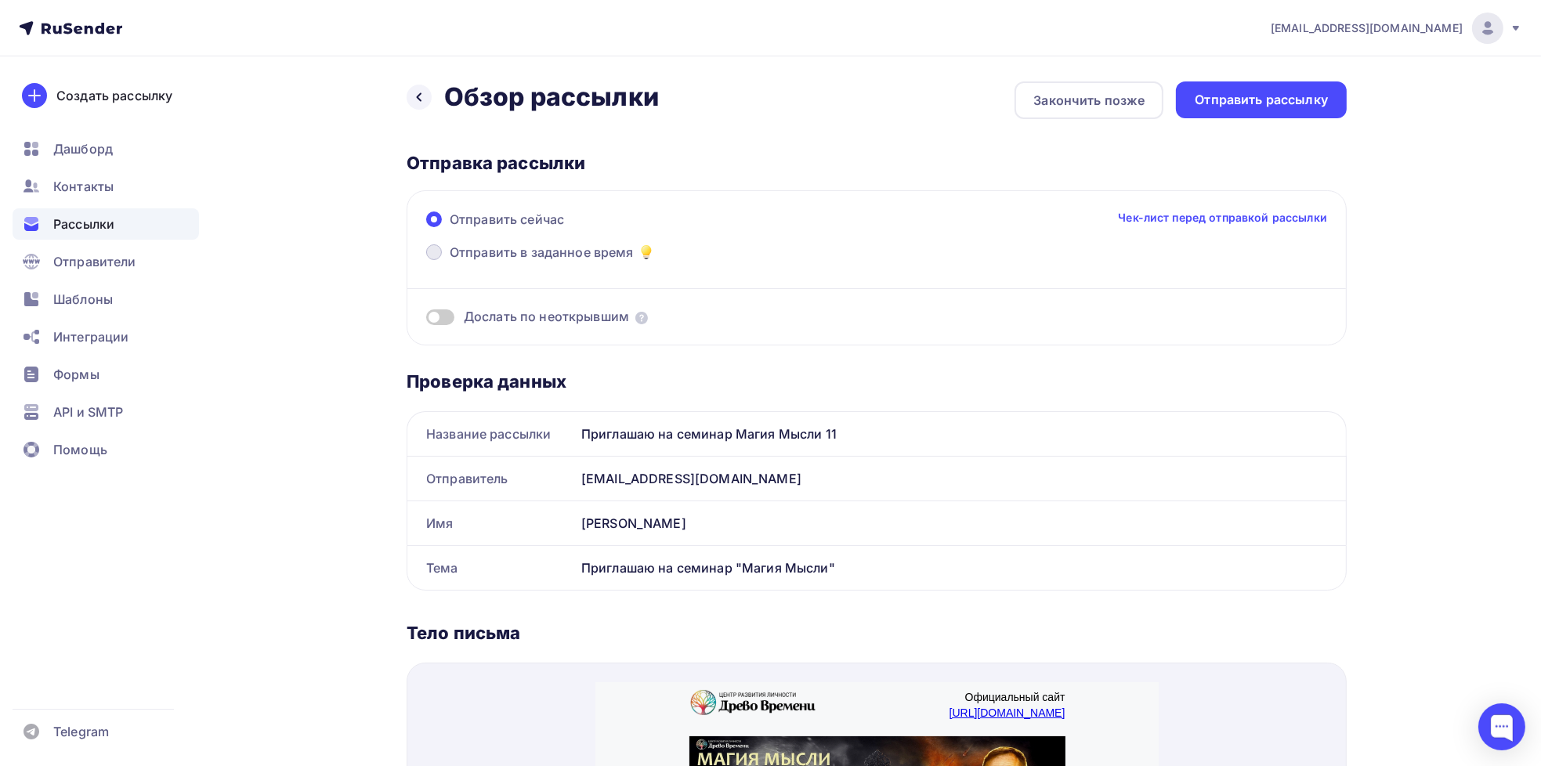
click at [508, 252] on span "Отправить в заданное время" at bounding box center [542, 252] width 184 height 19
click at [450, 262] on input "Отправить в заданное время" at bounding box center [450, 262] width 0 height 0
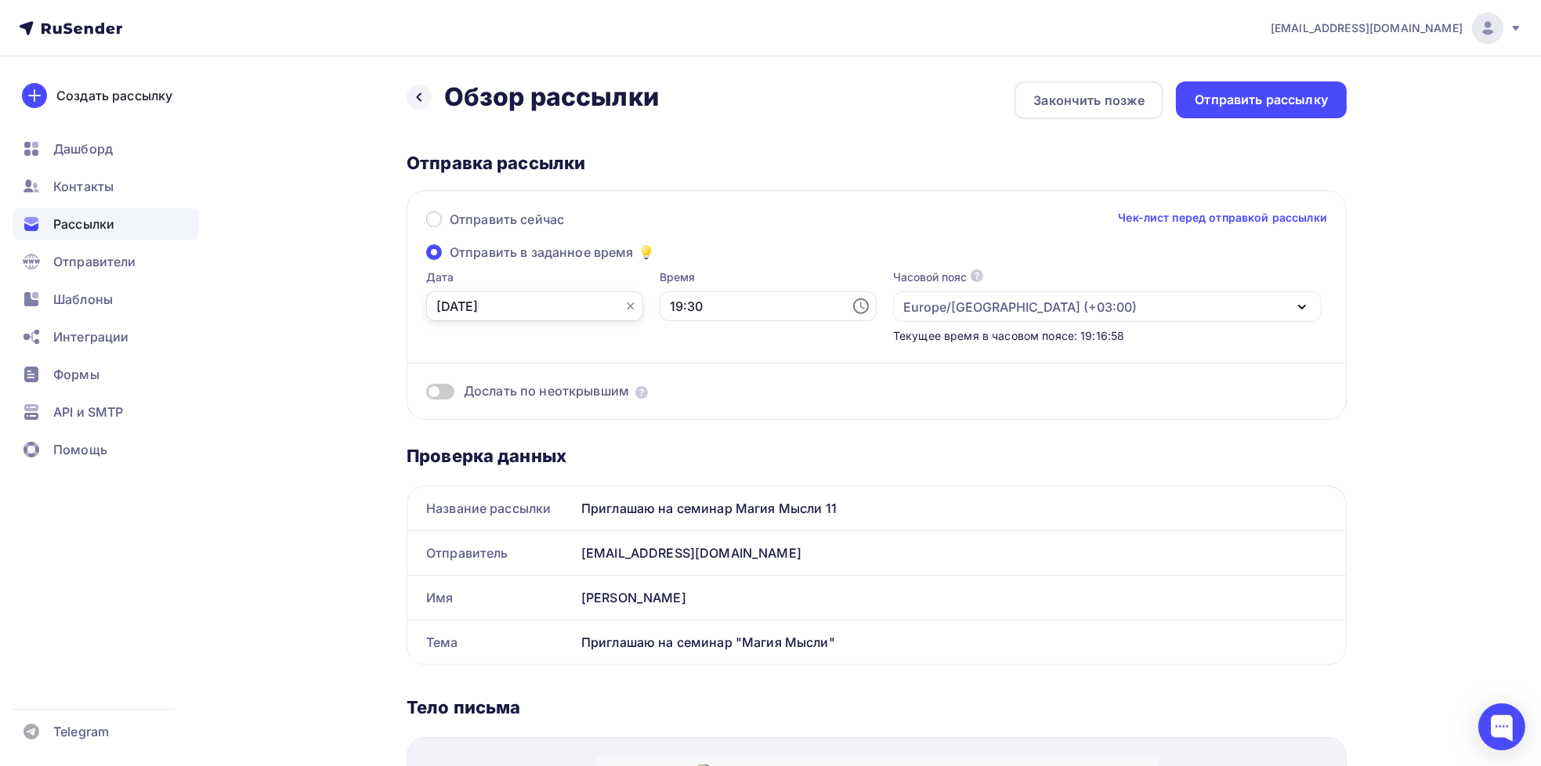
click at [544, 301] on input "[DATE]" at bounding box center [534, 306] width 217 height 30
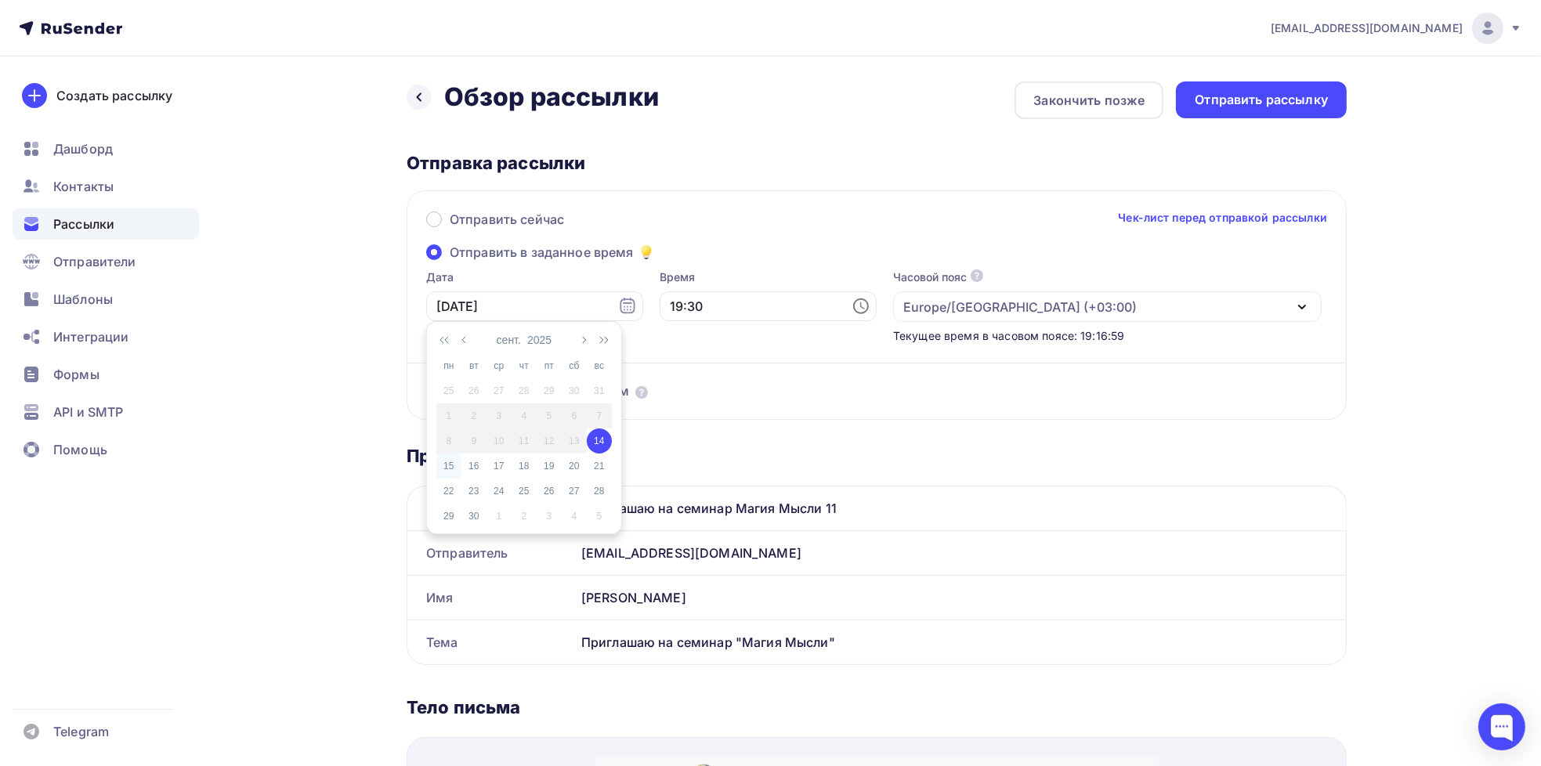
click at [448, 471] on div "15" at bounding box center [448, 466] width 25 height 14
type input "[DATE]"
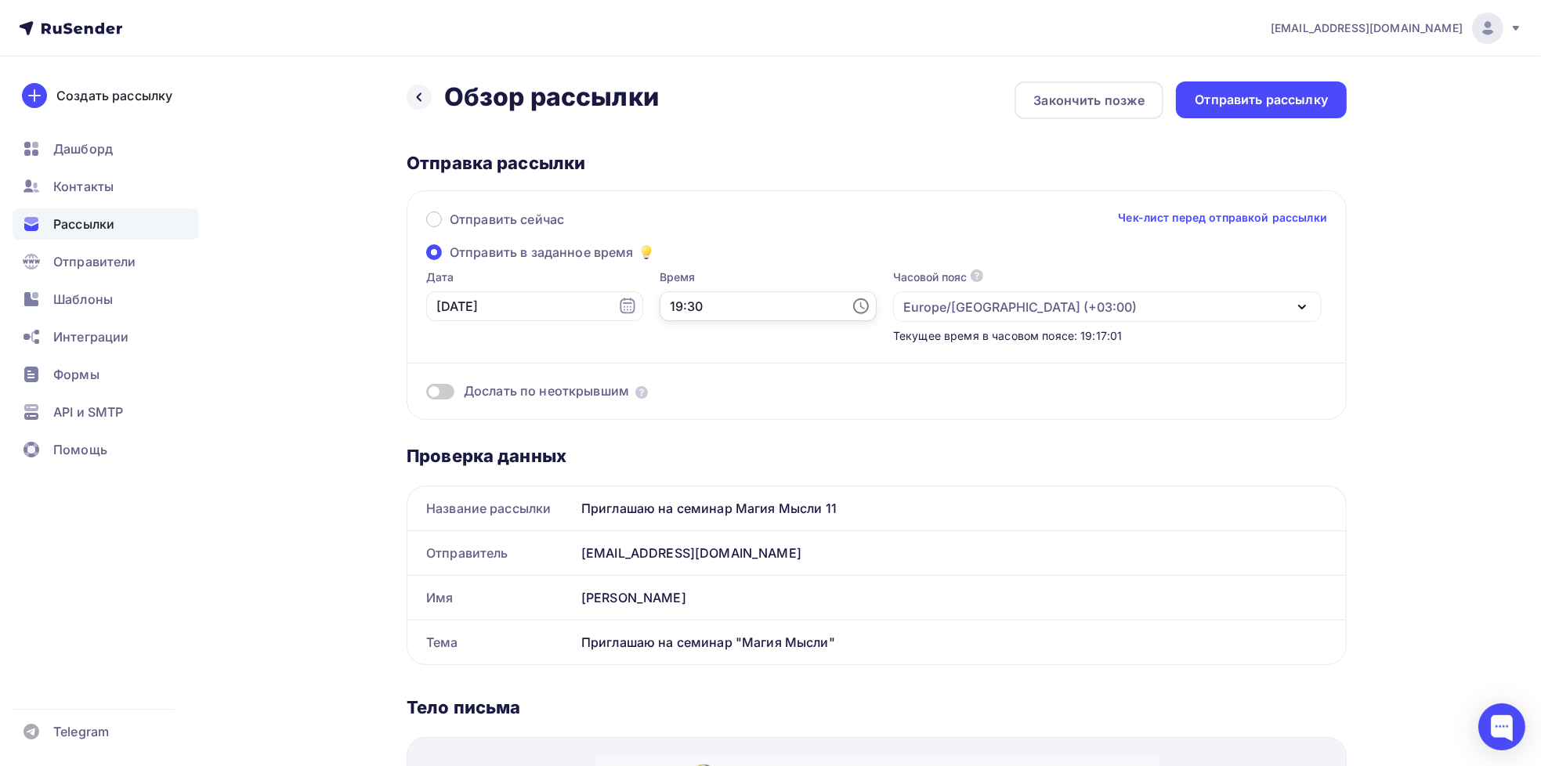
click at [670, 305] on input "19:30" at bounding box center [767, 306] width 217 height 30
click at [676, 392] on li "18" at bounding box center [681, 387] width 81 height 25
type input "18:30"
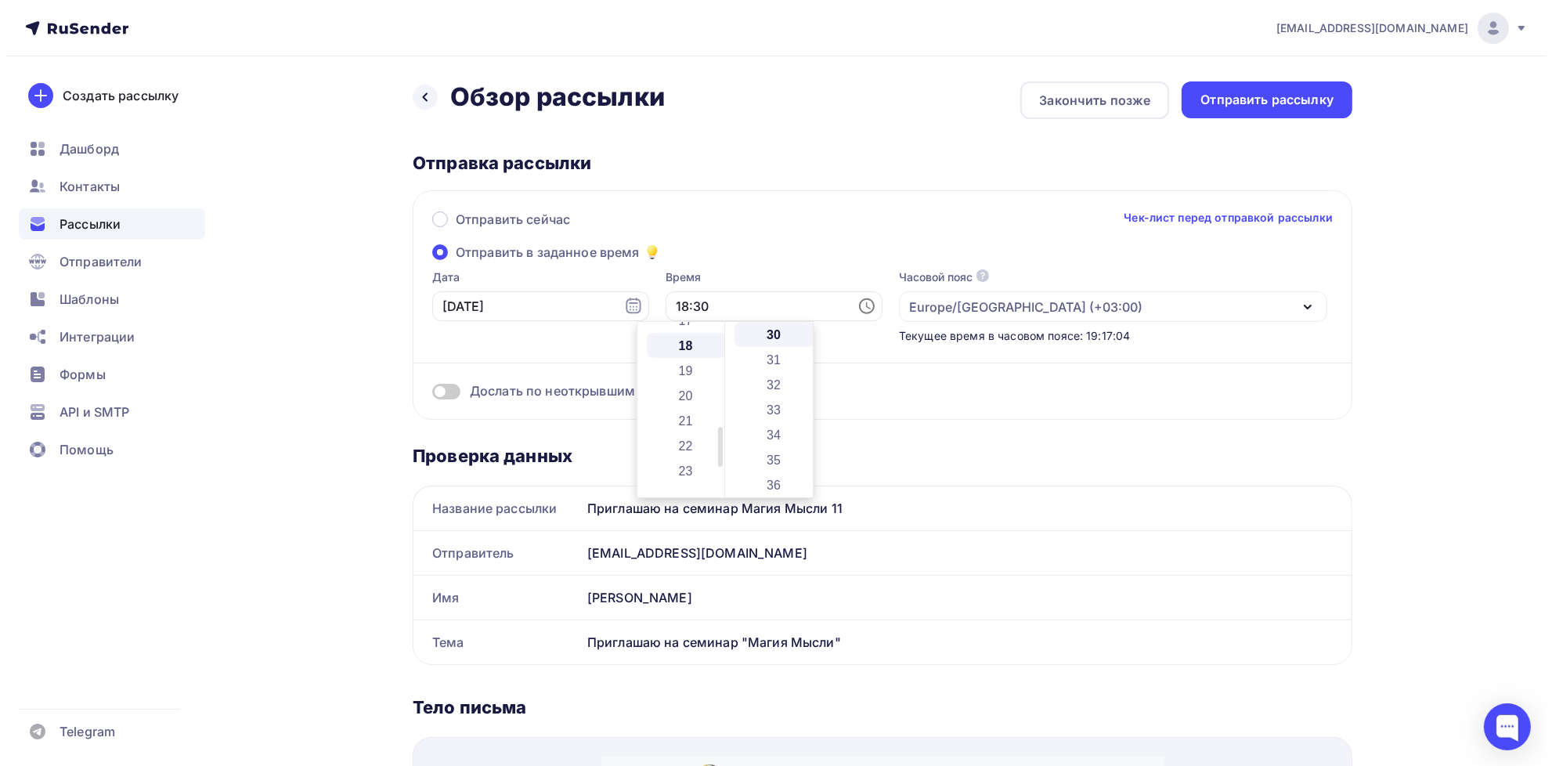
scroll to position [451, 0]
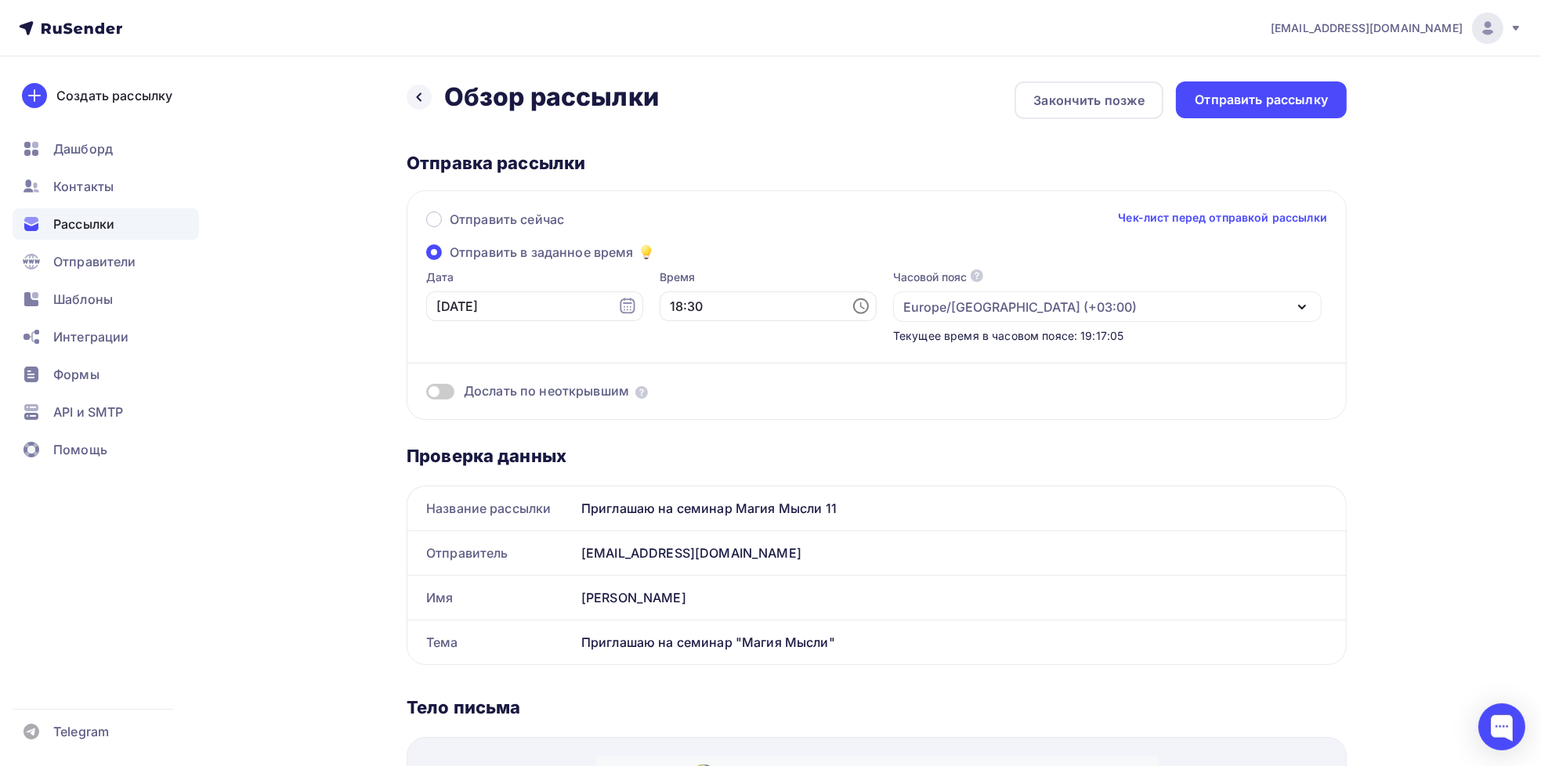
click at [717, 240] on div "Отправить сейчас Чек-лист перед отправкой рассылки" at bounding box center [876, 226] width 901 height 33
click at [984, 411] on div "Отправить сейчас Чек-лист перед отправкой рассылки Отправить в заданное время Д…" at bounding box center [876, 304] width 940 height 229
click at [1237, 107] on div "Отправить рассылку" at bounding box center [1260, 100] width 133 height 18
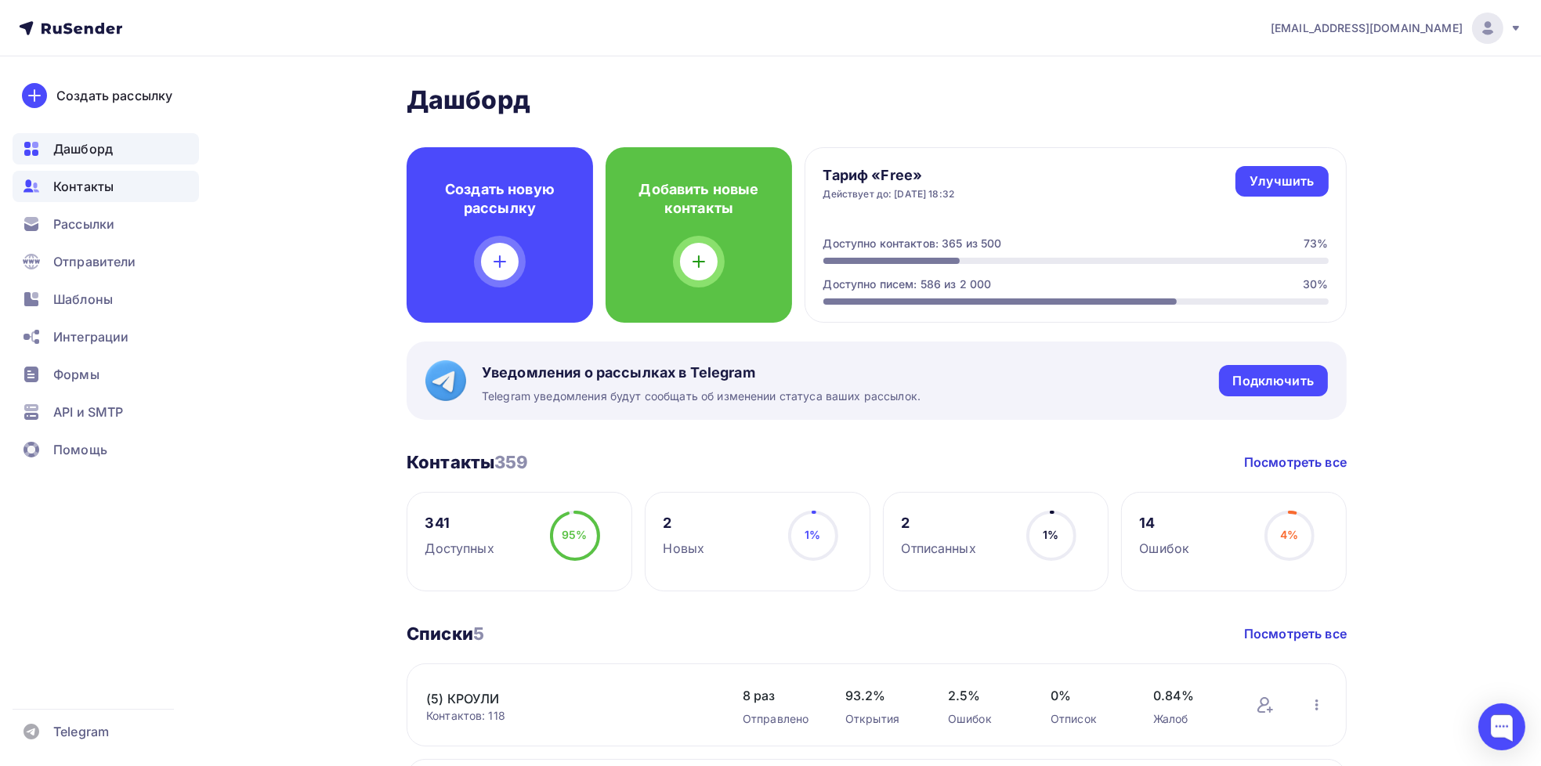
click at [103, 189] on span "Контакты" at bounding box center [83, 186] width 60 height 19
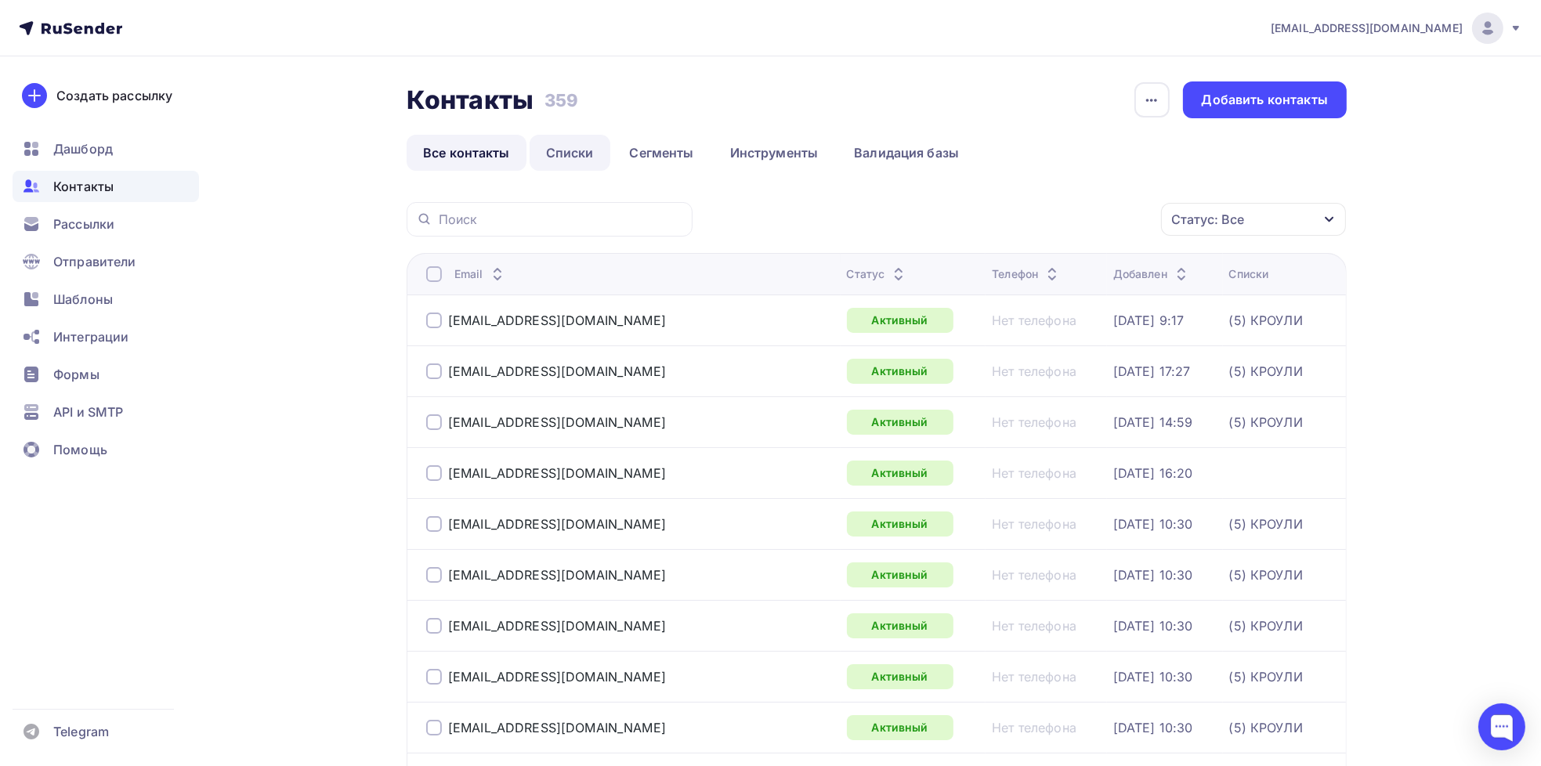
click at [556, 155] on link "Списки" at bounding box center [569, 153] width 81 height 36
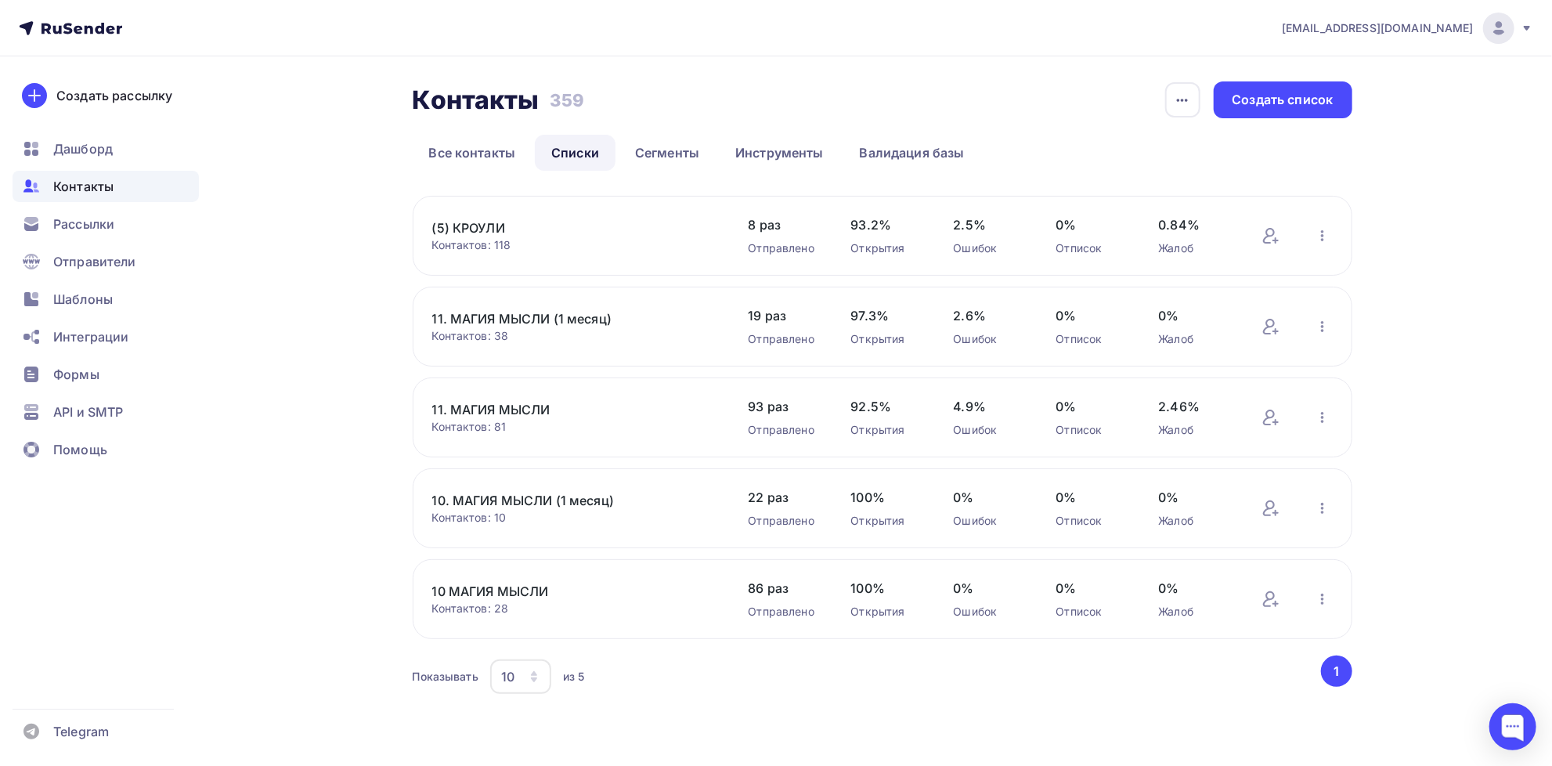
click at [511, 594] on link "10 МАГИЯ МЫСЛИ" at bounding box center [565, 591] width 266 height 19
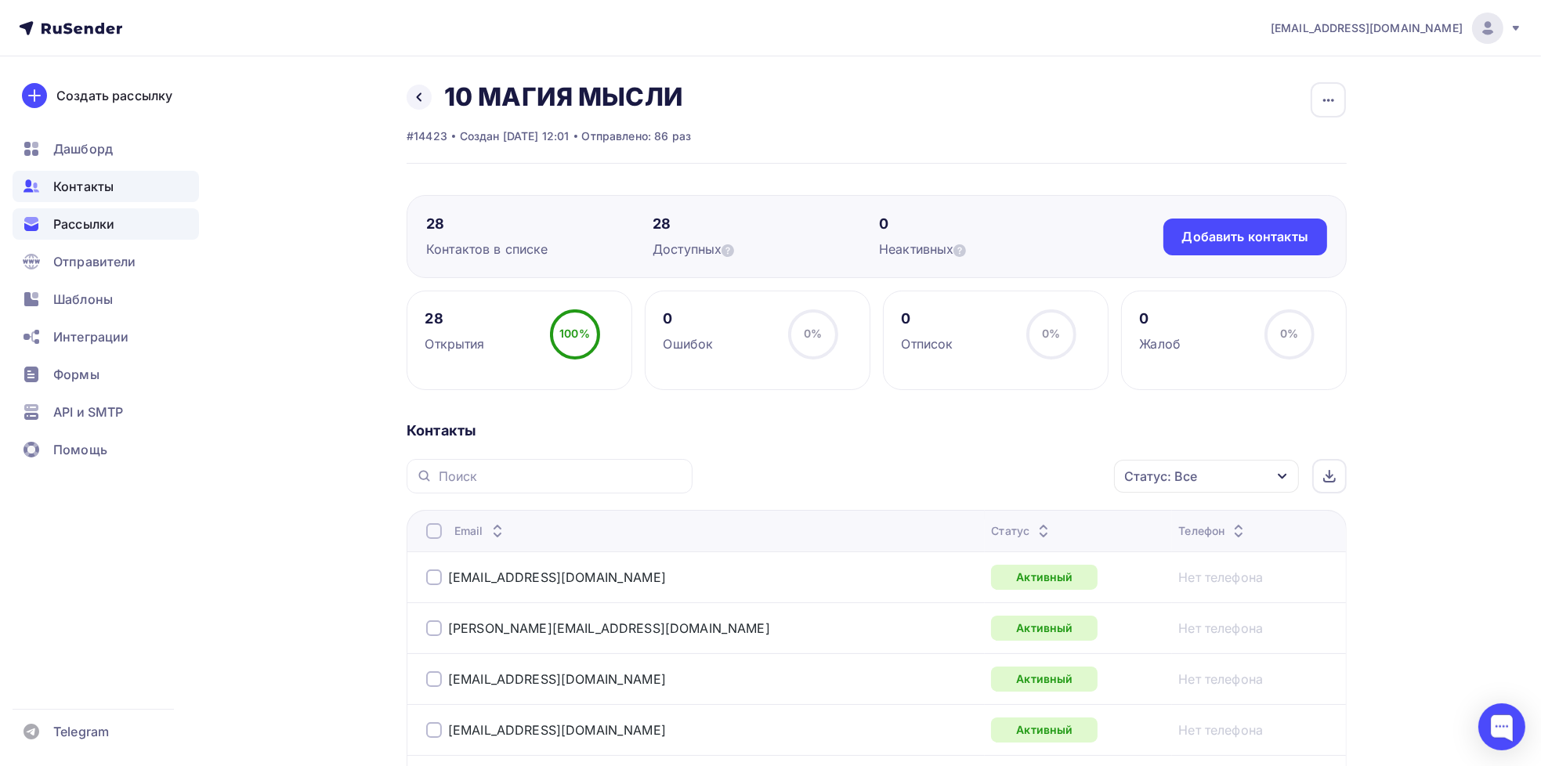
click at [104, 223] on span "Рассылки" at bounding box center [83, 224] width 61 height 19
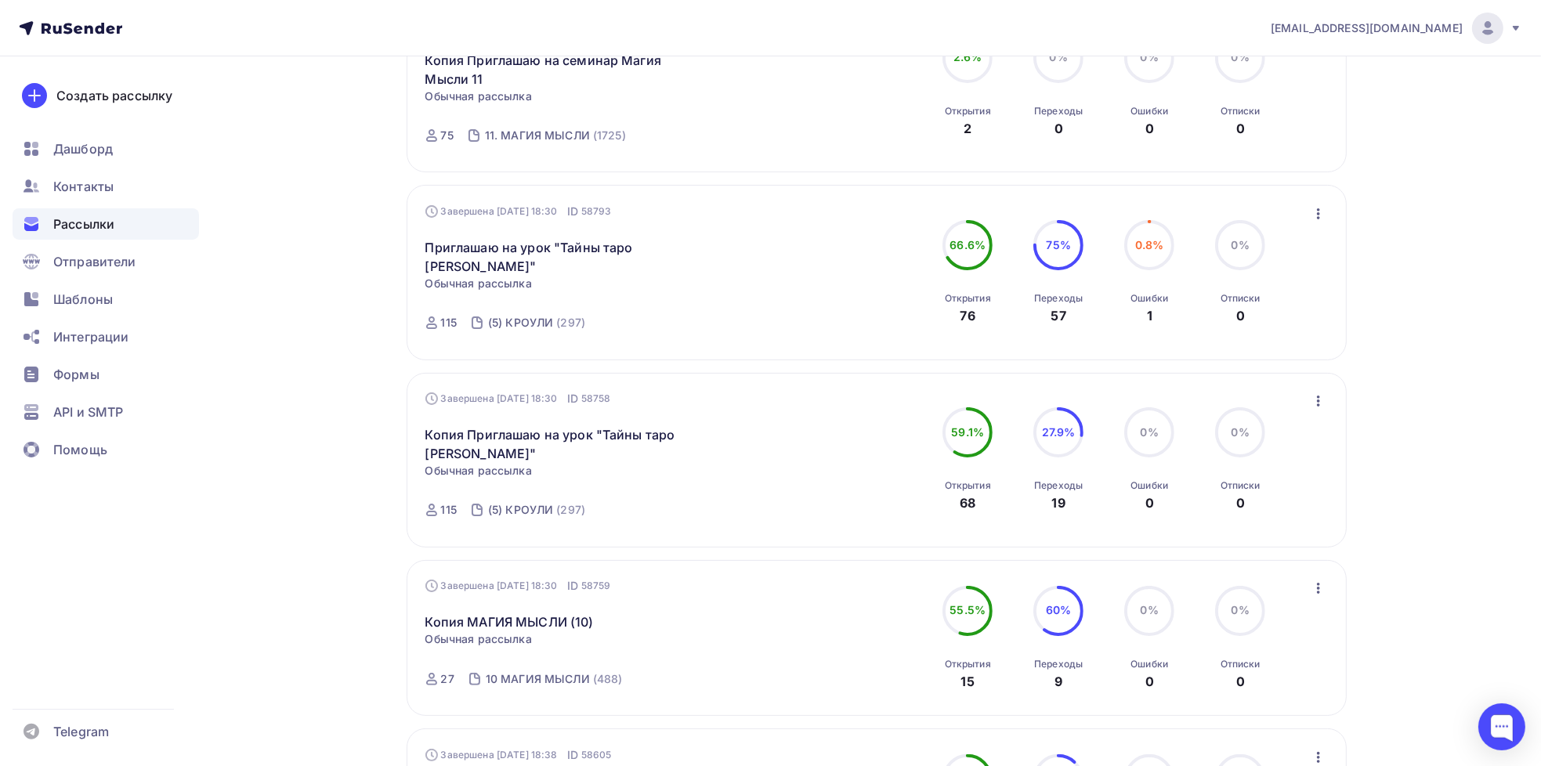
scroll to position [470, 0]
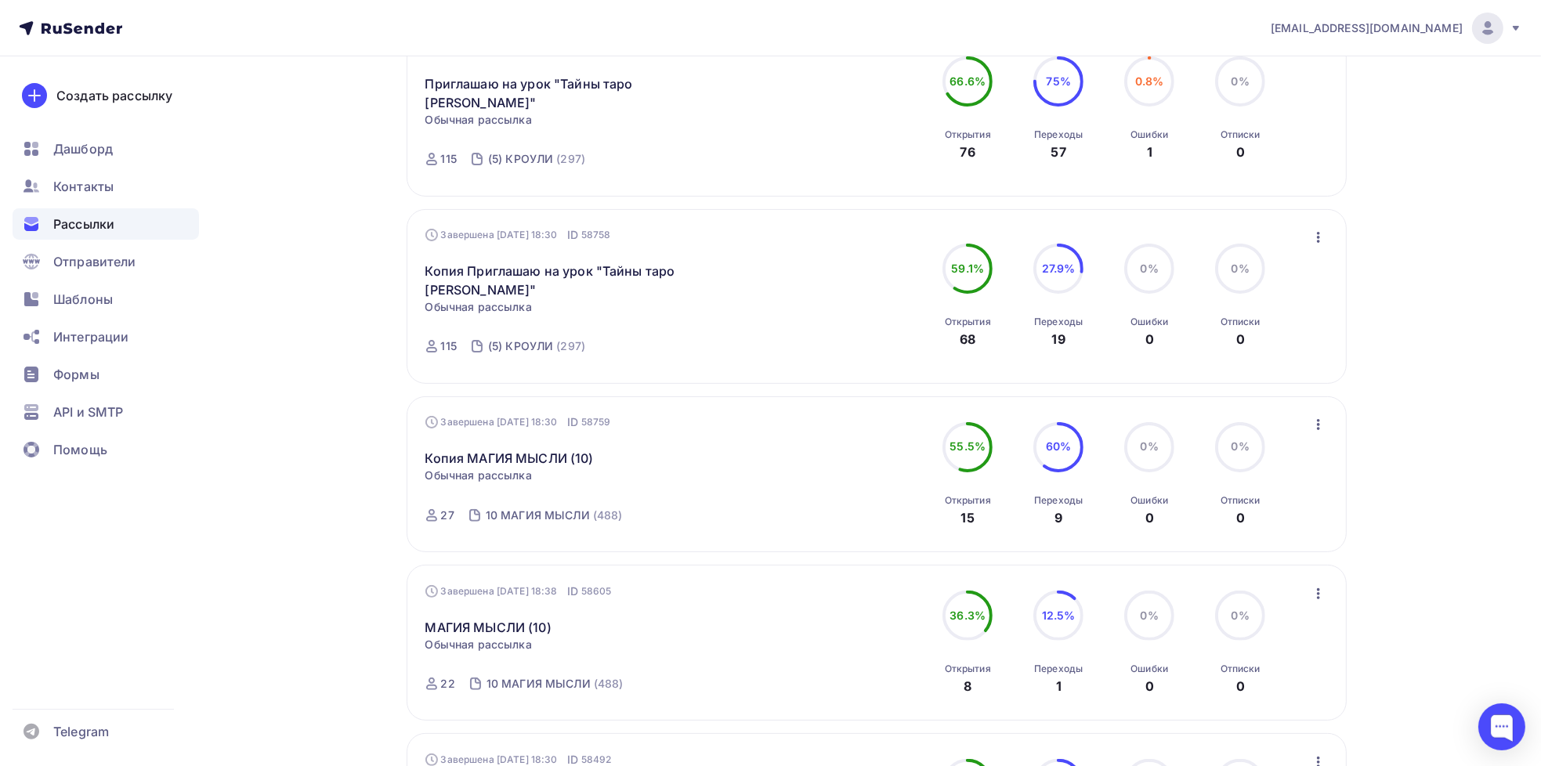
click at [1320, 427] on icon "button" at bounding box center [1318, 424] width 19 height 19
click at [1273, 521] on div "Копировать в новую" at bounding box center [1245, 527] width 161 height 19
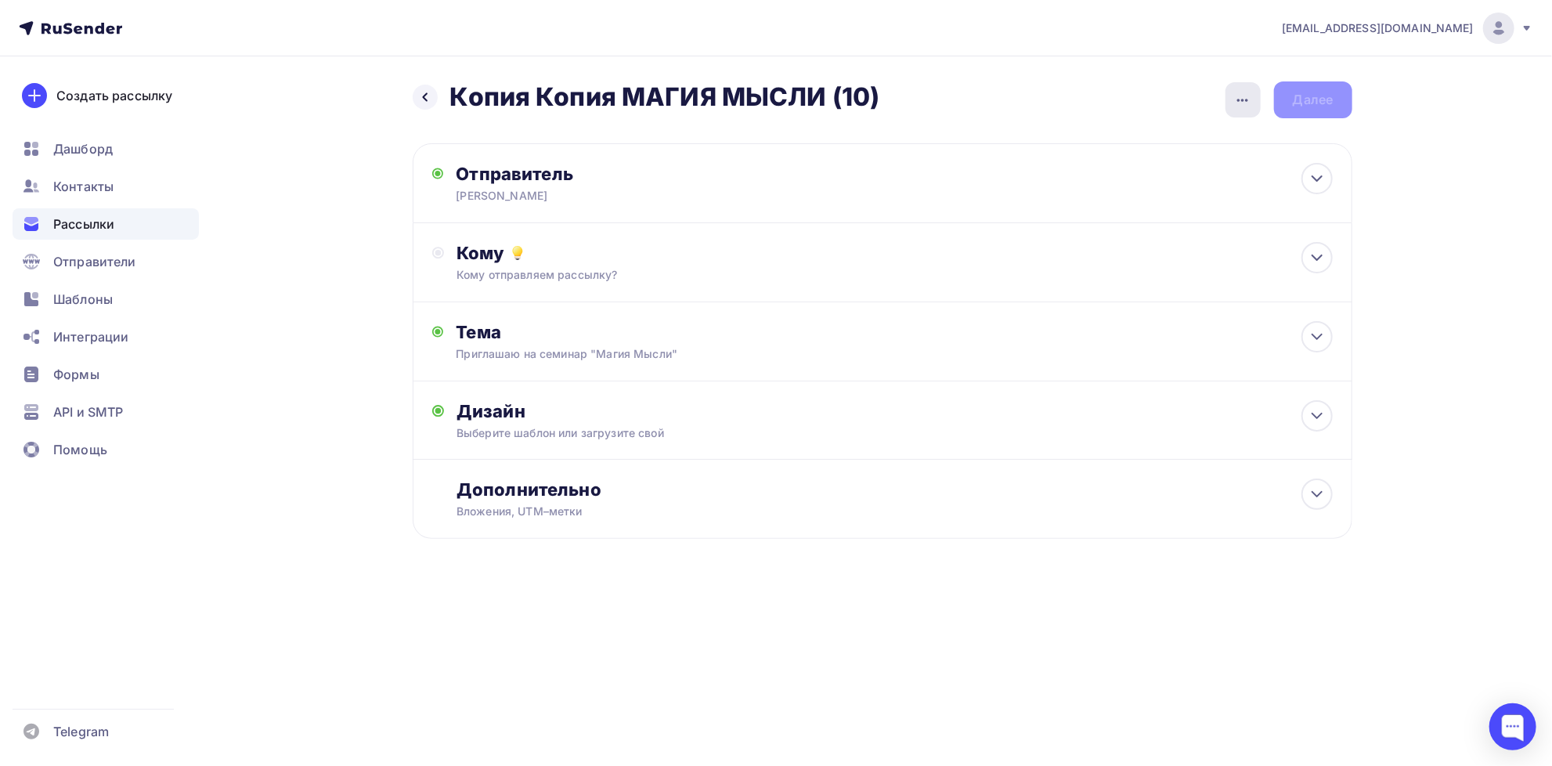
click at [1241, 105] on icon "button" at bounding box center [1243, 100] width 19 height 19
click at [1162, 180] on div "Переименовать рассылку" at bounding box center [1160, 179] width 194 height 19
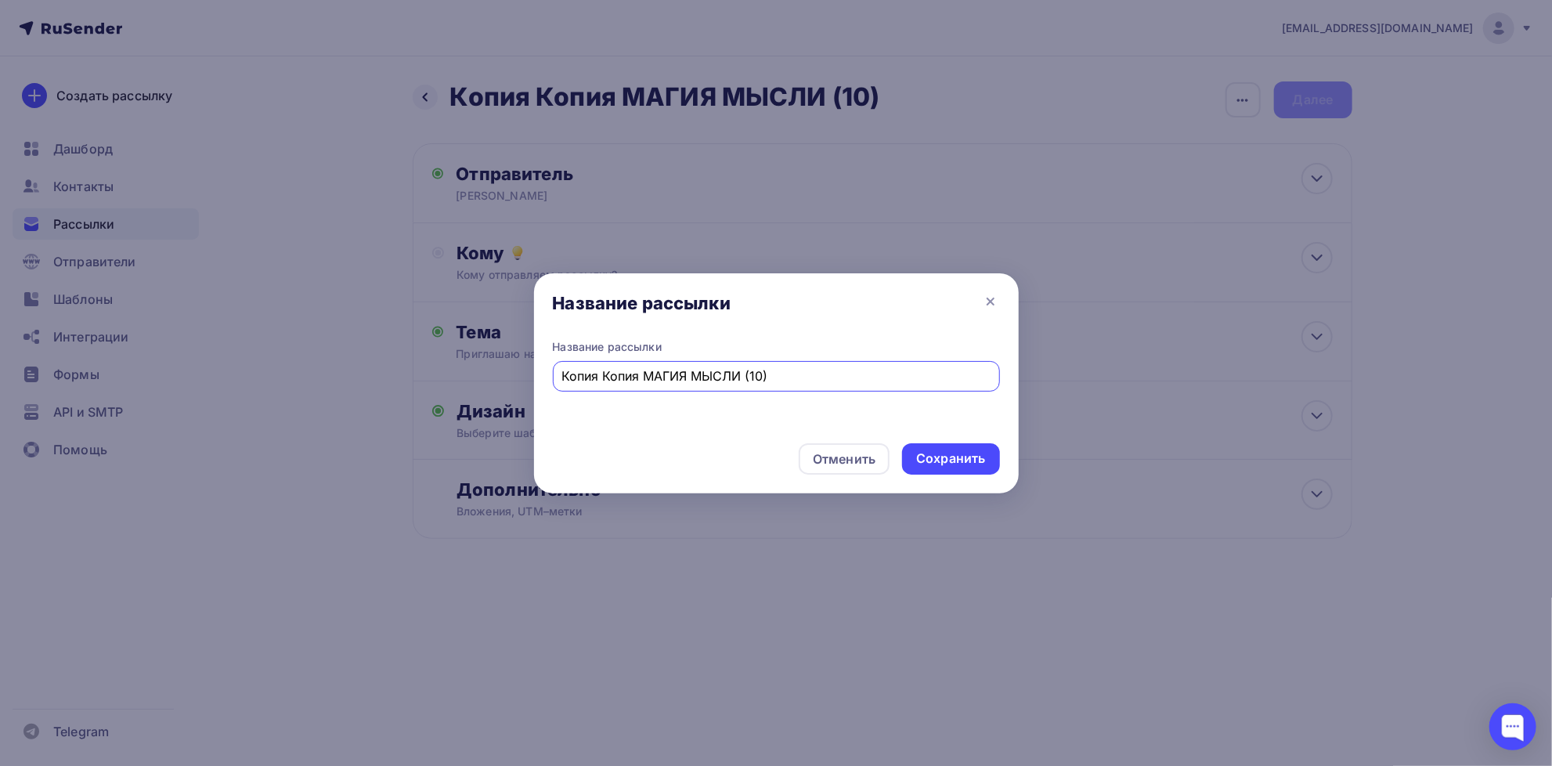
drag, startPoint x: 644, startPoint y: 379, endPoint x: 519, endPoint y: 370, distance: 124.9
click at [519, 370] on div "Название рассылки Название рассылки Копия Копия МАГИЯ МЫСЛИ (10) Отменить Сохра…" at bounding box center [776, 383] width 1552 height 766
type input "МАГИЯ МЫСЛИ (10)"
click at [970, 464] on div "Сохранить" at bounding box center [950, 459] width 69 height 18
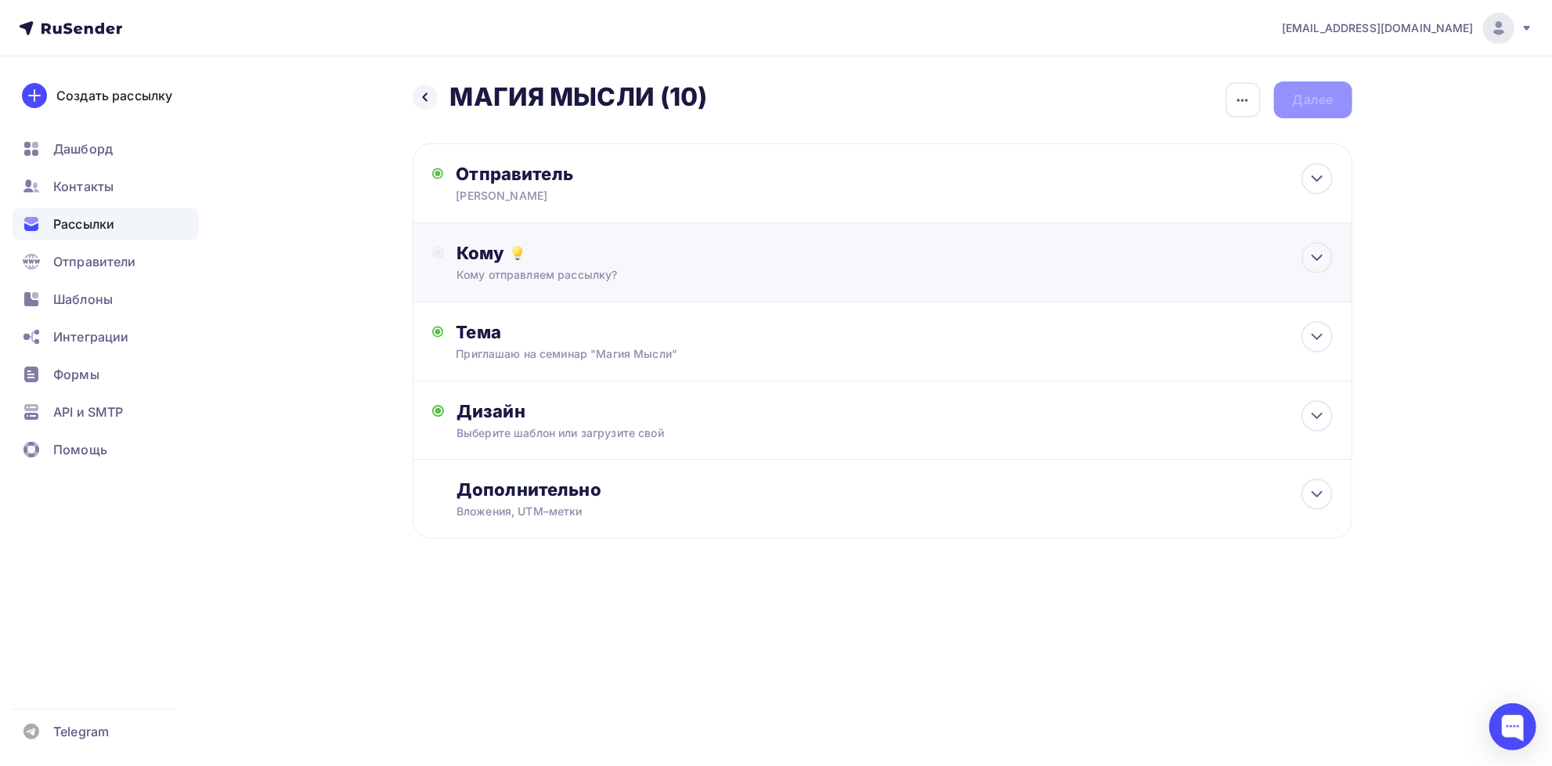
click at [441, 243] on div "Кому Кому отправляем рассылку? Списки получателей Выберите список Все списки id…" at bounding box center [882, 262] width 901 height 41
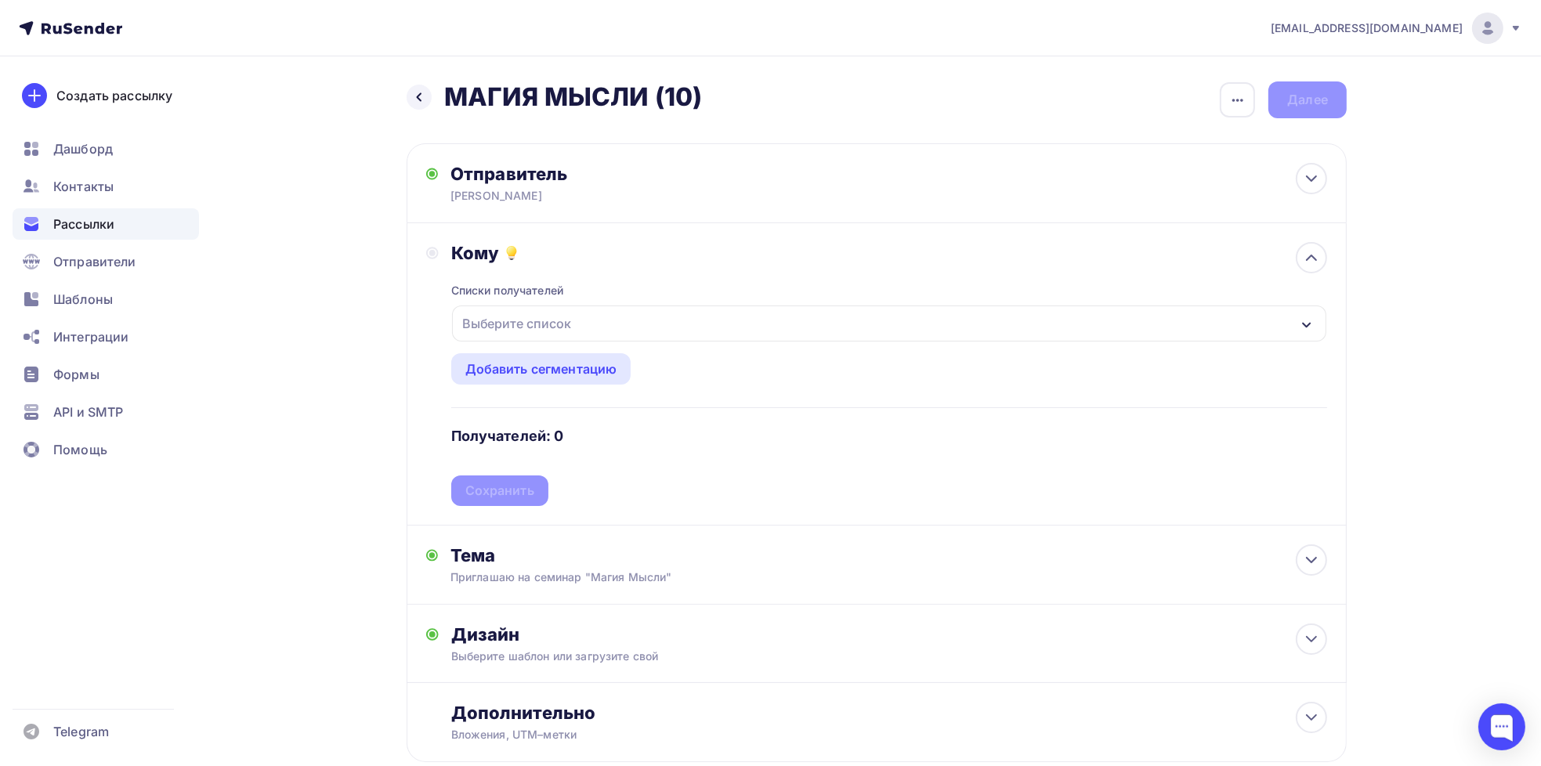
click at [522, 317] on div "Выберите список" at bounding box center [517, 323] width 122 height 28
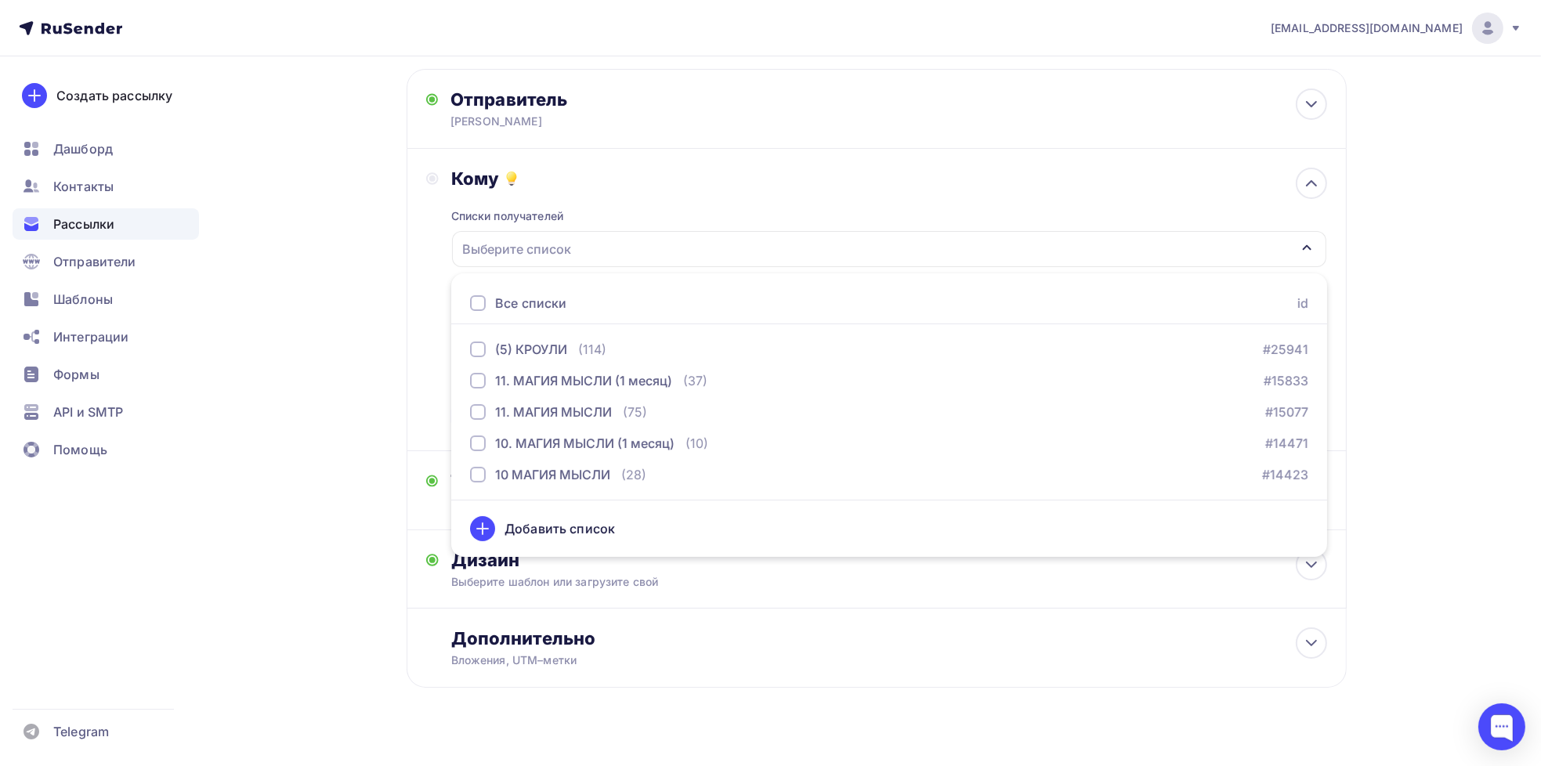
scroll to position [78, 0]
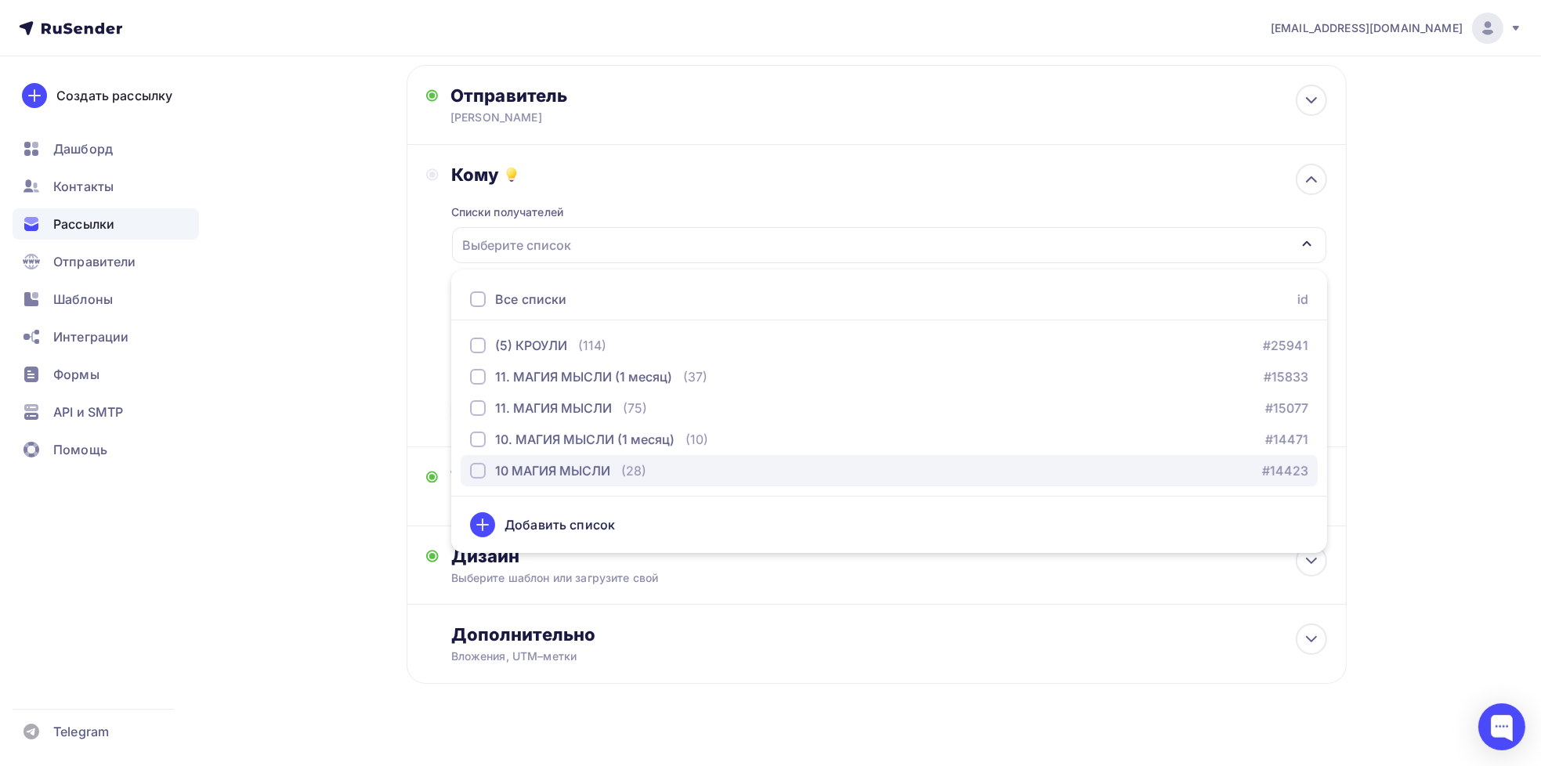
click at [471, 471] on div "button" at bounding box center [478, 471] width 16 height 16
click at [428, 334] on div "Кому Списки получателей 10 МАГИЯ МЫСЛИ Все списки id (5) КРОУЛИ (114) #25941 11…" at bounding box center [876, 296] width 901 height 264
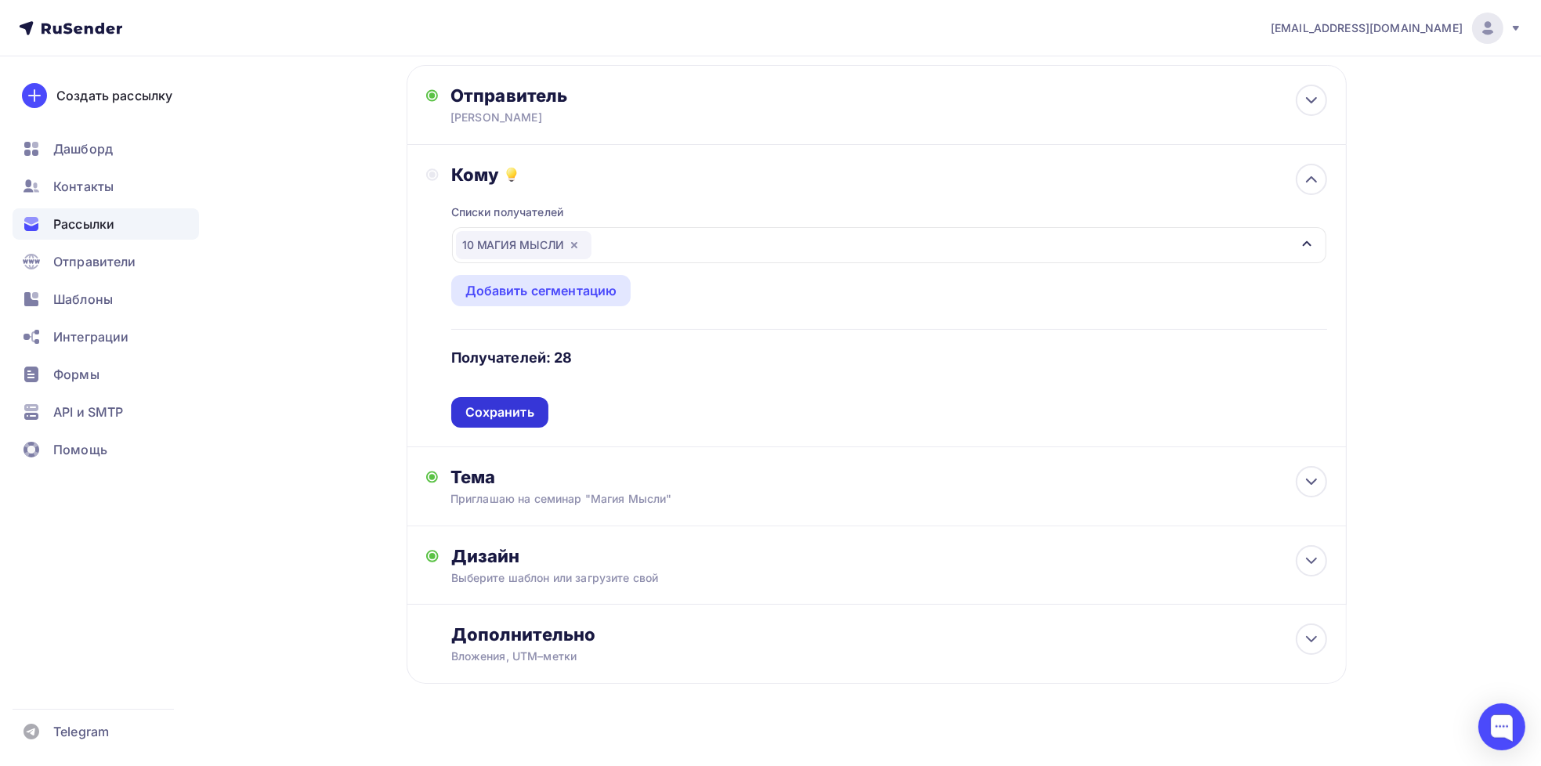
click at [500, 414] on div "Сохранить" at bounding box center [499, 412] width 69 height 18
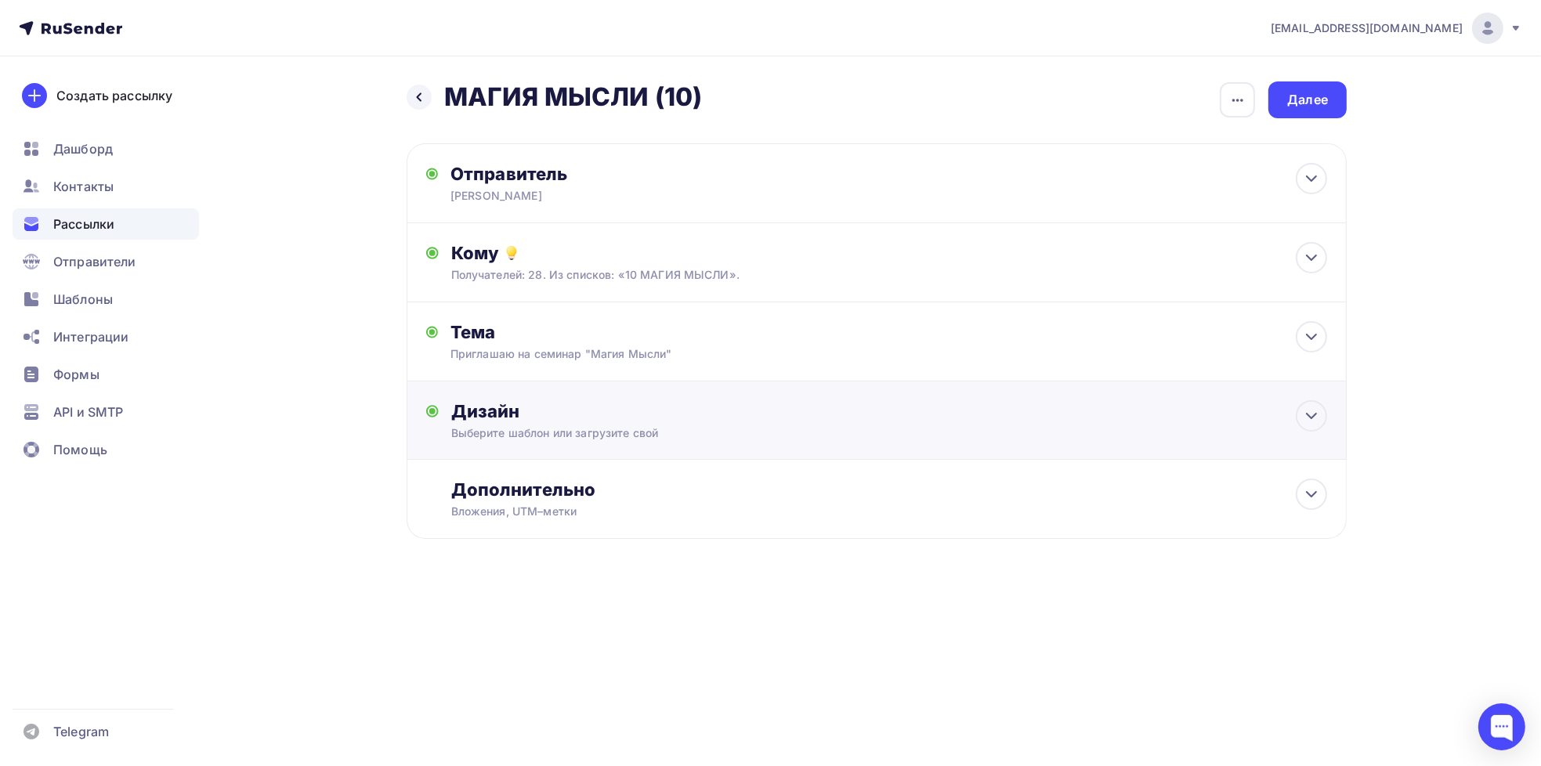
scroll to position [0, 0]
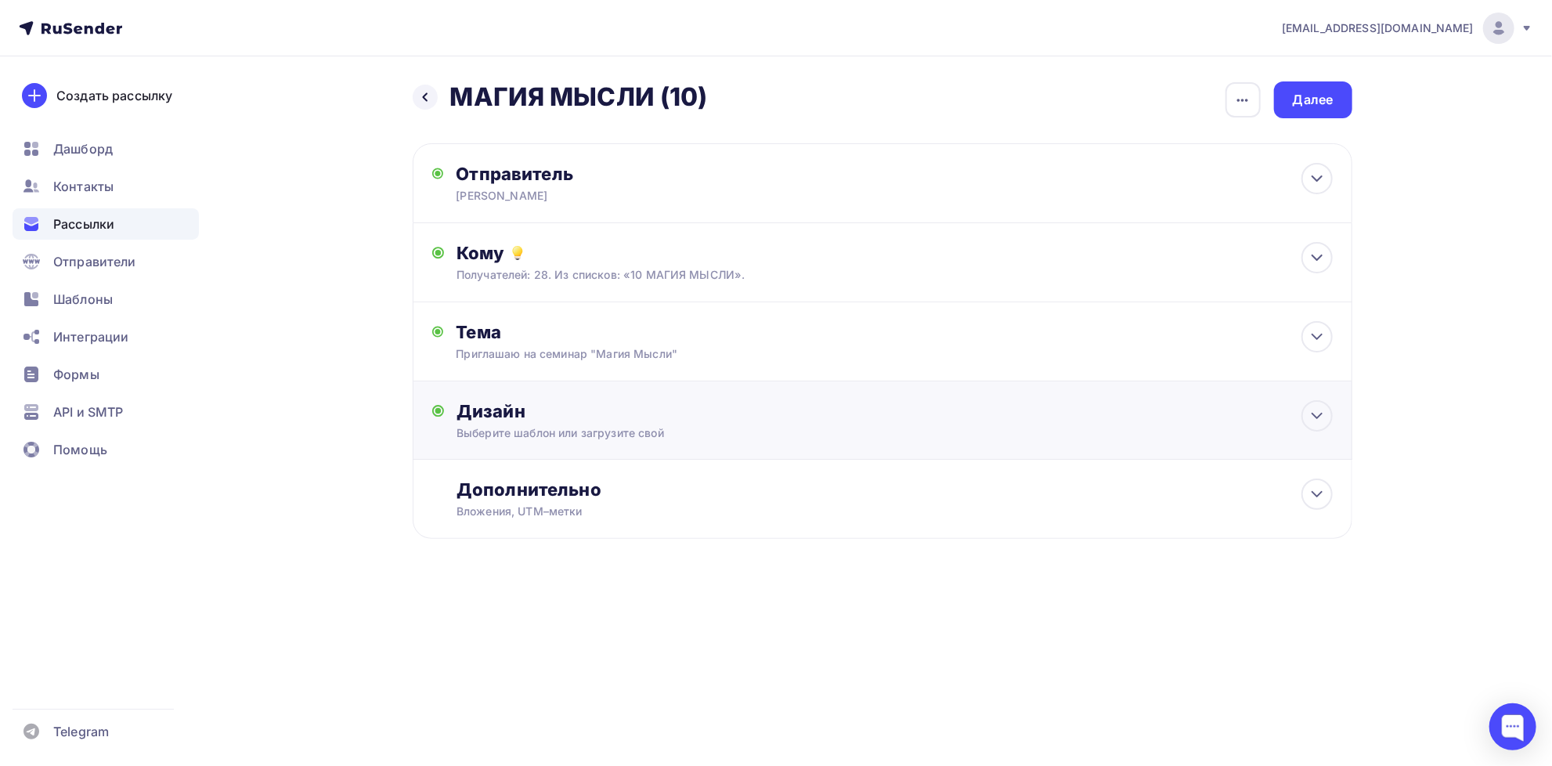
click at [493, 418] on div "Дизайн" at bounding box center [895, 411] width 876 height 22
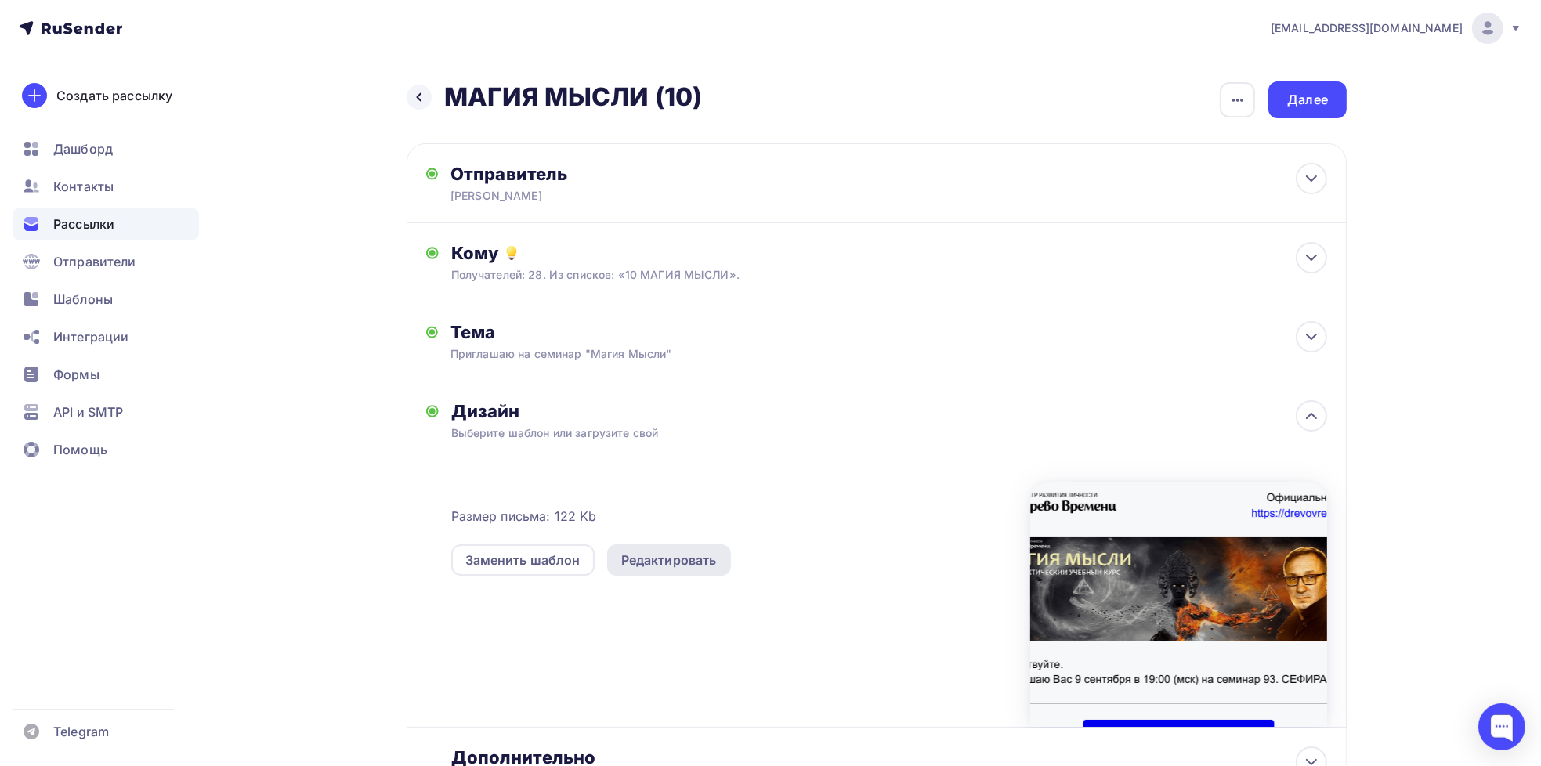
click at [684, 559] on div "Редактировать" at bounding box center [669, 560] width 96 height 19
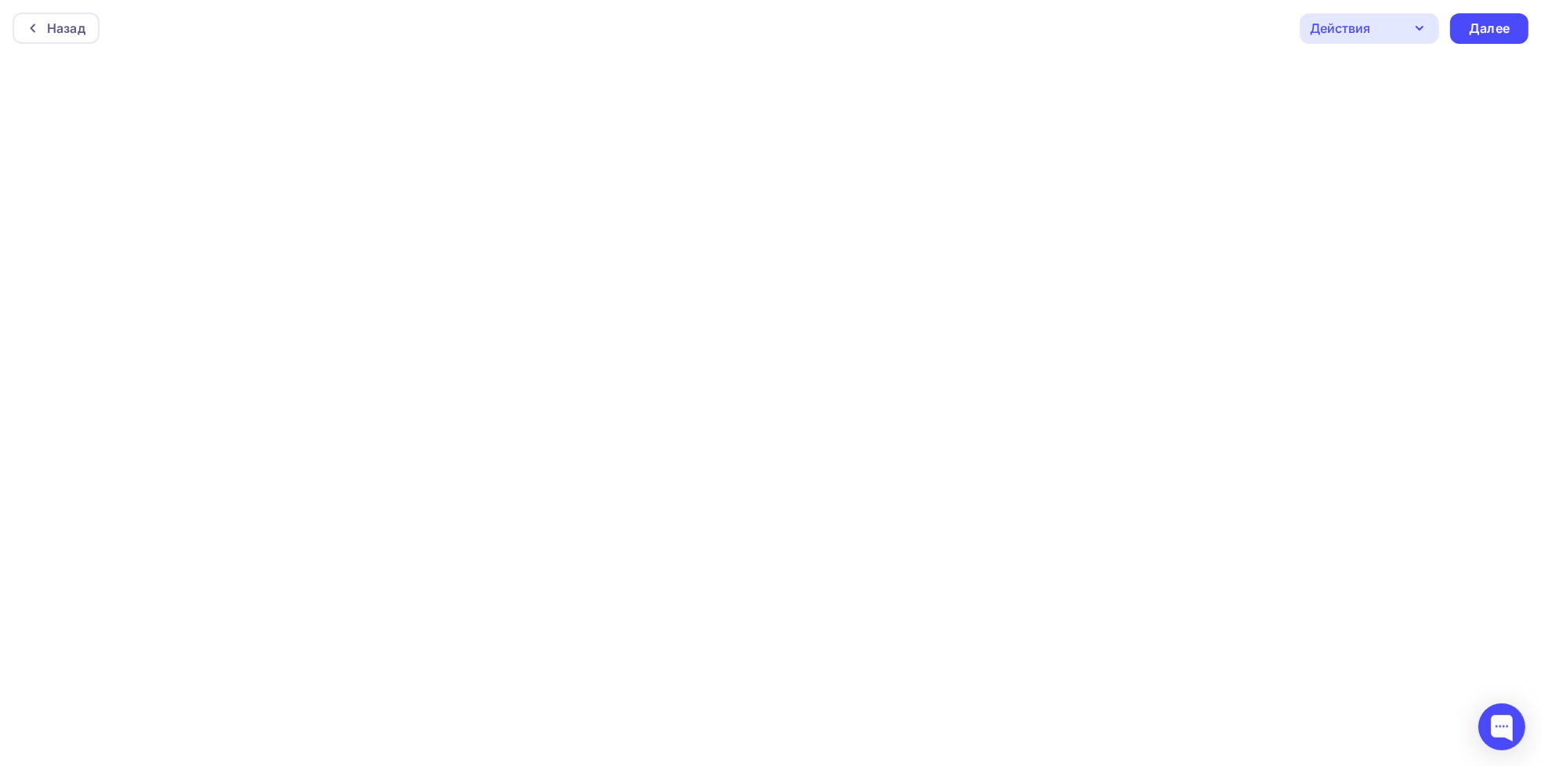
click at [1414, 23] on icon "button" at bounding box center [1419, 28] width 19 height 19
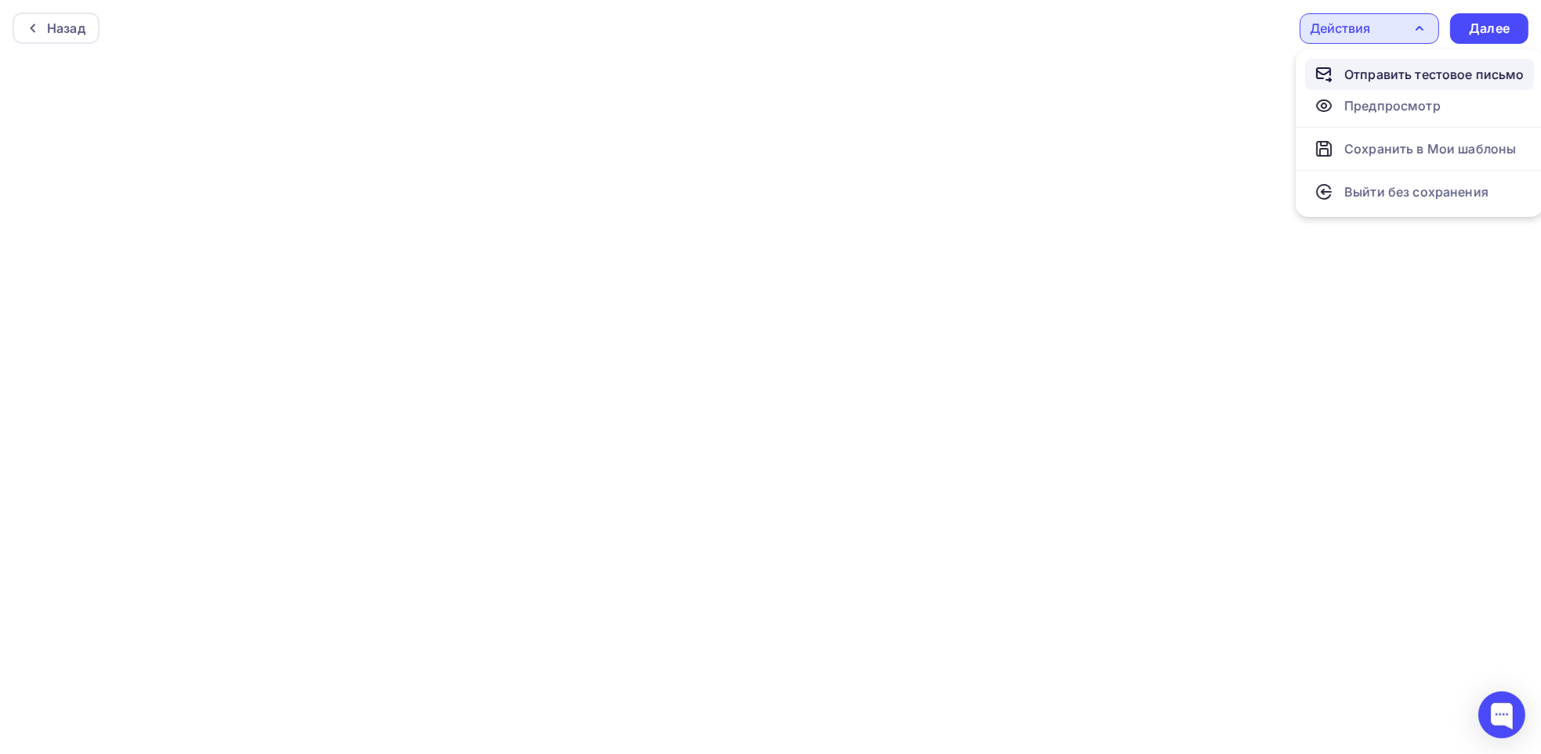
click at [1394, 73] on div "Отправить тестовое письмо" at bounding box center [1434, 74] width 180 height 19
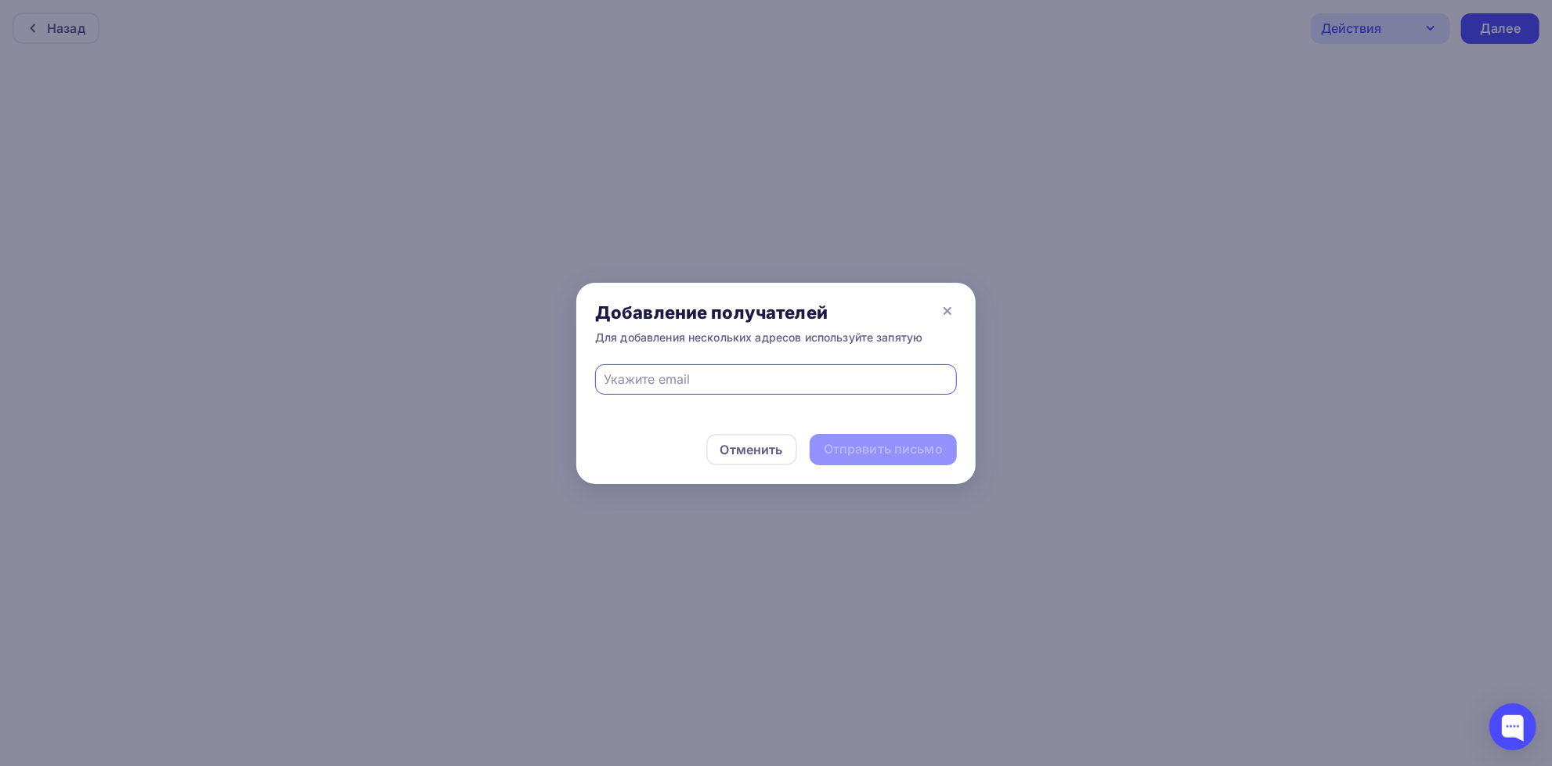
click at [647, 379] on input "text" at bounding box center [777, 379] width 344 height 19
drag, startPoint x: 648, startPoint y: 379, endPoint x: 631, endPoint y: 374, distance: 17.9
click at [631, 374] on input "text" at bounding box center [777, 379] width 344 height 19
type input "[EMAIL_ADDRESS][DOMAIN_NAME]"
click at [882, 450] on div "Отправить письмо" at bounding box center [883, 449] width 119 height 18
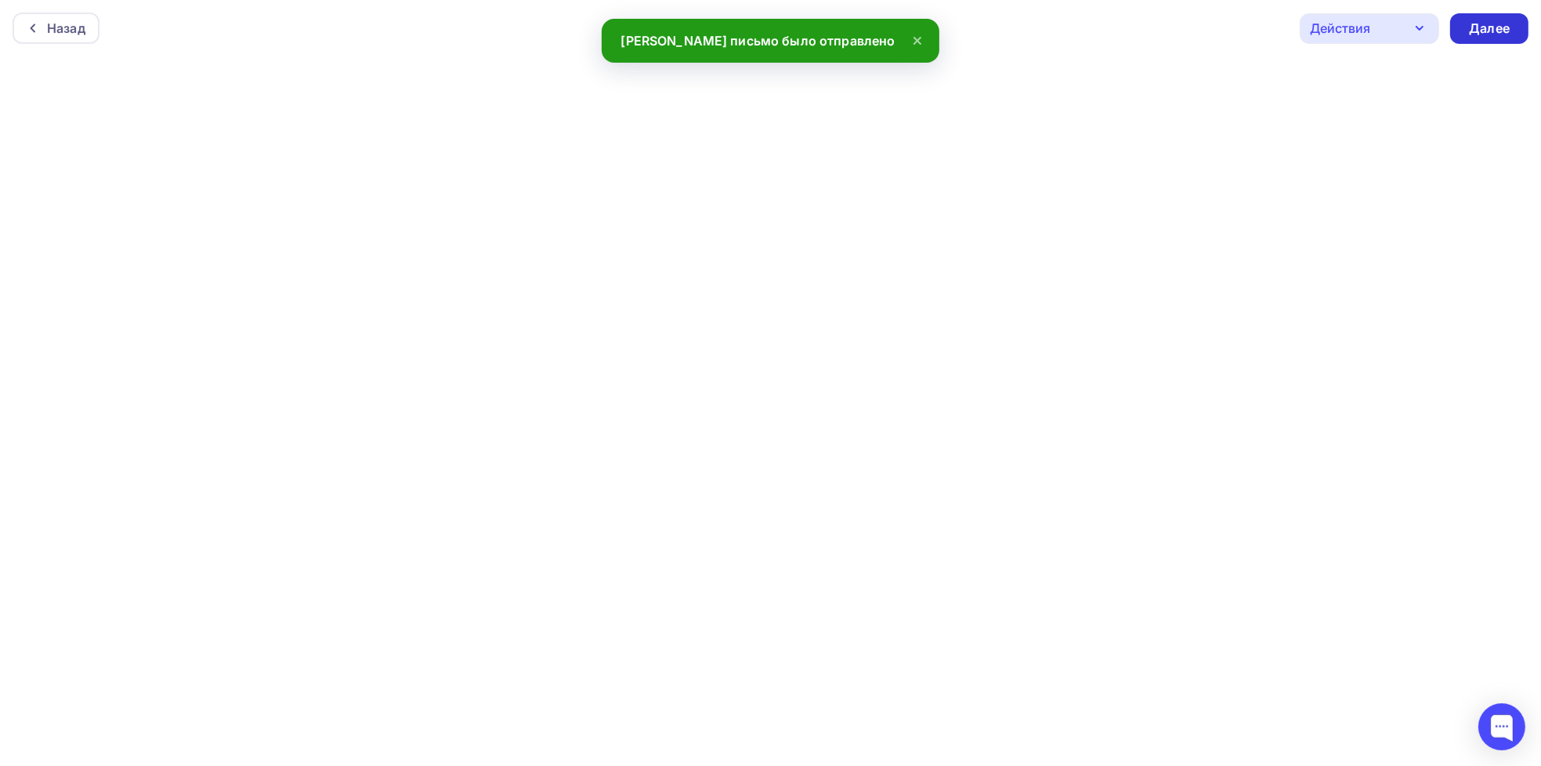
click at [1491, 37] on div "Далее" at bounding box center [1489, 29] width 41 height 18
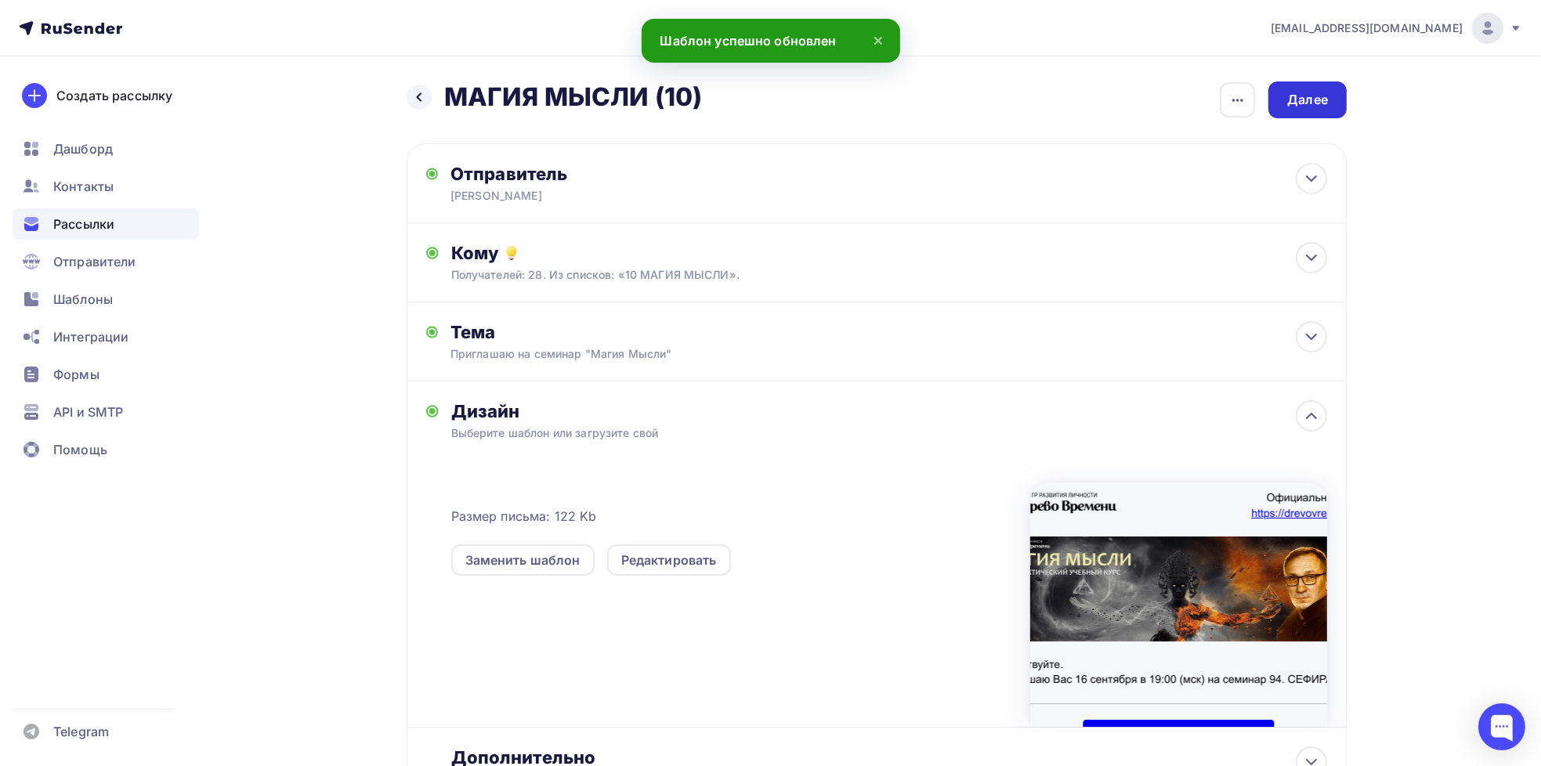
click at [1320, 104] on div "Далее" at bounding box center [1307, 100] width 41 height 18
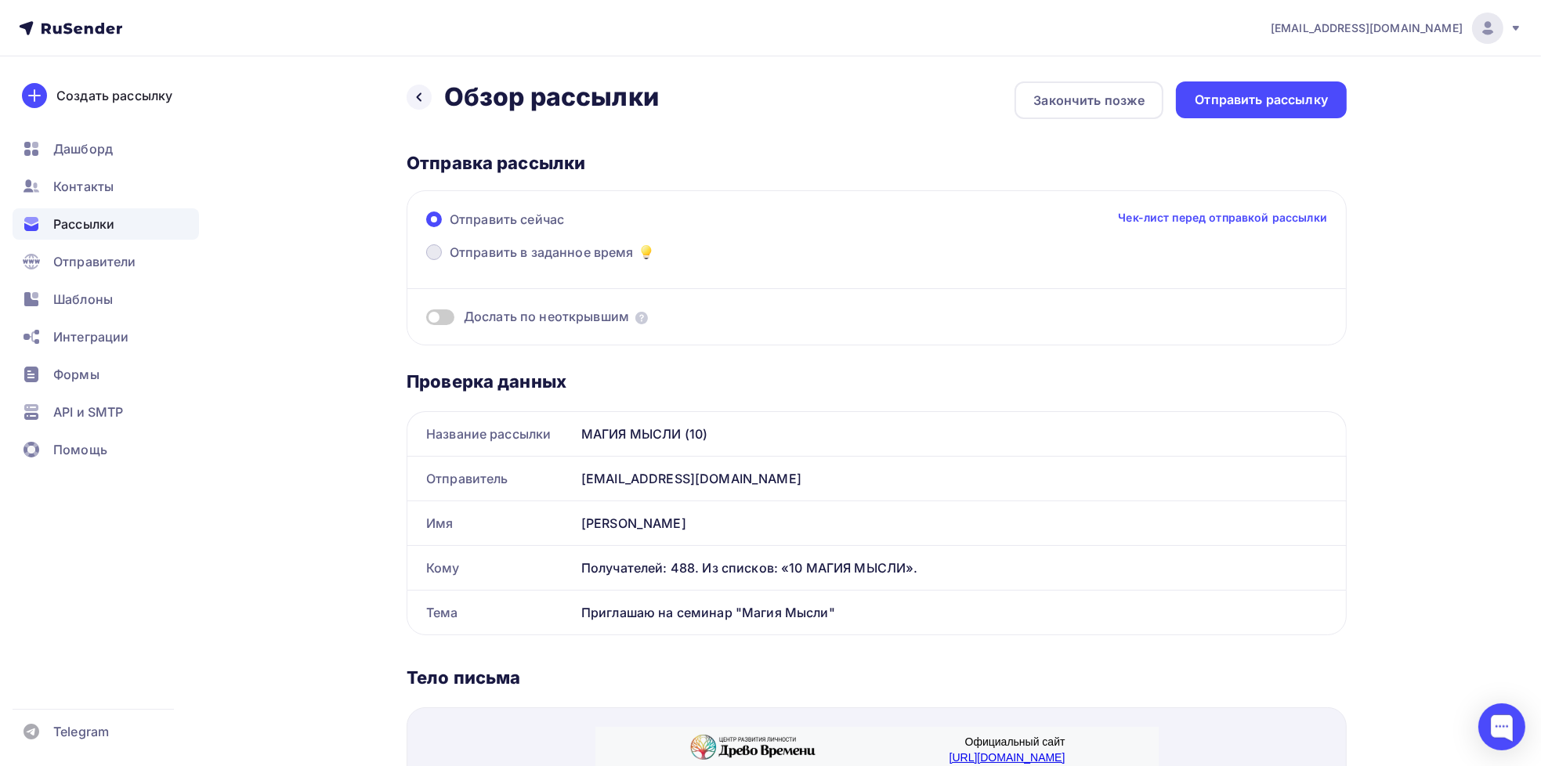
click at [474, 253] on span "Отправить в заданное время" at bounding box center [542, 252] width 184 height 19
click at [450, 262] on input "Отправить в заданное время" at bounding box center [450, 262] width 0 height 0
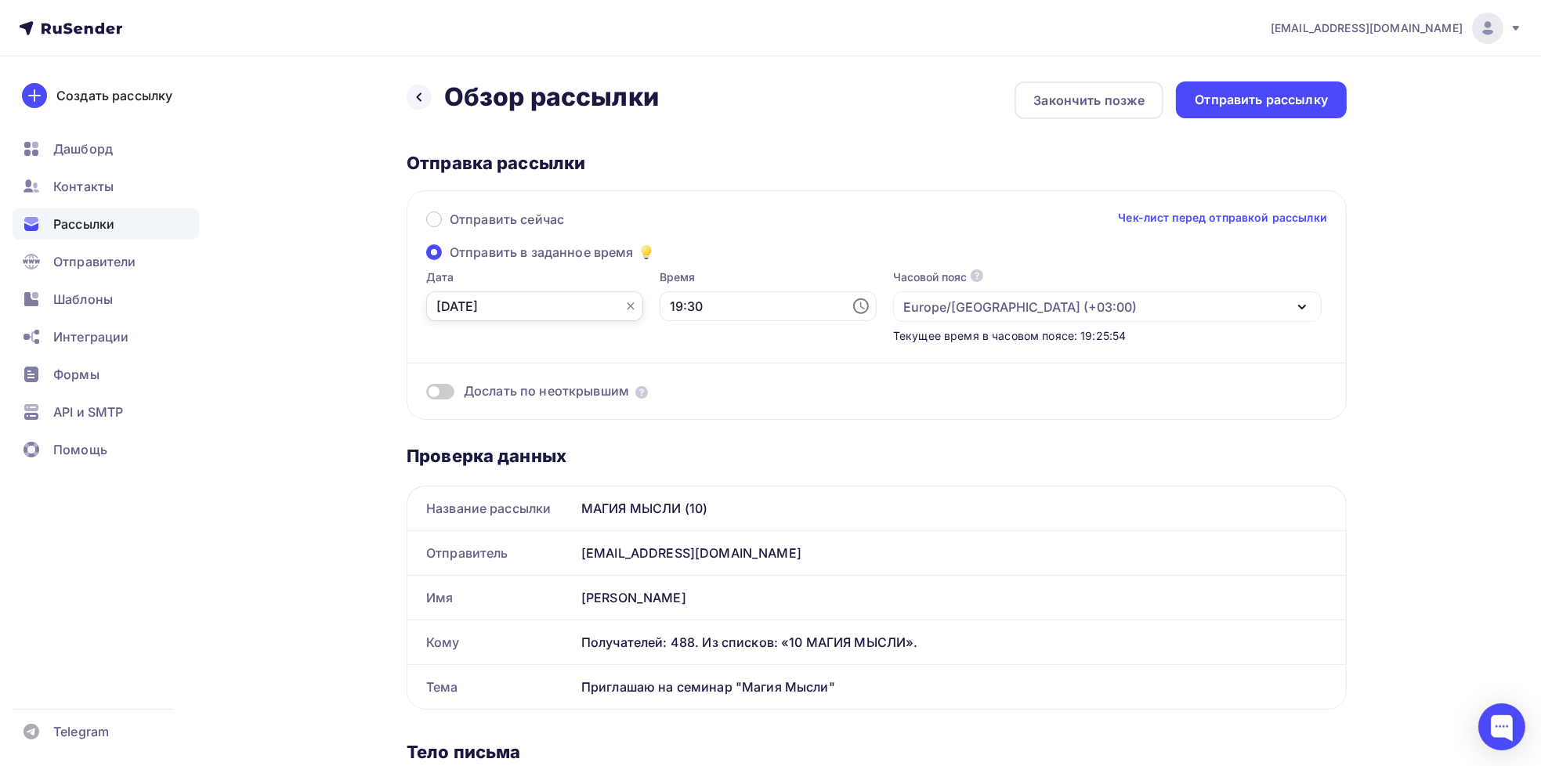
click at [493, 317] on input "[DATE]" at bounding box center [534, 306] width 217 height 30
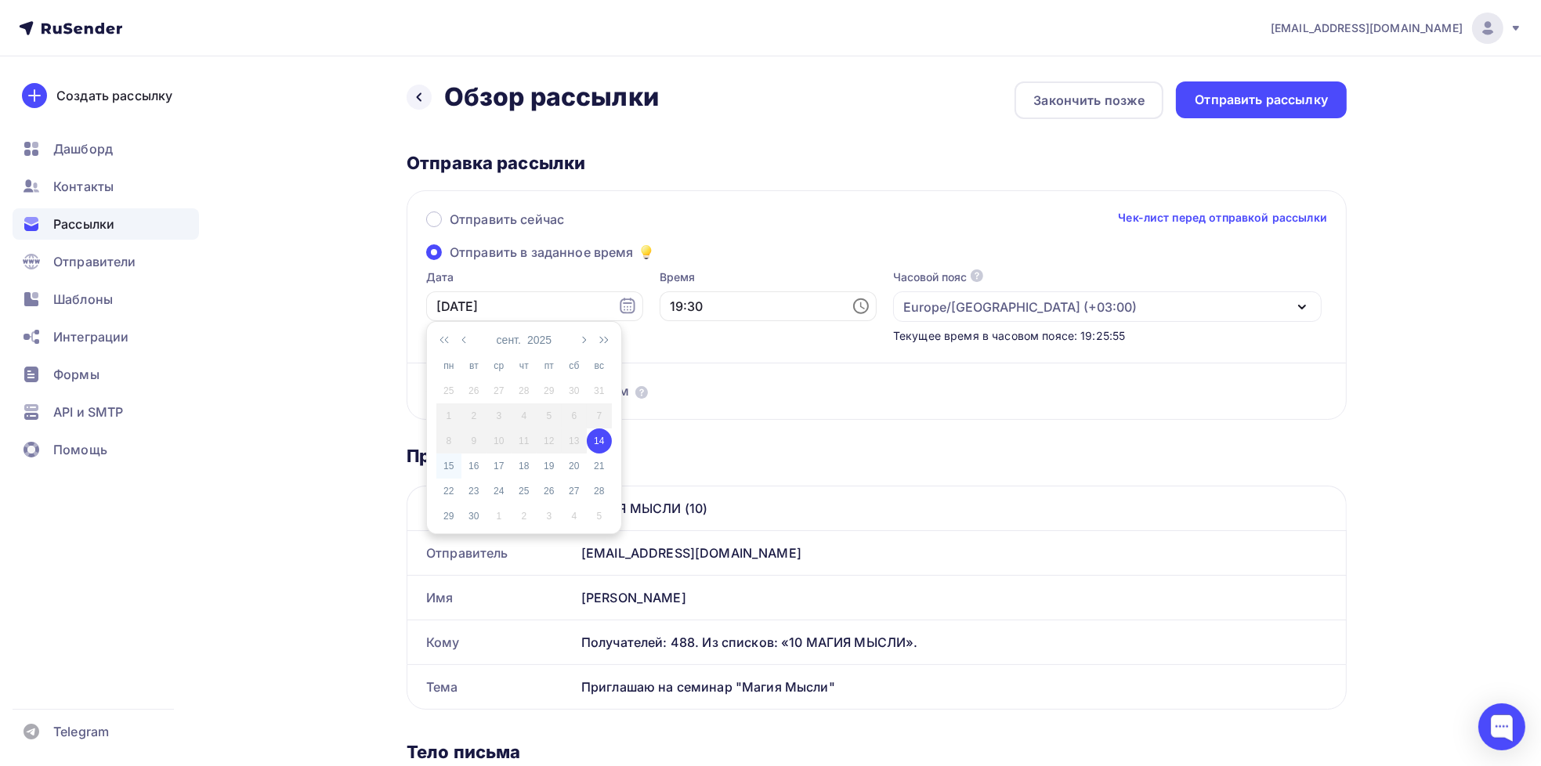
click at [448, 466] on div "15" at bounding box center [448, 466] width 25 height 14
type input "[DATE]"
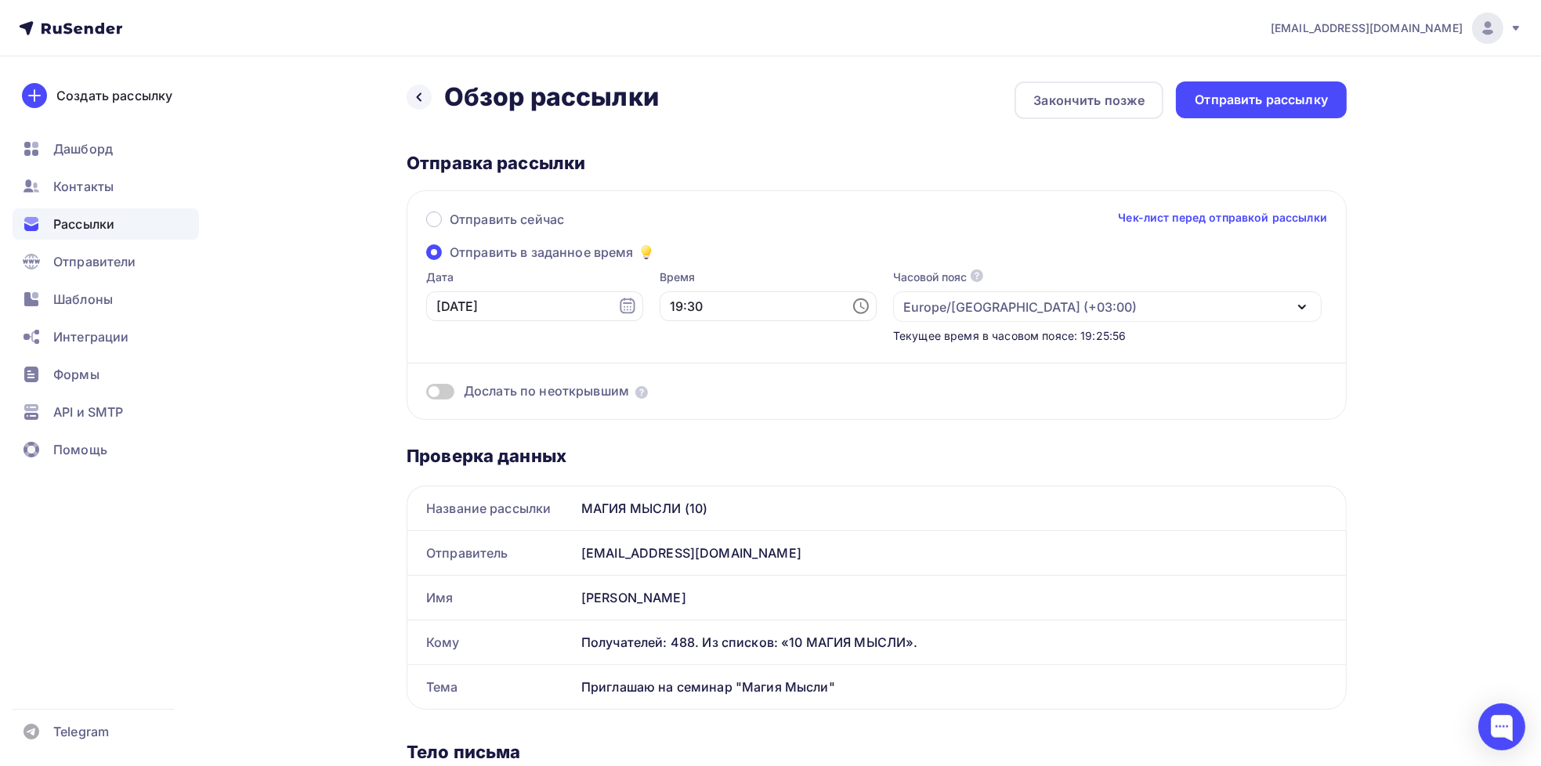
click at [682, 289] on div "Время 19:30" at bounding box center [767, 306] width 217 height 74
click at [685, 308] on input "19:30" at bounding box center [767, 306] width 217 height 30
click at [674, 392] on li "18" at bounding box center [681, 387] width 81 height 25
type input "18:30"
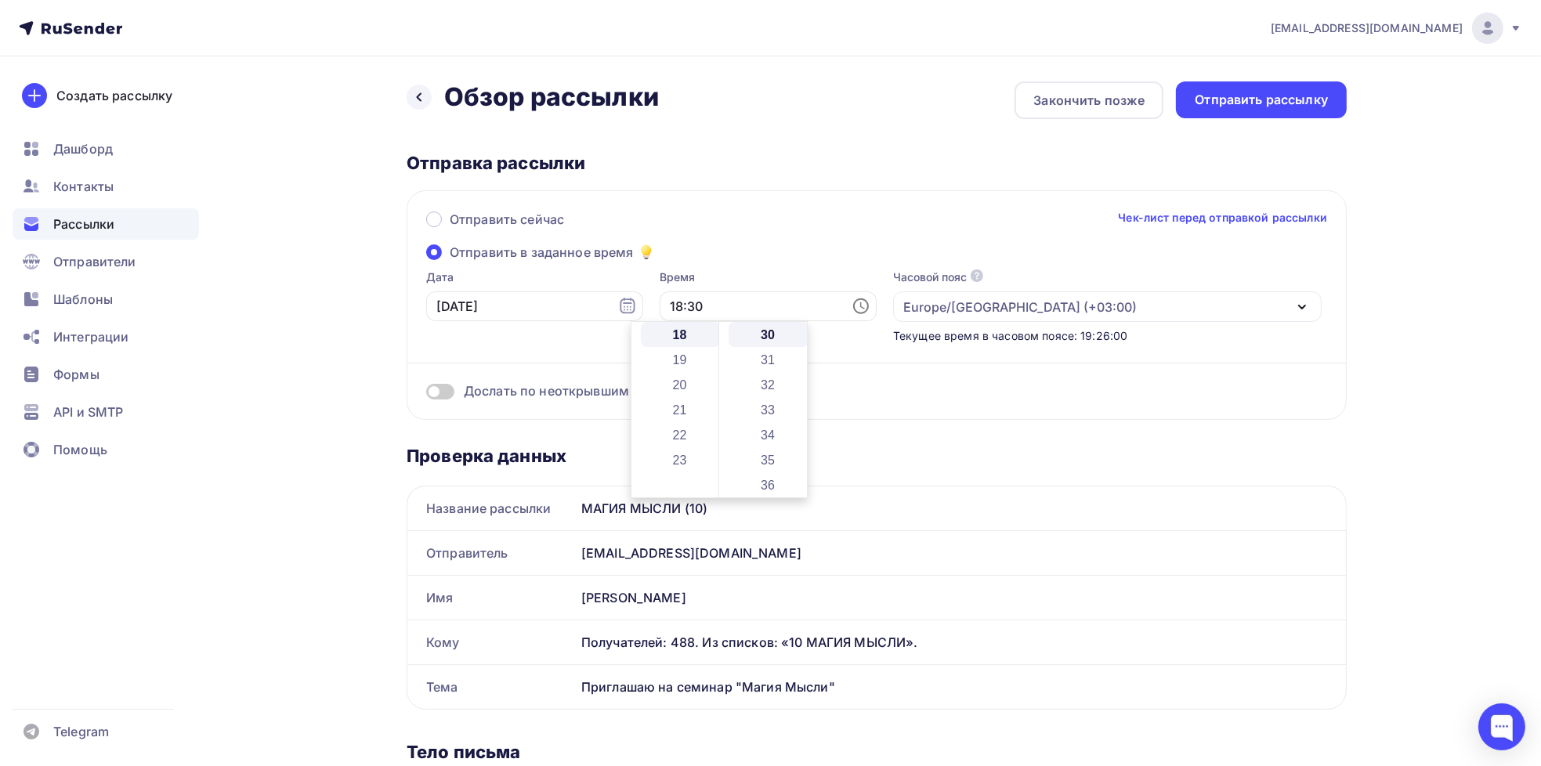
scroll to position [451, 0]
click at [724, 248] on div "Отправить сейчас Чек-лист перед отправкой рассылки Отправить в заданное время Д…" at bounding box center [876, 304] width 940 height 229
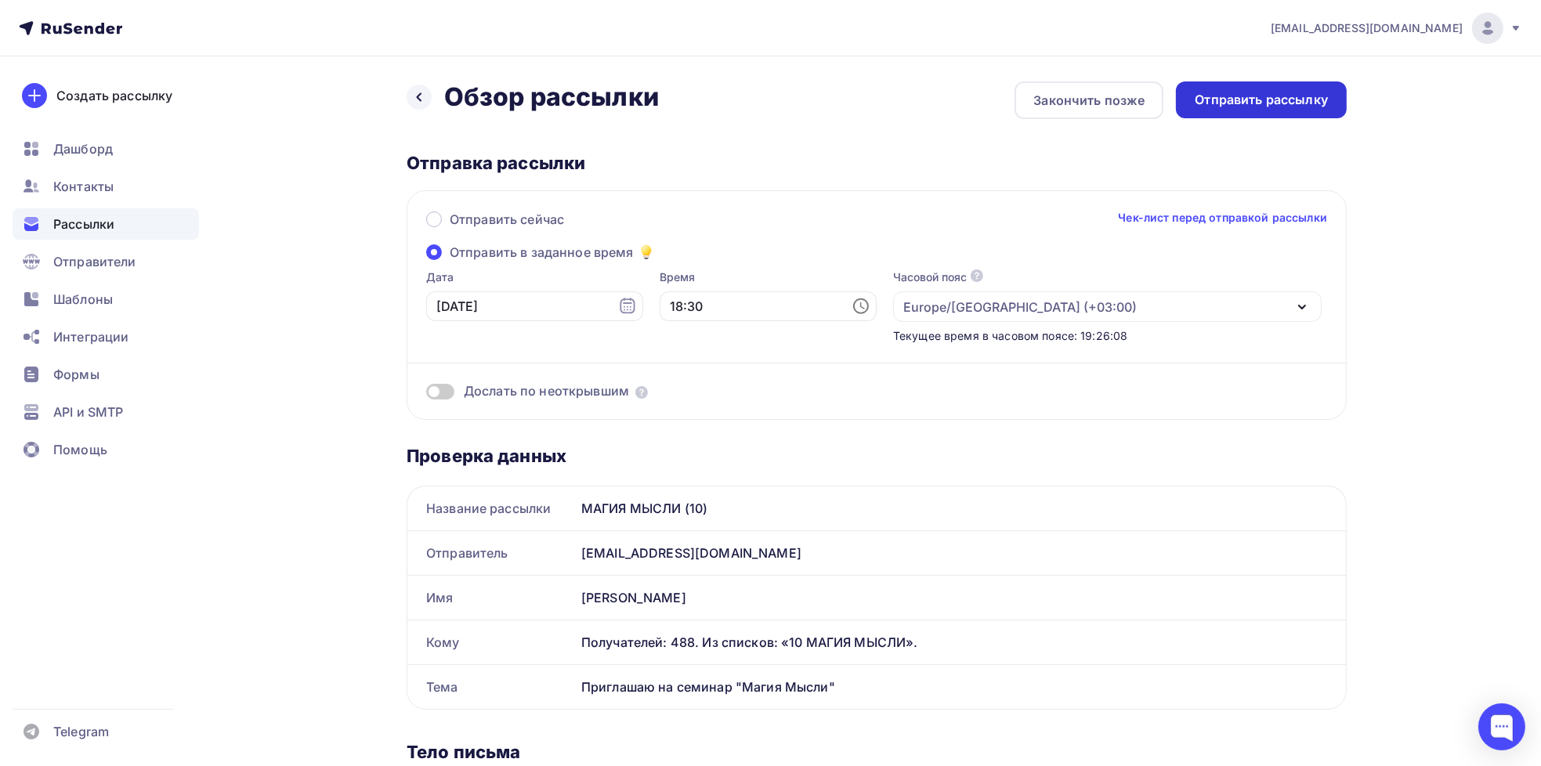
click at [1238, 110] on div "Отправить рассылку" at bounding box center [1261, 99] width 171 height 37
